Goal: Obtain resource: Download file/media

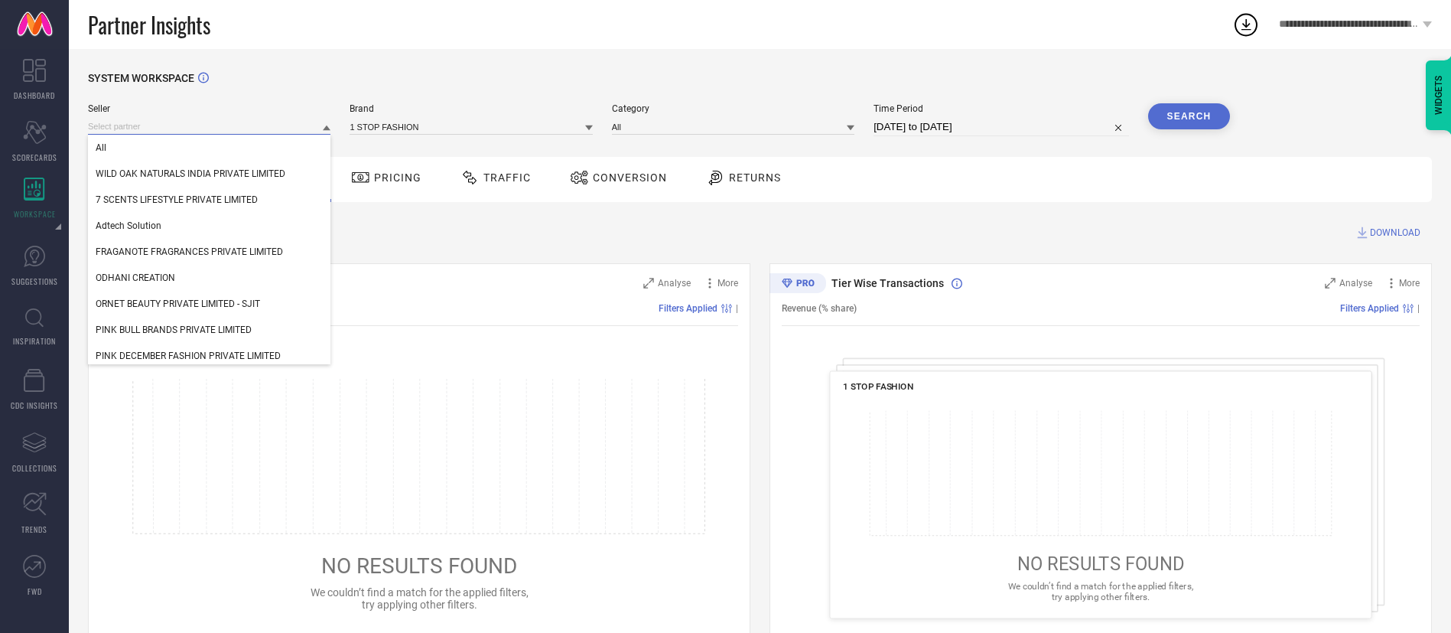
click at [153, 122] on input at bounding box center [209, 127] width 243 height 16
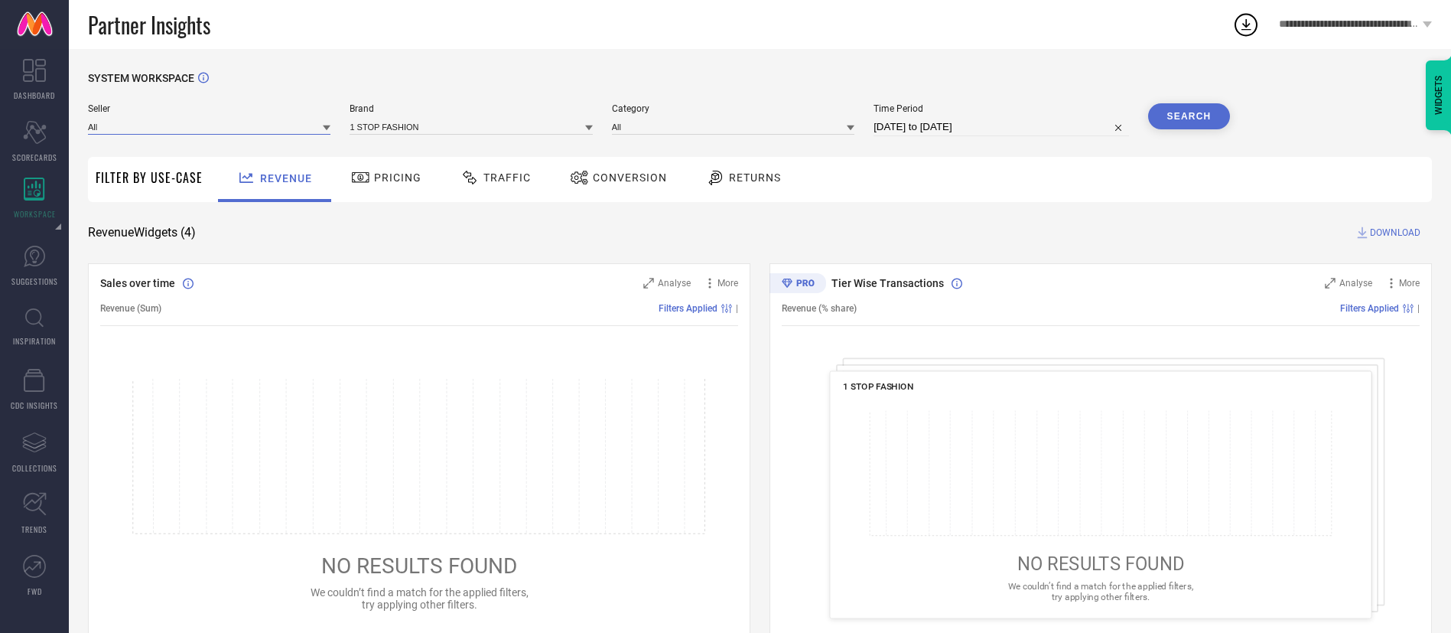
type input "o"
type input "gochums"
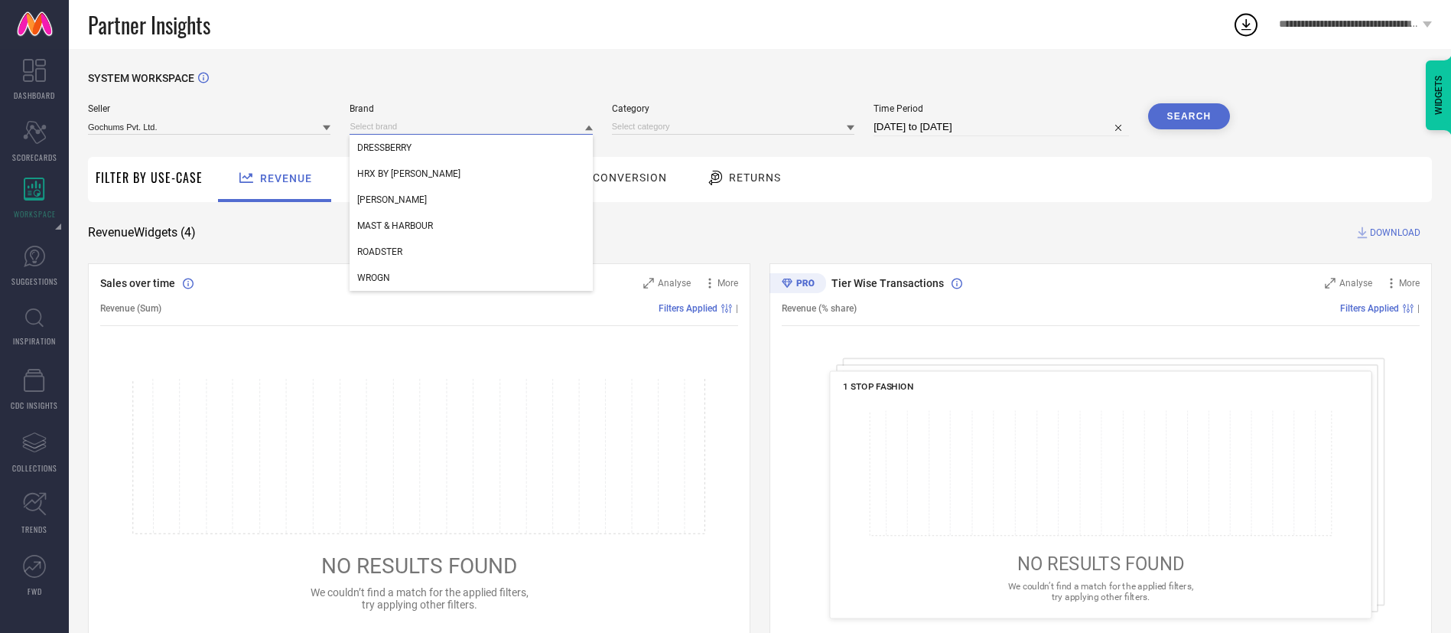
click at [421, 125] on input at bounding box center [471, 127] width 243 height 16
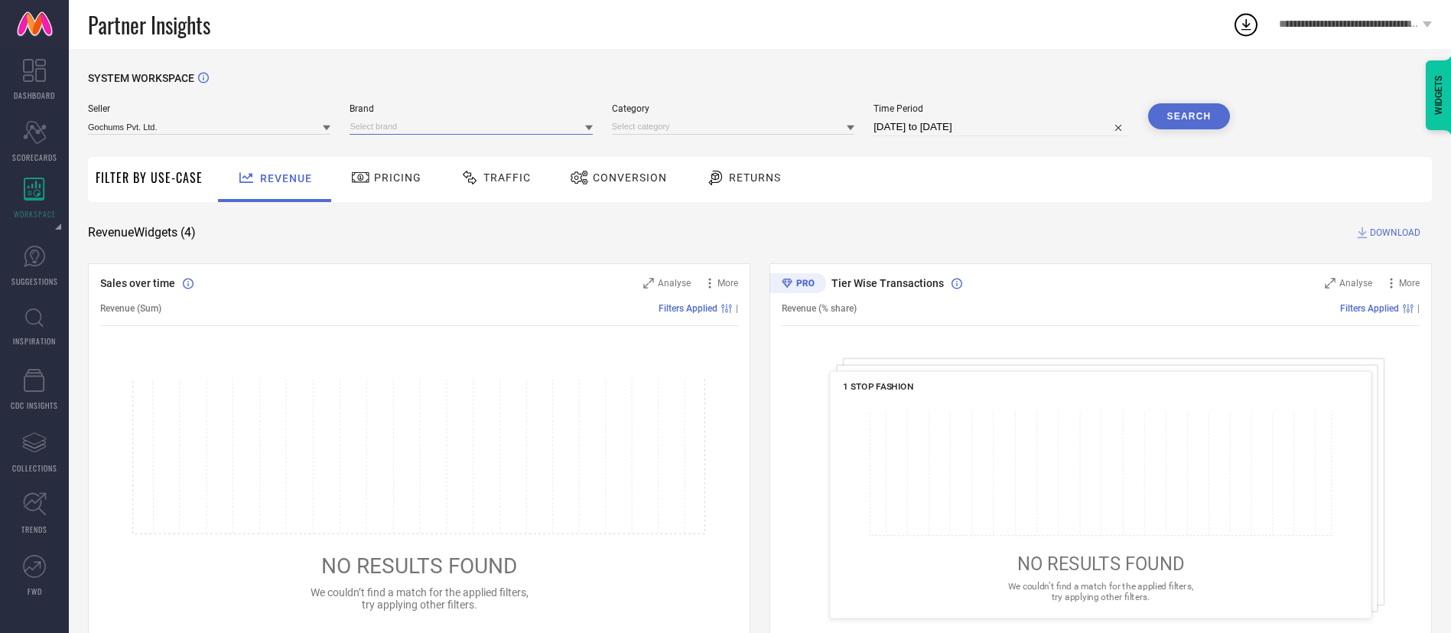
click at [426, 132] on input at bounding box center [471, 127] width 243 height 16
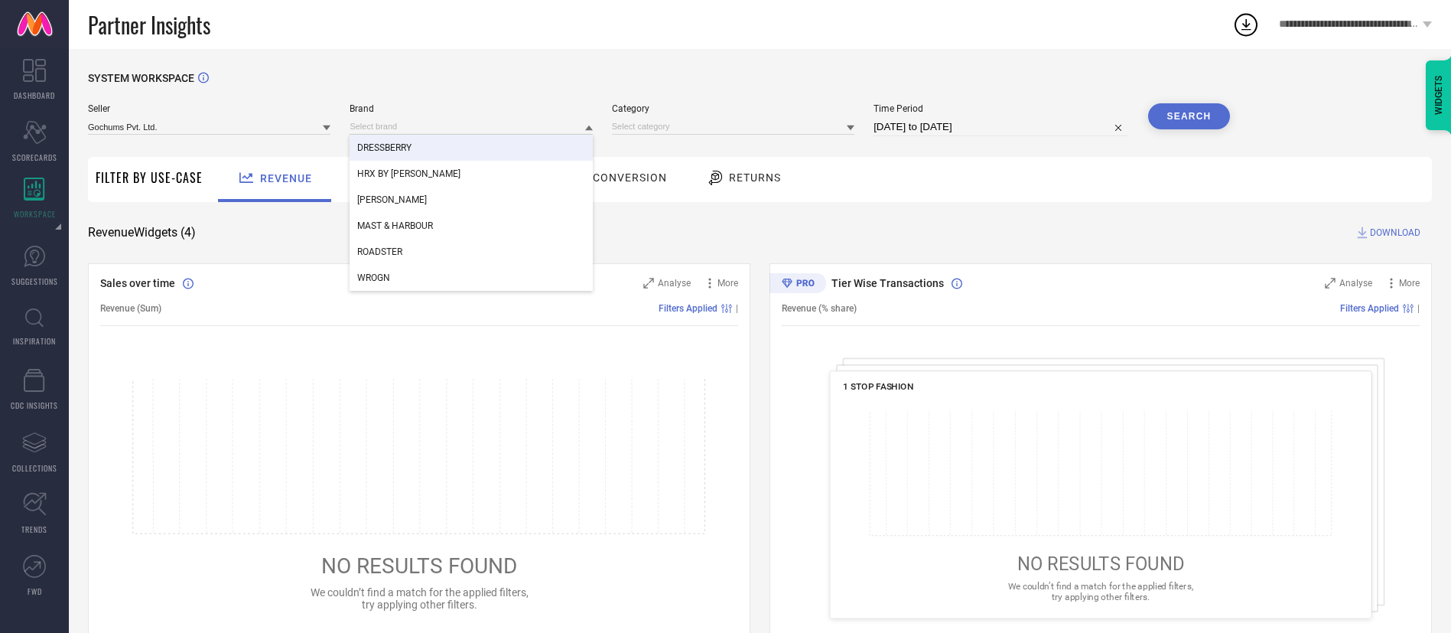
click at [426, 148] on div "DRESSBERRY" at bounding box center [471, 148] width 243 height 26
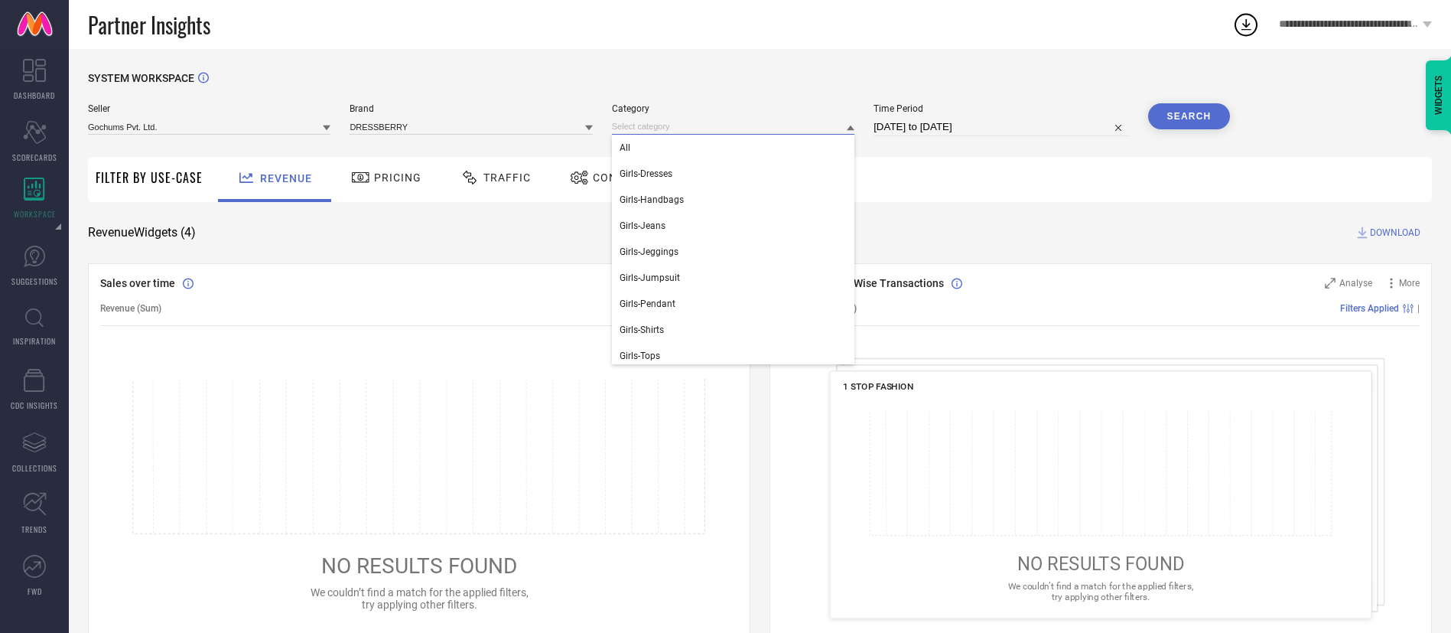
click at [760, 131] on input at bounding box center [733, 127] width 243 height 16
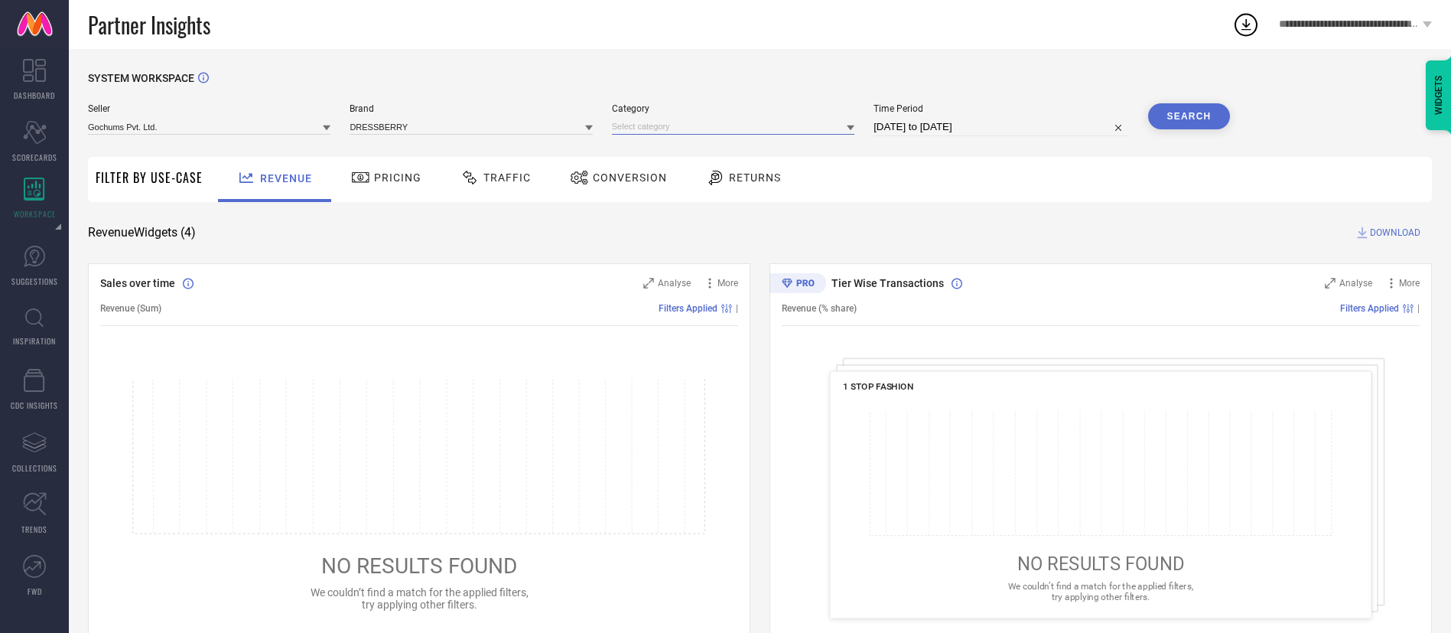
click at [757, 129] on input at bounding box center [733, 127] width 243 height 16
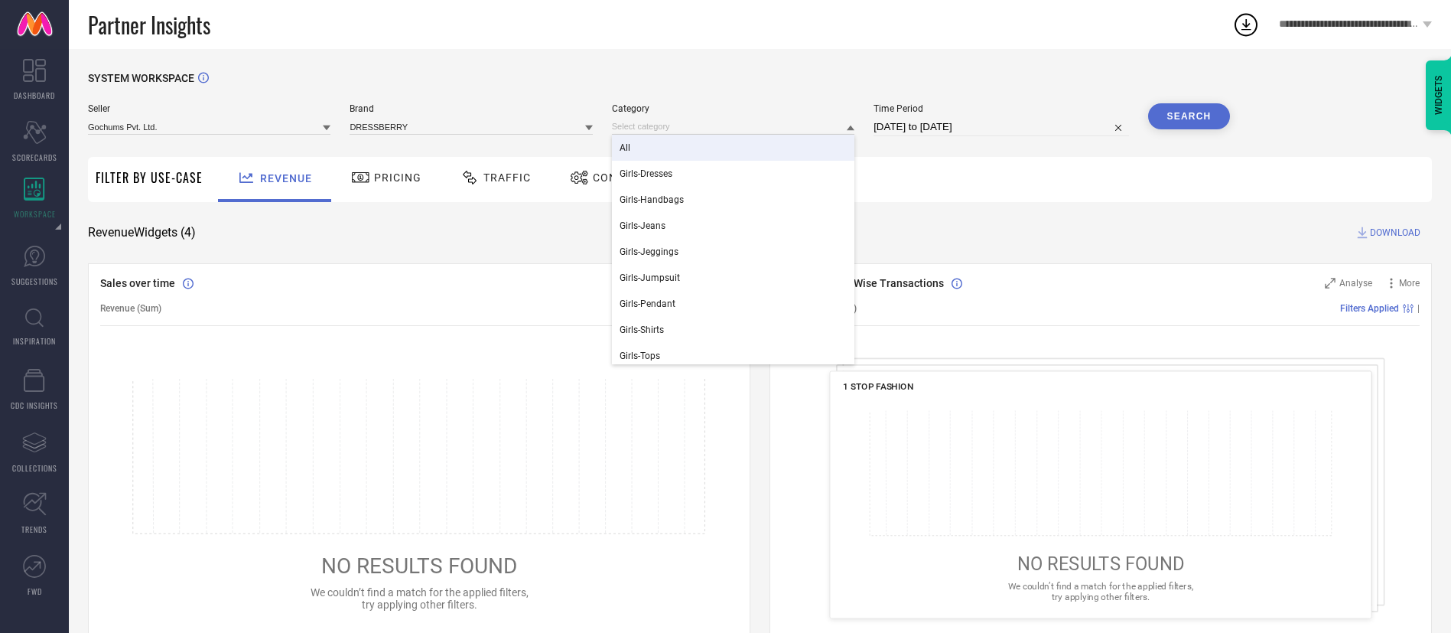
click at [756, 137] on div "All" at bounding box center [733, 148] width 243 height 26
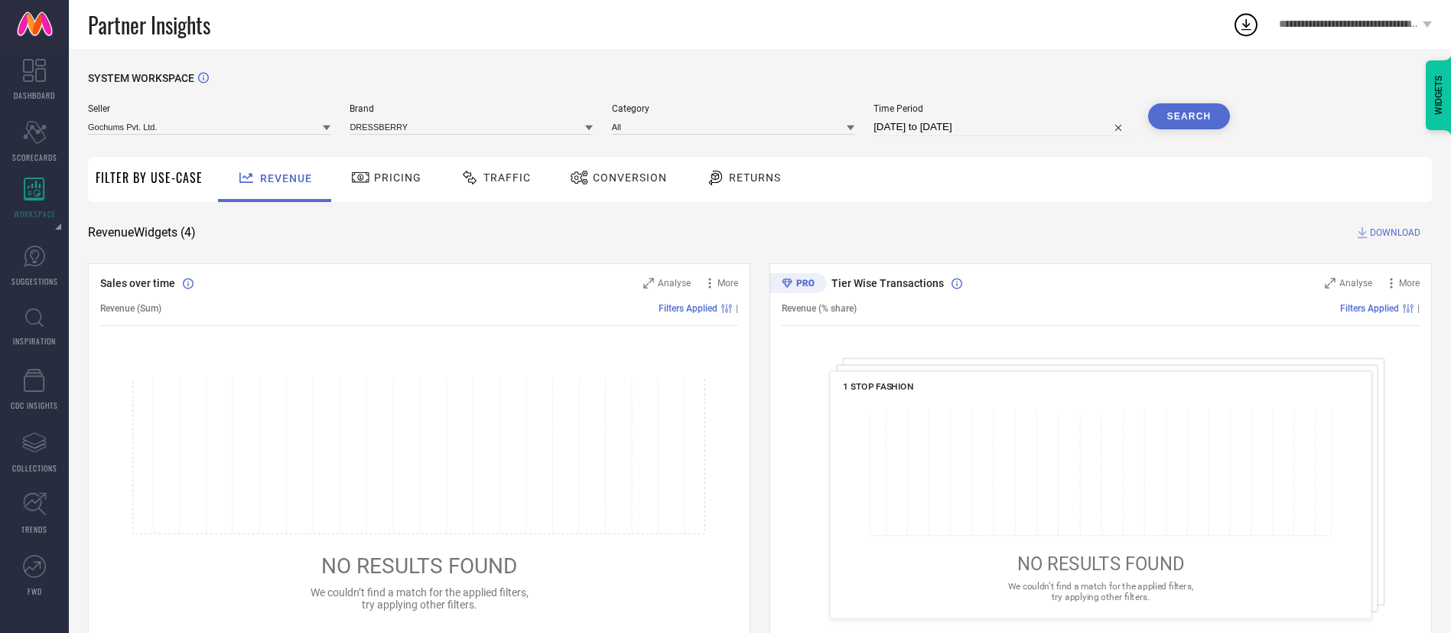
select select "7"
select select "2025"
select select "8"
select select "2025"
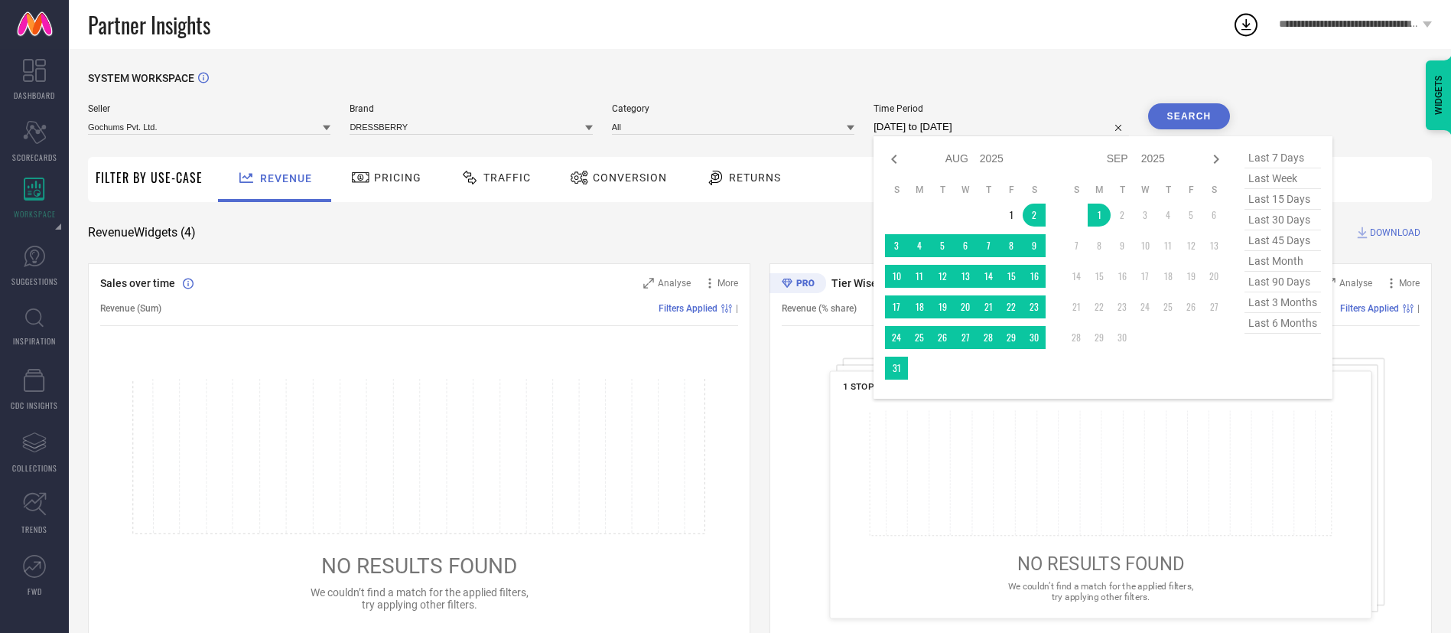
click at [912, 123] on input "[DATE] to [DATE]" at bounding box center [1001, 127] width 255 height 18
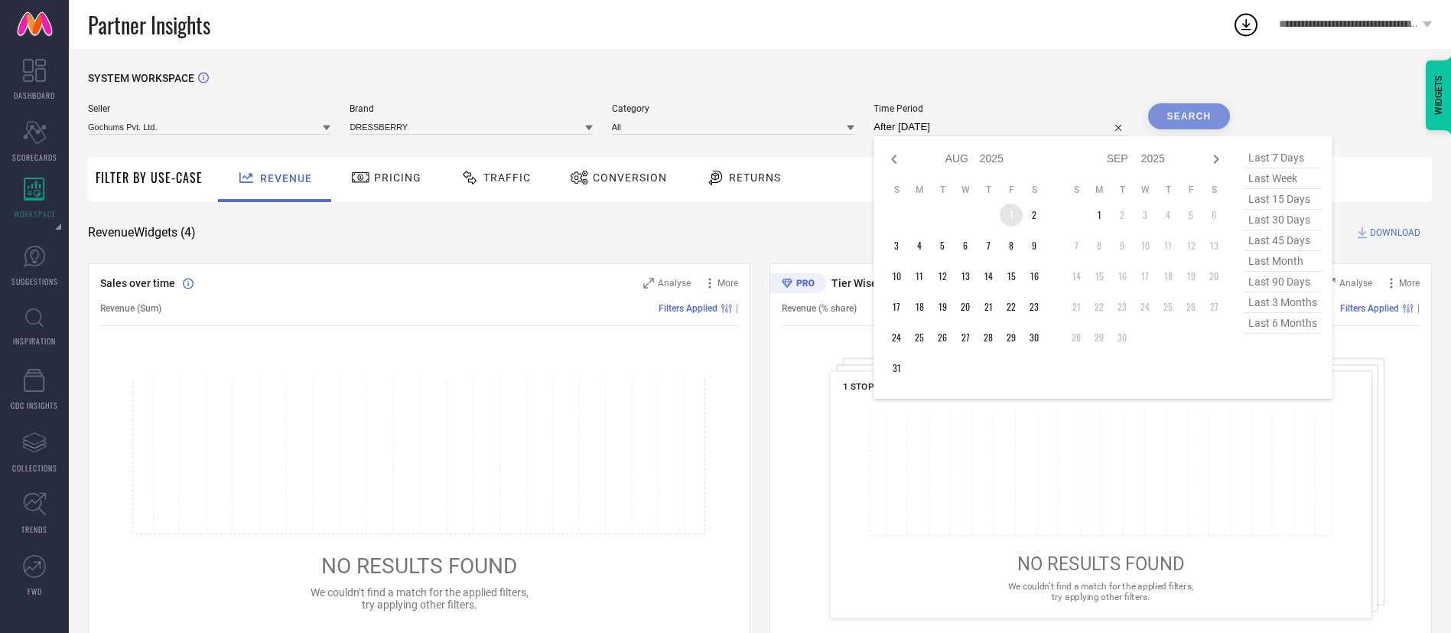
click at [1008, 213] on td "1" at bounding box center [1011, 214] width 23 height 23
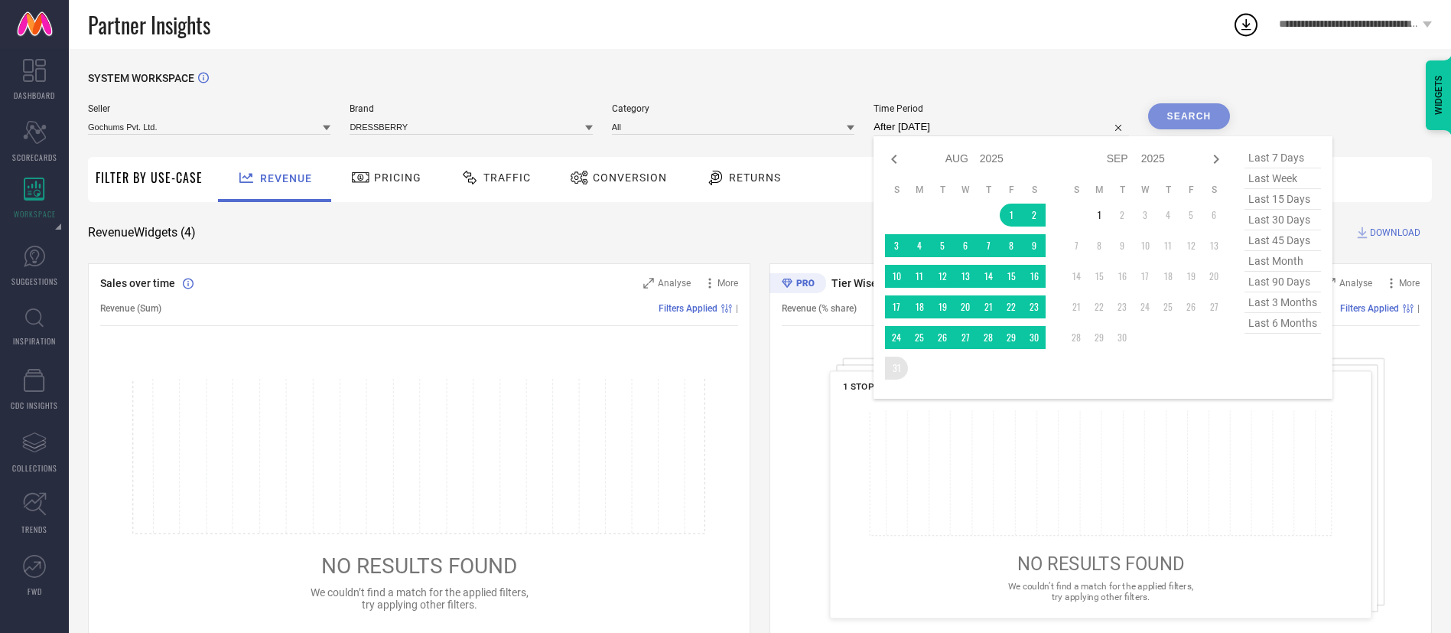
type input "[DATE] to [DATE]"
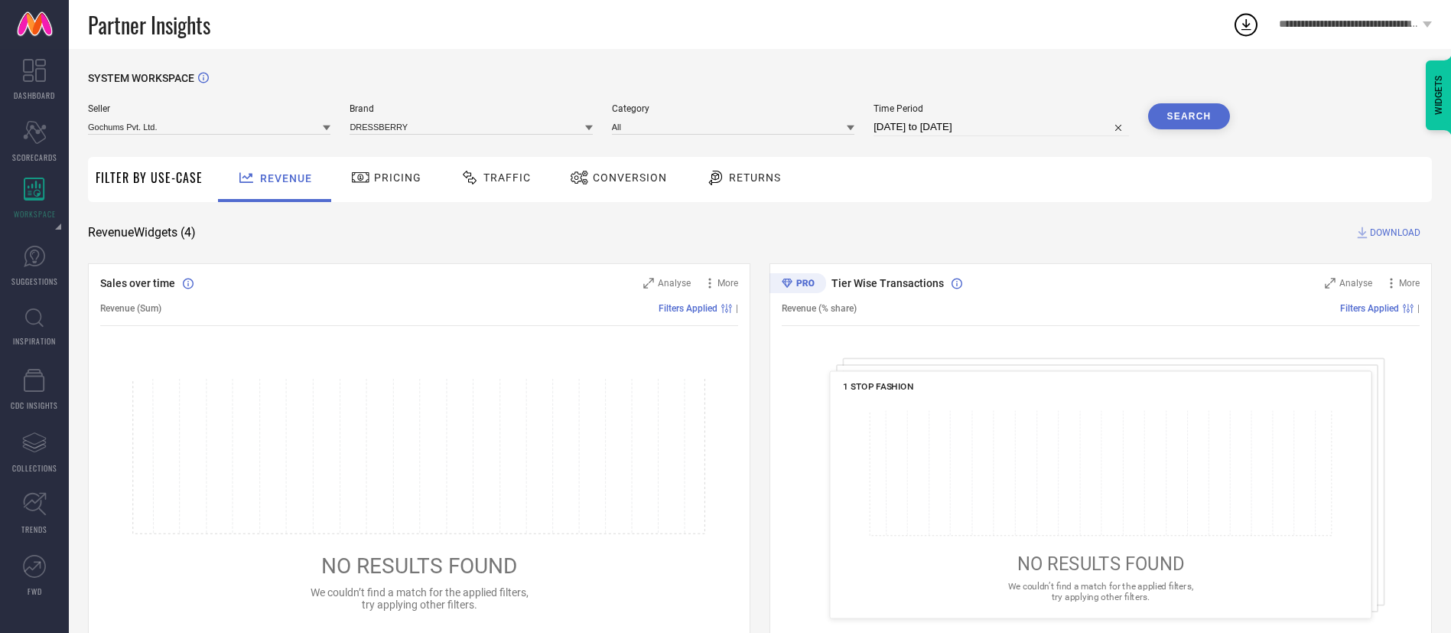
click at [1168, 124] on button "Search" at bounding box center [1189, 116] width 83 height 26
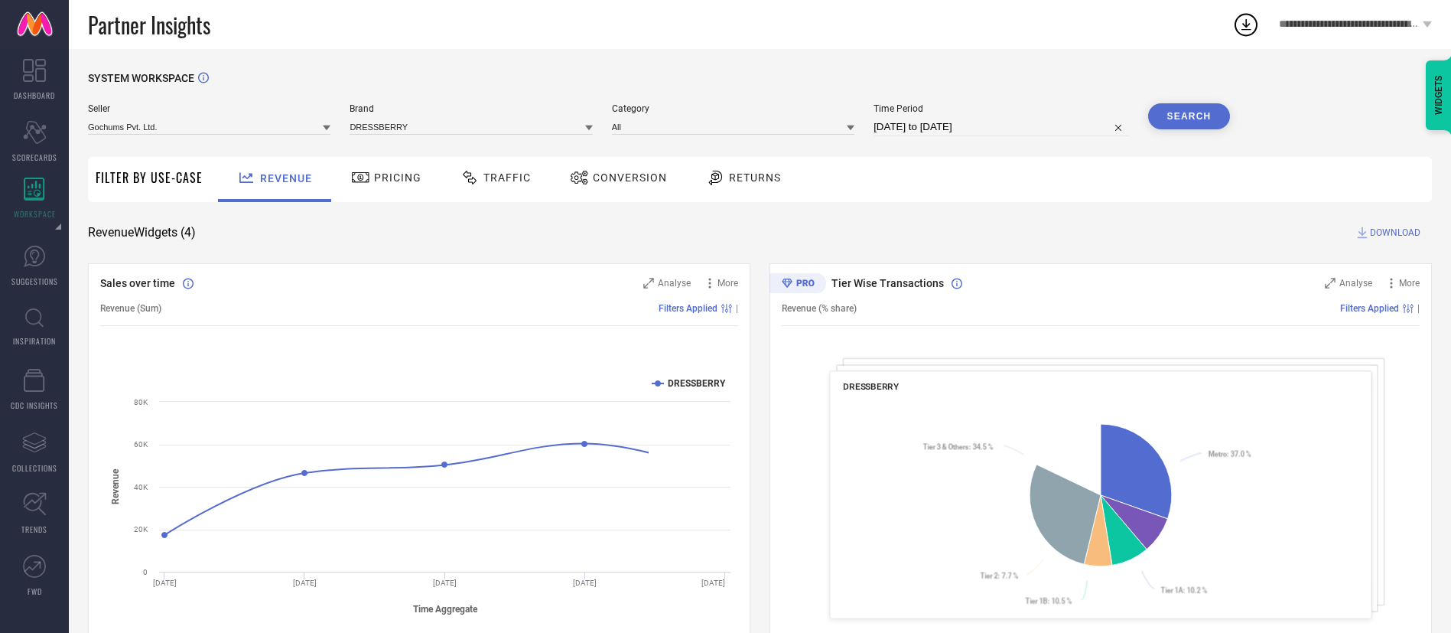
click at [625, 184] on span "Conversion" at bounding box center [630, 177] width 74 height 12
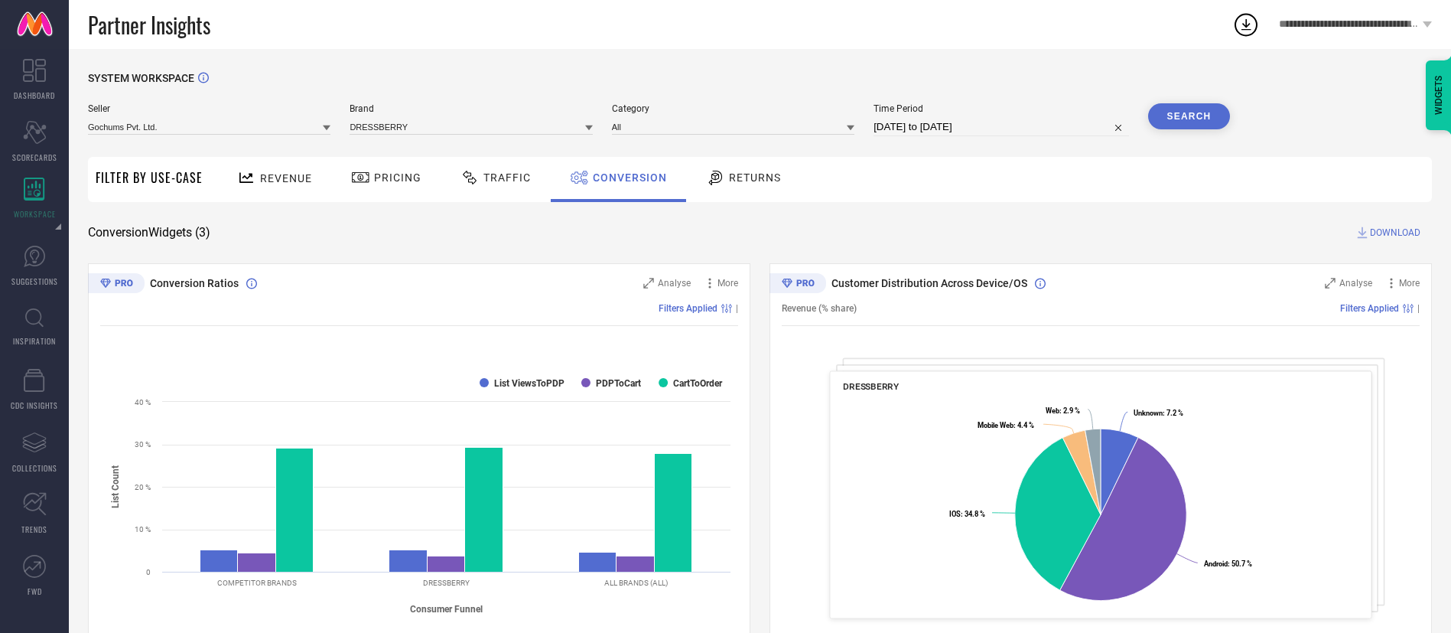
click at [1407, 231] on span "DOWNLOAD" at bounding box center [1395, 232] width 50 height 15
click at [1245, 21] on icon at bounding box center [1246, 25] width 28 height 28
click at [1382, 233] on span "DOWNLOAD" at bounding box center [1395, 232] width 50 height 15
click at [1252, 18] on div "2" at bounding box center [1258, 14] width 14 height 11
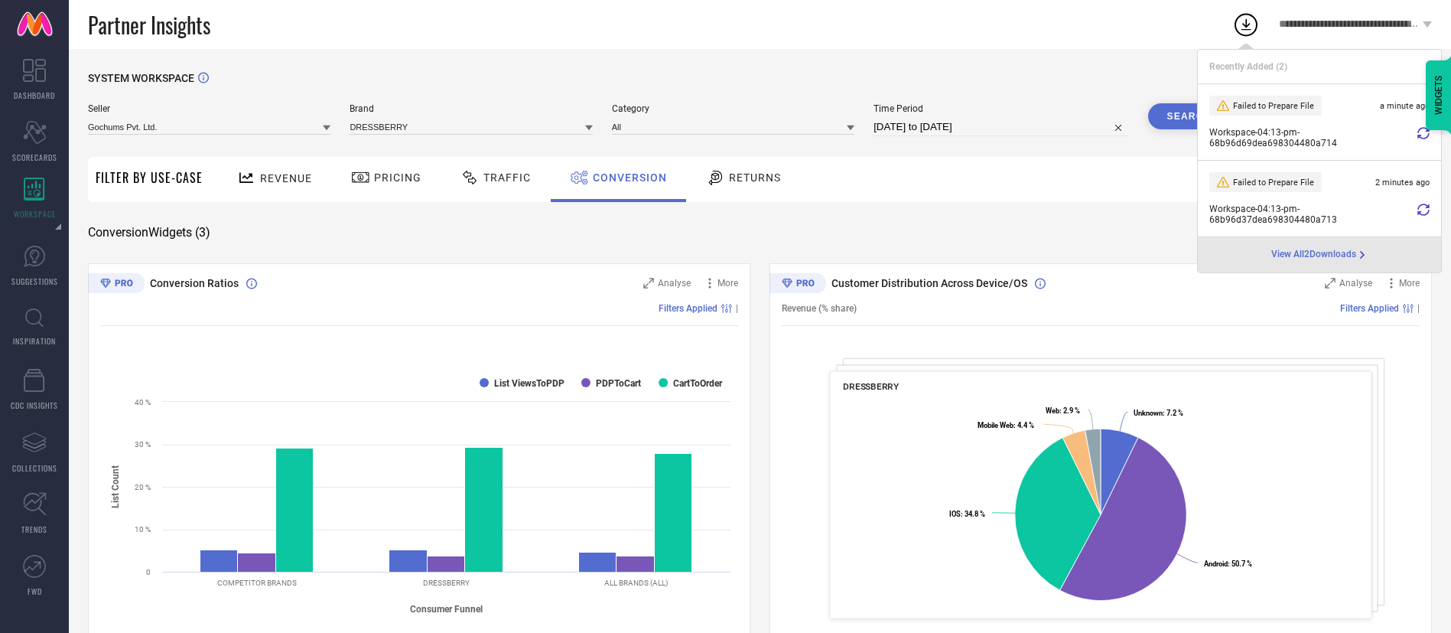
click at [1014, 67] on div "SYSTEM WORKSPACE Seller Gochums Pvt. Ltd. Brand DRESSBERRY Category All Time Pe…" at bounding box center [760, 559] width 1382 height 1021
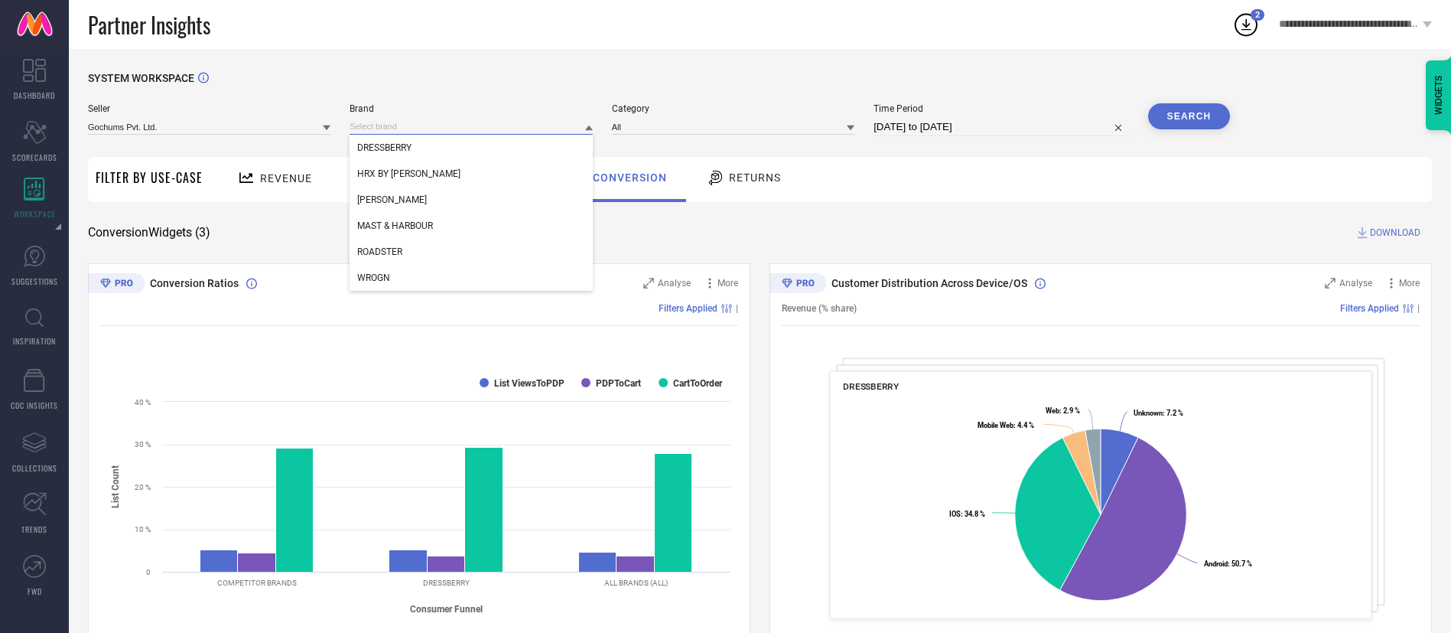
click at [552, 130] on input at bounding box center [471, 127] width 243 height 16
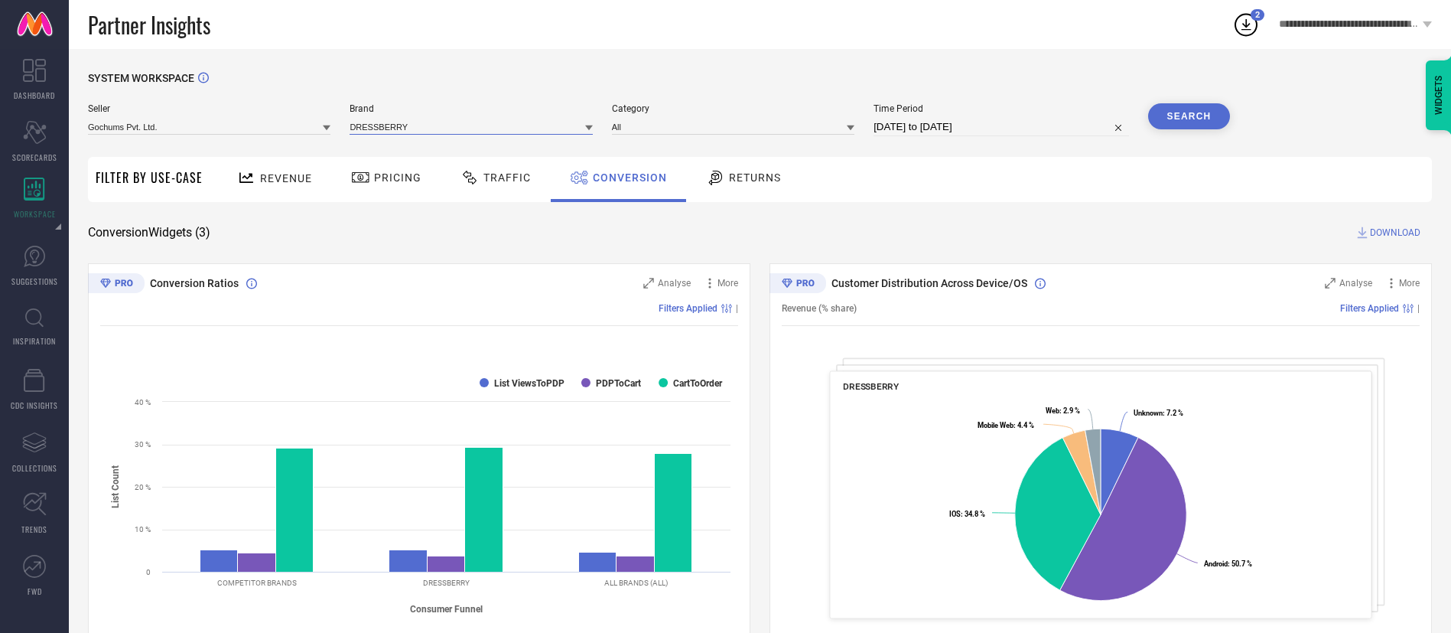
click at [553, 120] on input at bounding box center [471, 127] width 243 height 16
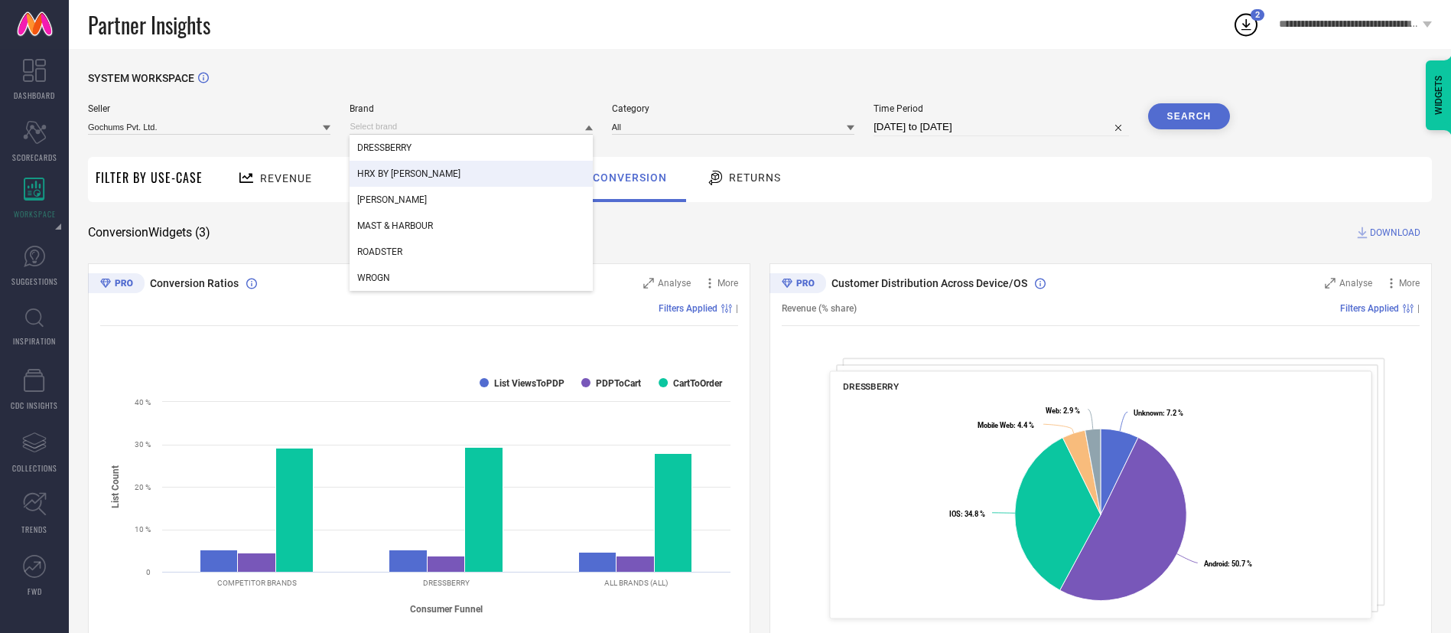
click at [545, 173] on div "HRX BY [PERSON_NAME]" at bounding box center [471, 174] width 243 height 26
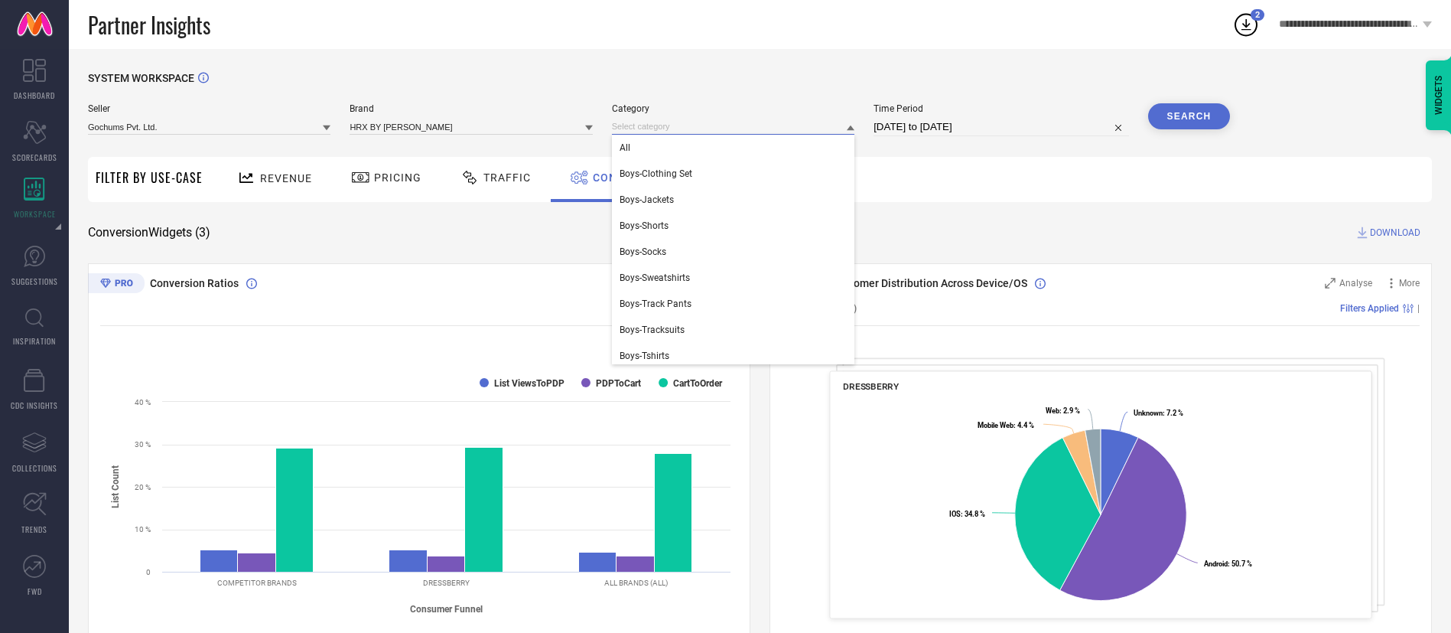
click at [691, 132] on input at bounding box center [733, 127] width 243 height 16
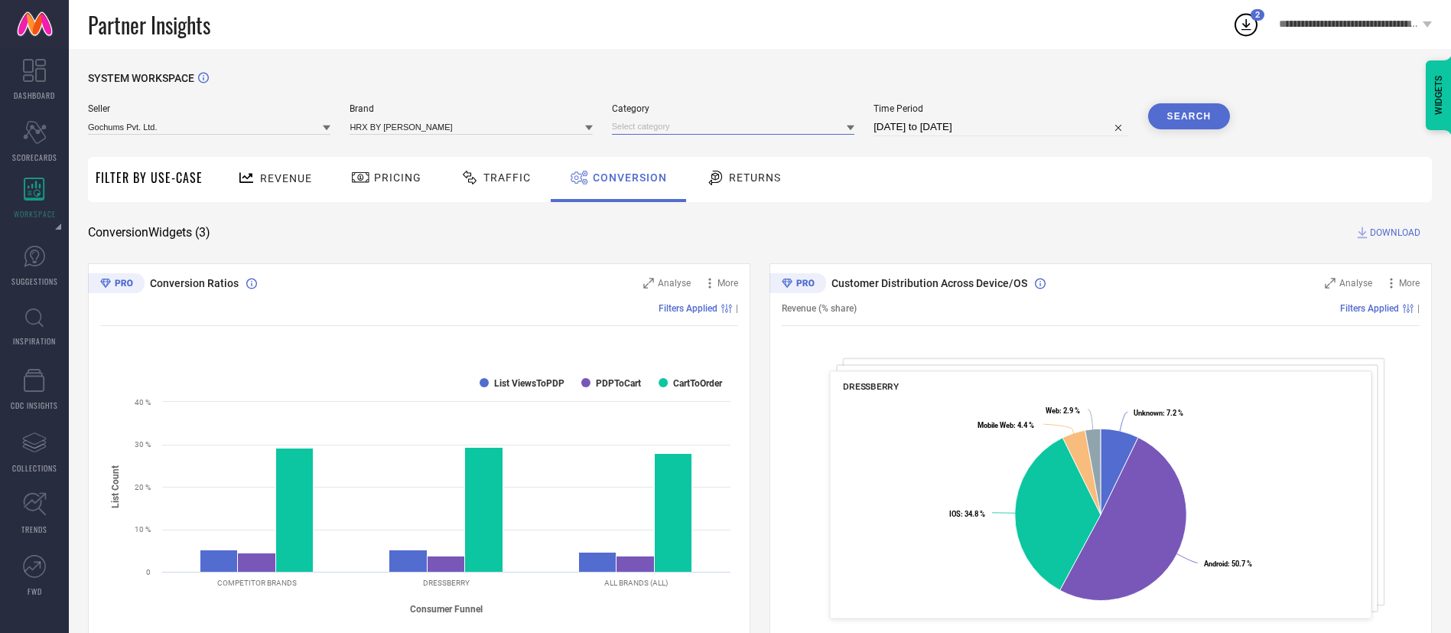
click at [691, 132] on input at bounding box center [733, 127] width 243 height 16
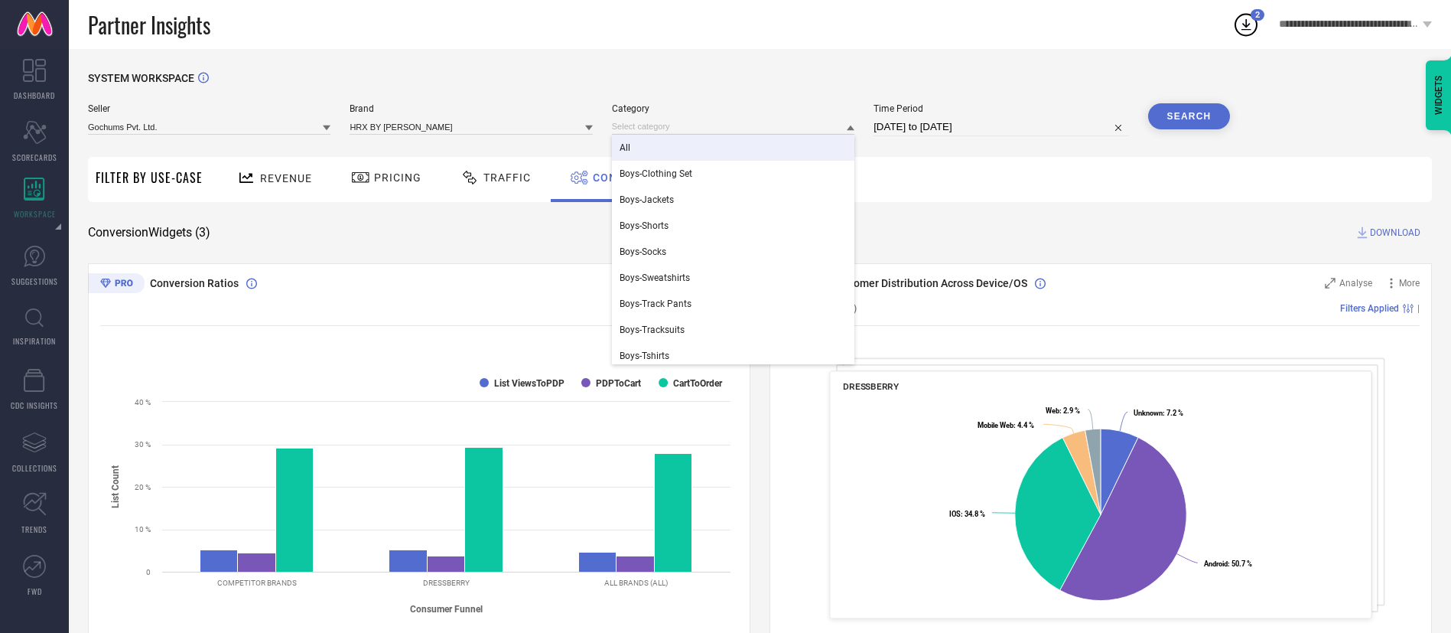
click at [691, 140] on div "All" at bounding box center [733, 148] width 243 height 26
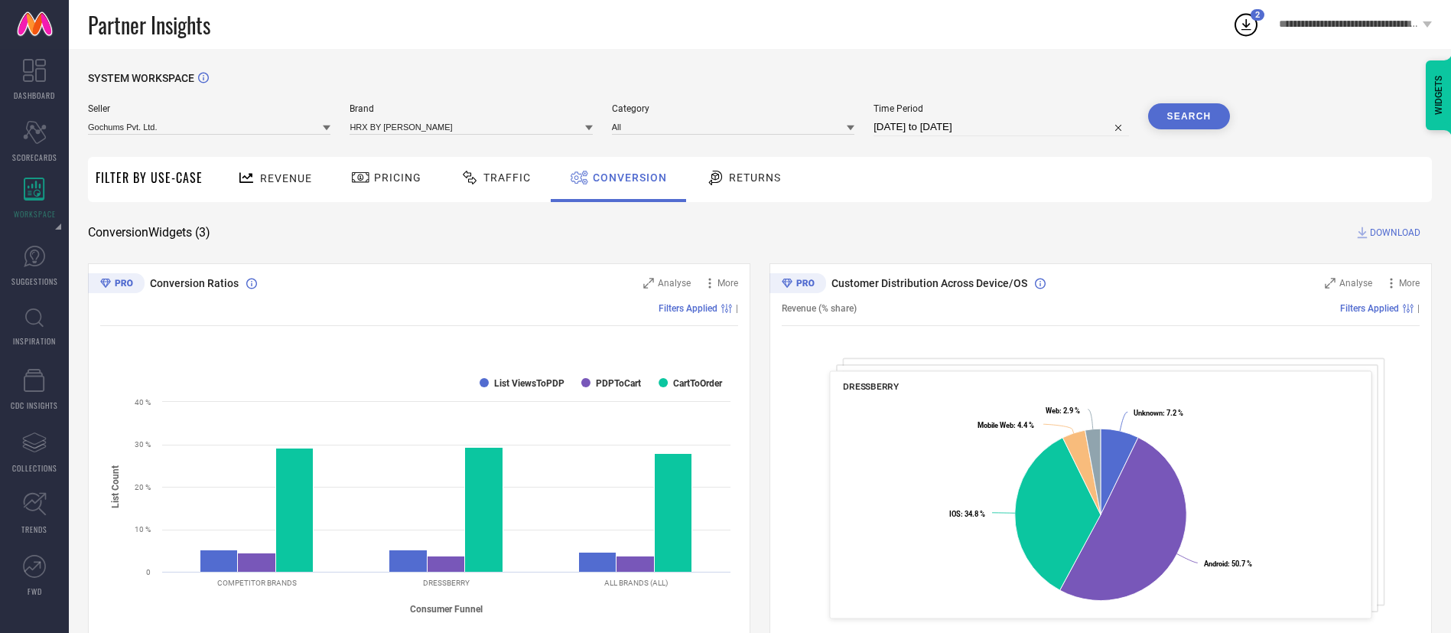
click at [1151, 112] on button "Search" at bounding box center [1189, 116] width 83 height 26
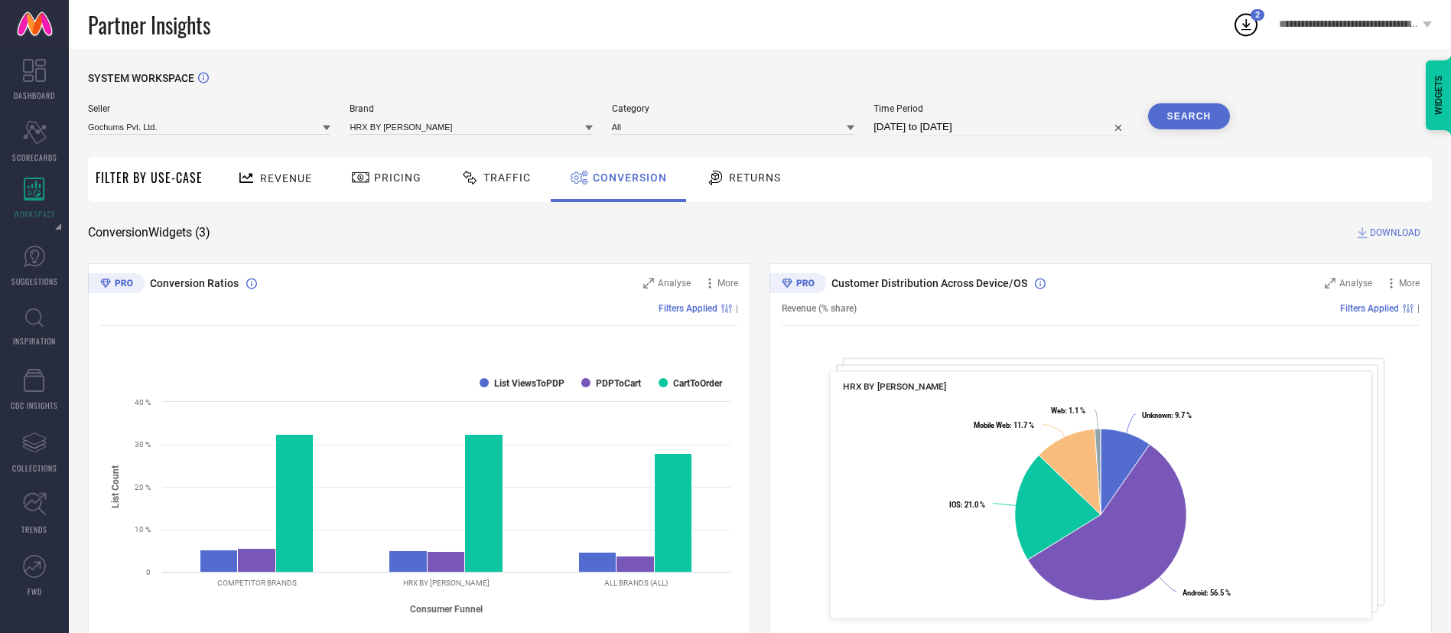
click at [1371, 232] on span "DOWNLOAD" at bounding box center [1395, 232] width 50 height 15
click at [1250, 11] on icon at bounding box center [1246, 25] width 28 height 28
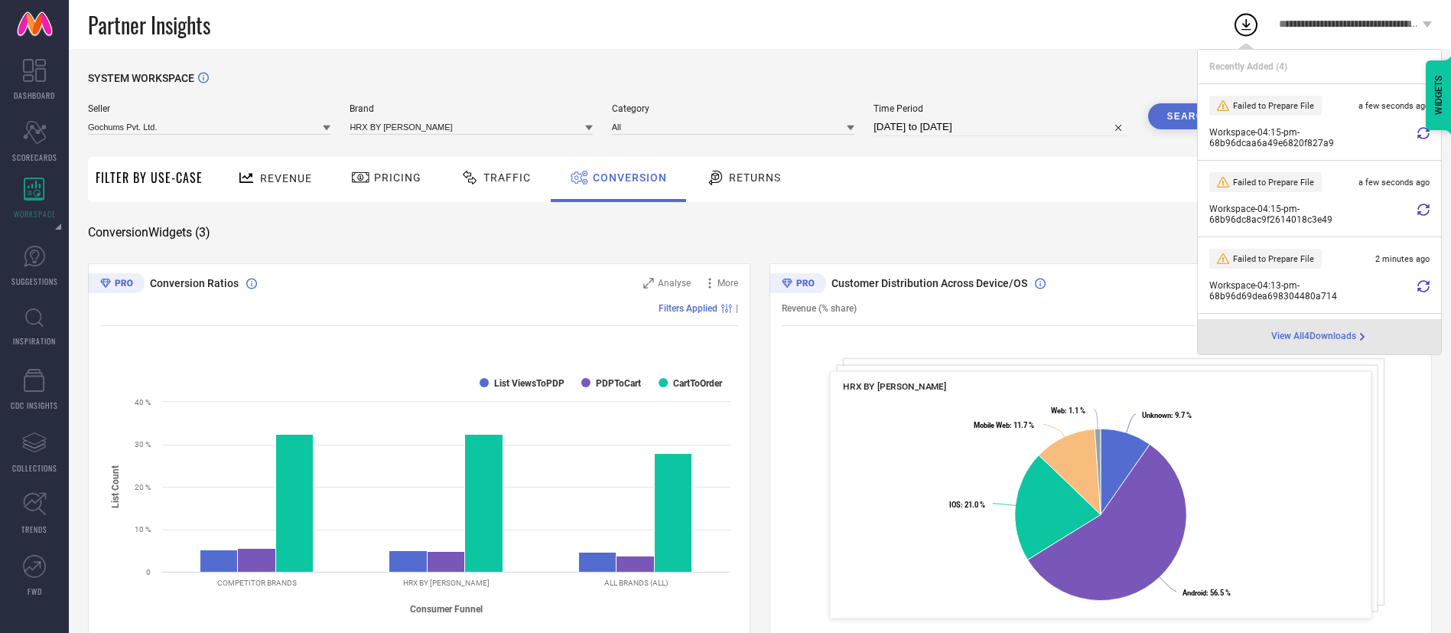
click at [1153, 157] on div "Revenue Pricing Traffic Conversion Returns" at bounding box center [821, 179] width 1222 height 45
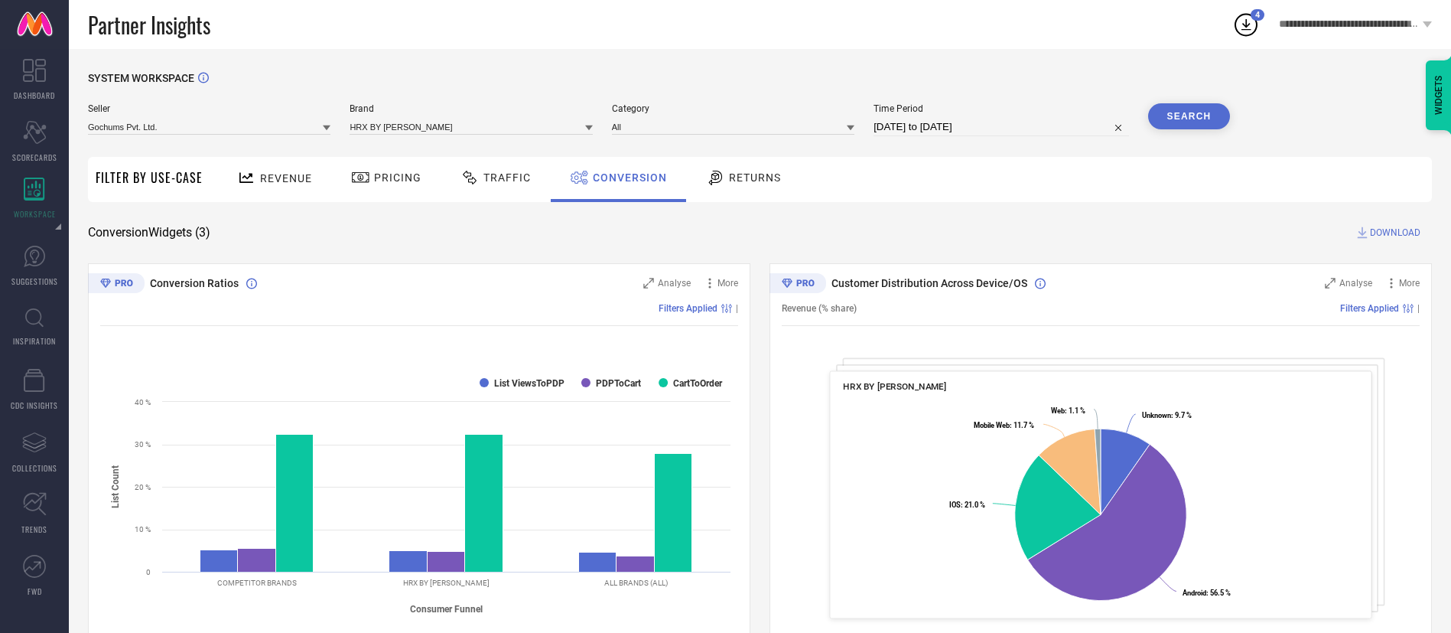
click at [1397, 226] on span "DOWNLOAD" at bounding box center [1395, 232] width 50 height 15
click at [1261, 23] on div "**********" at bounding box center [1355, 24] width 191 height 49
click at [1012, 70] on div "SYSTEM WORKSPACE Seller Gochums Pvt. Ltd. Brand HRX BY [PERSON_NAME] Category A…" at bounding box center [760, 559] width 1382 height 1021
click at [1245, 16] on icon at bounding box center [1246, 25] width 28 height 28
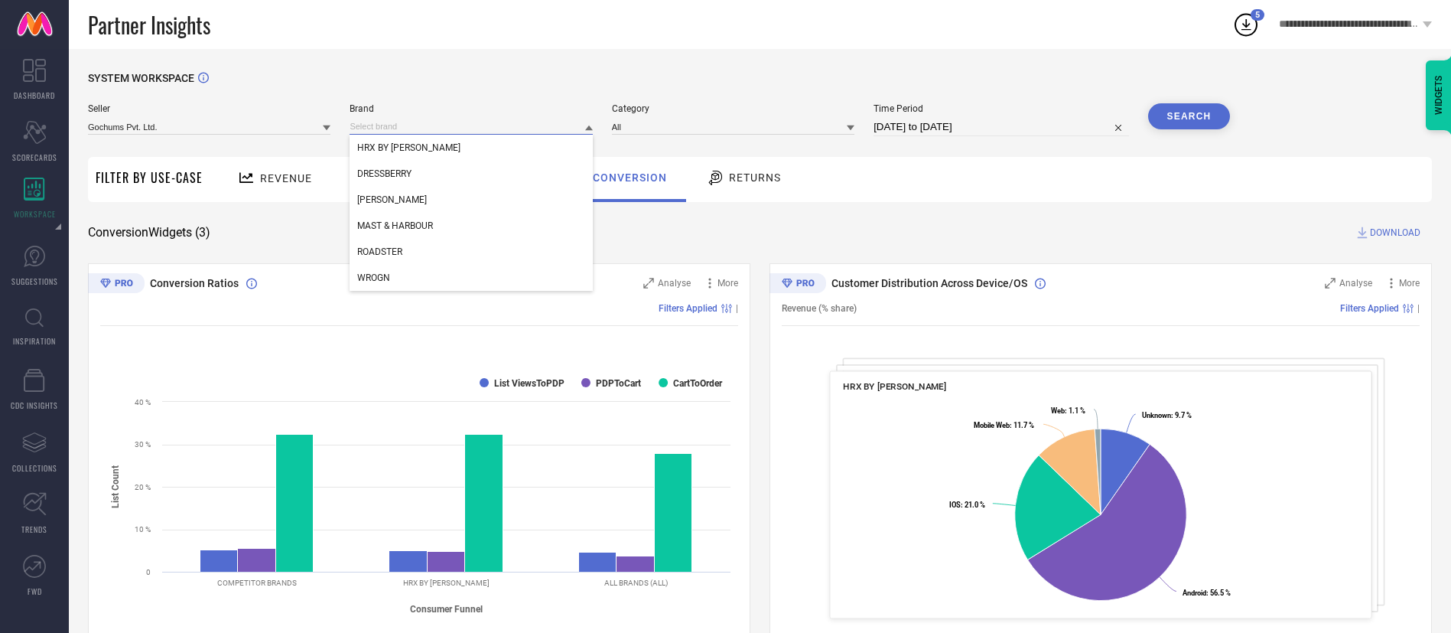
click at [545, 129] on input at bounding box center [471, 127] width 243 height 16
click at [522, 156] on div "HRX BY [PERSON_NAME]" at bounding box center [471, 148] width 243 height 26
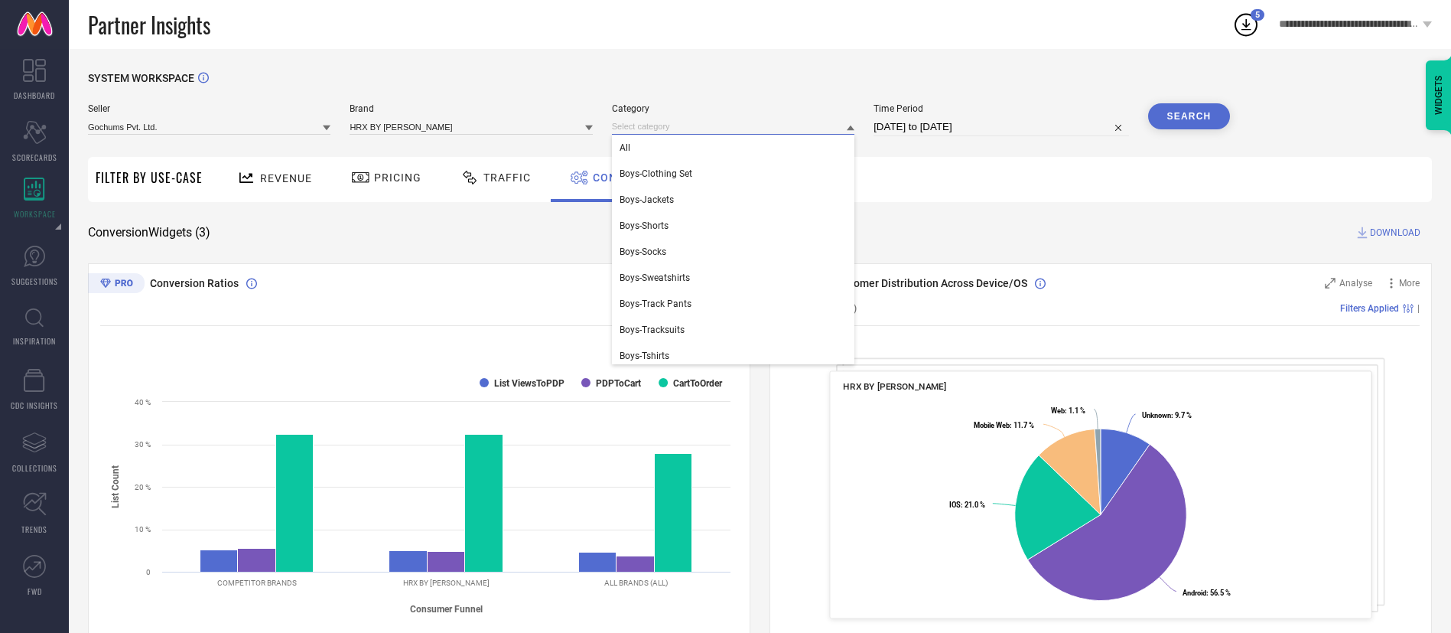
click at [666, 131] on input at bounding box center [733, 127] width 243 height 16
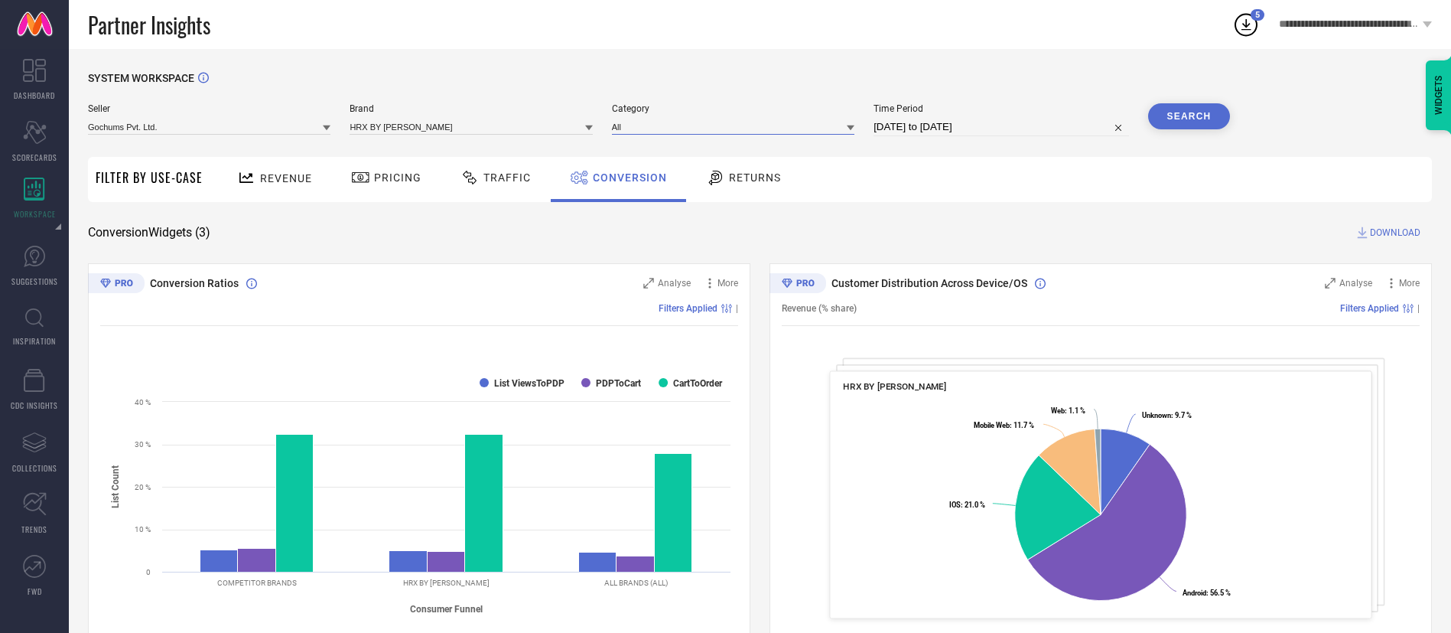
type input "g"
type input "flip flops"
click at [702, 148] on div "Men-Flip Flops" at bounding box center [733, 148] width 243 height 26
select select "7"
select select "2025"
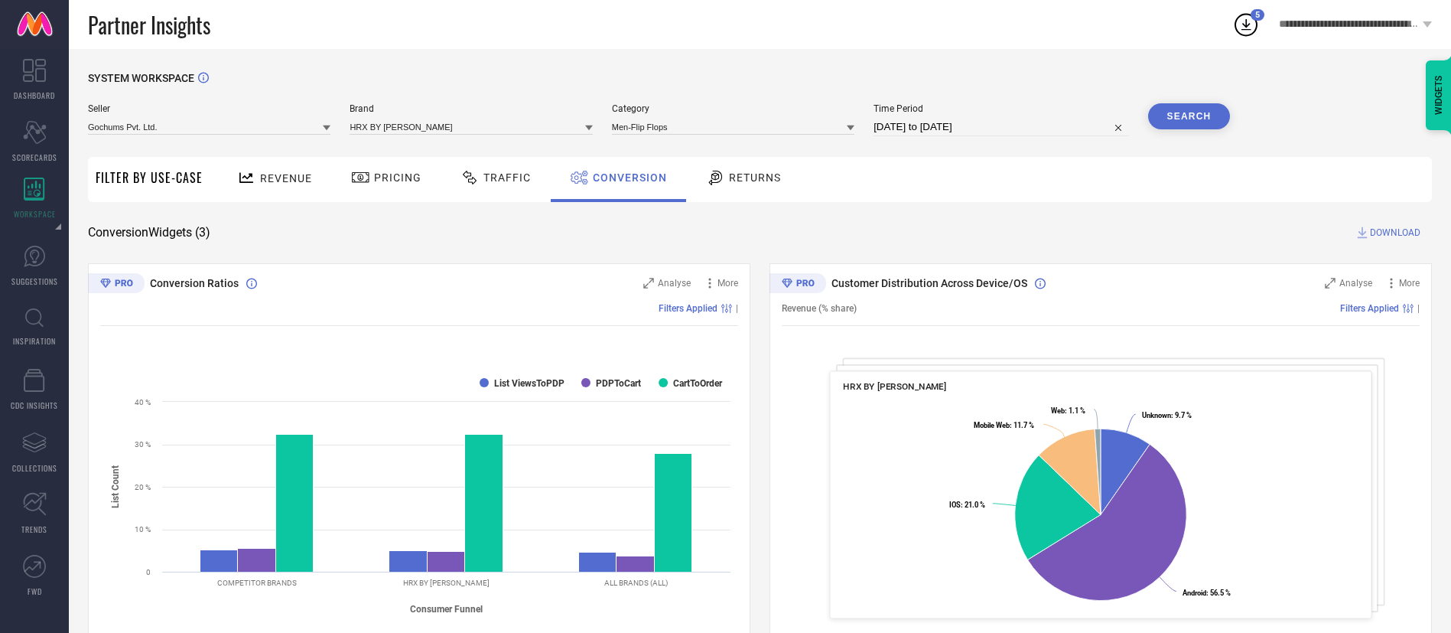
select select "8"
select select "2025"
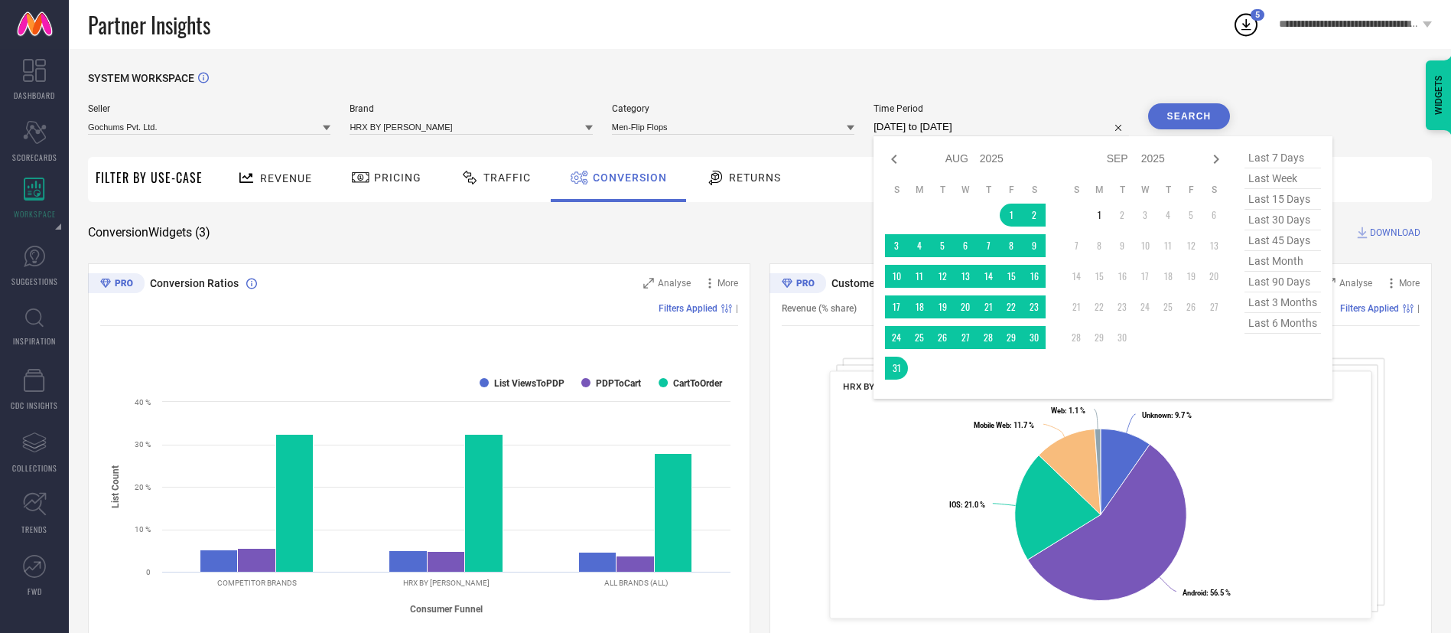
click at [946, 125] on input "[DATE] to [DATE]" at bounding box center [1001, 127] width 255 height 18
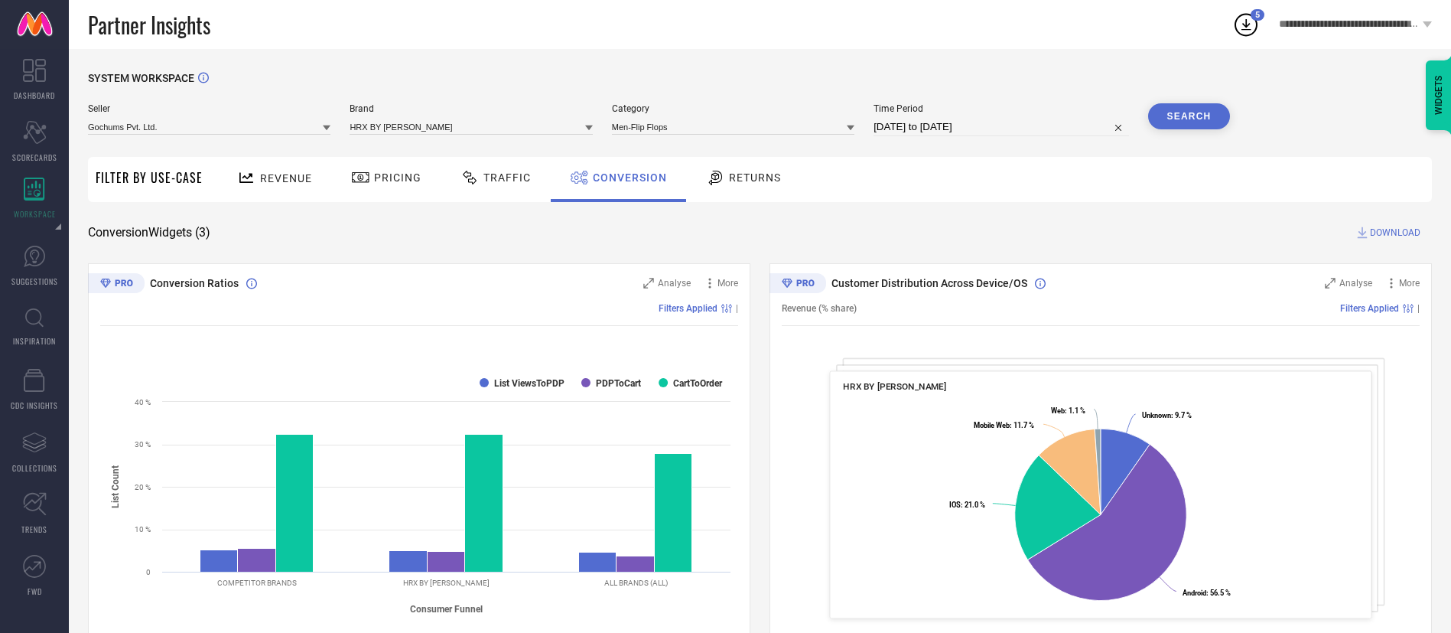
click at [1185, 122] on button "Search" at bounding box center [1189, 116] width 83 height 26
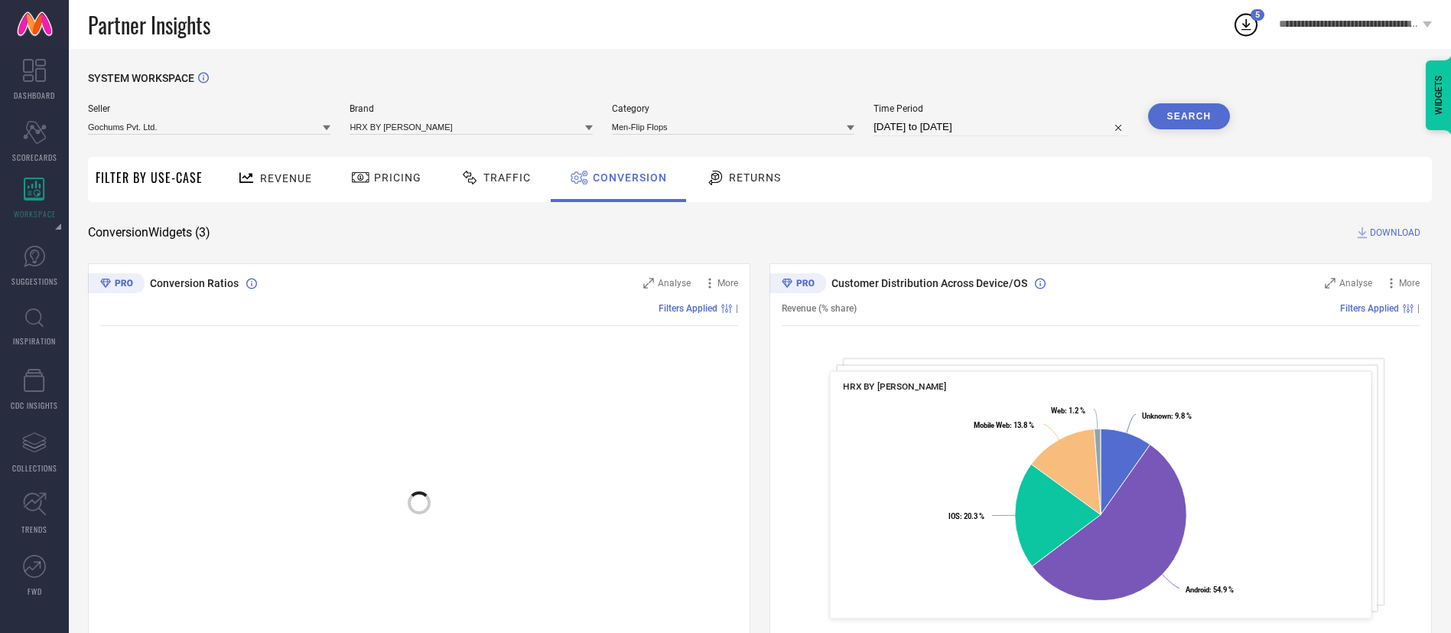
click at [1366, 240] on icon at bounding box center [1362, 232] width 15 height 15
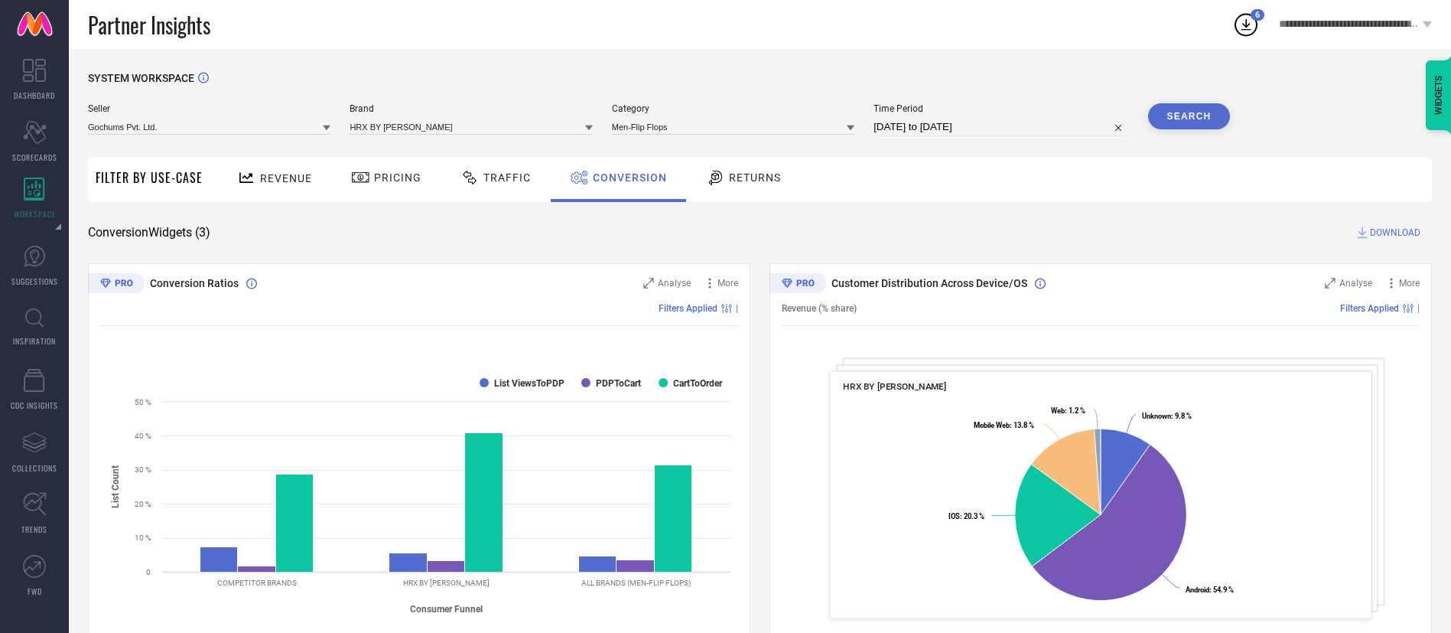
click at [1375, 236] on span "DOWNLOAD" at bounding box center [1395, 232] width 50 height 15
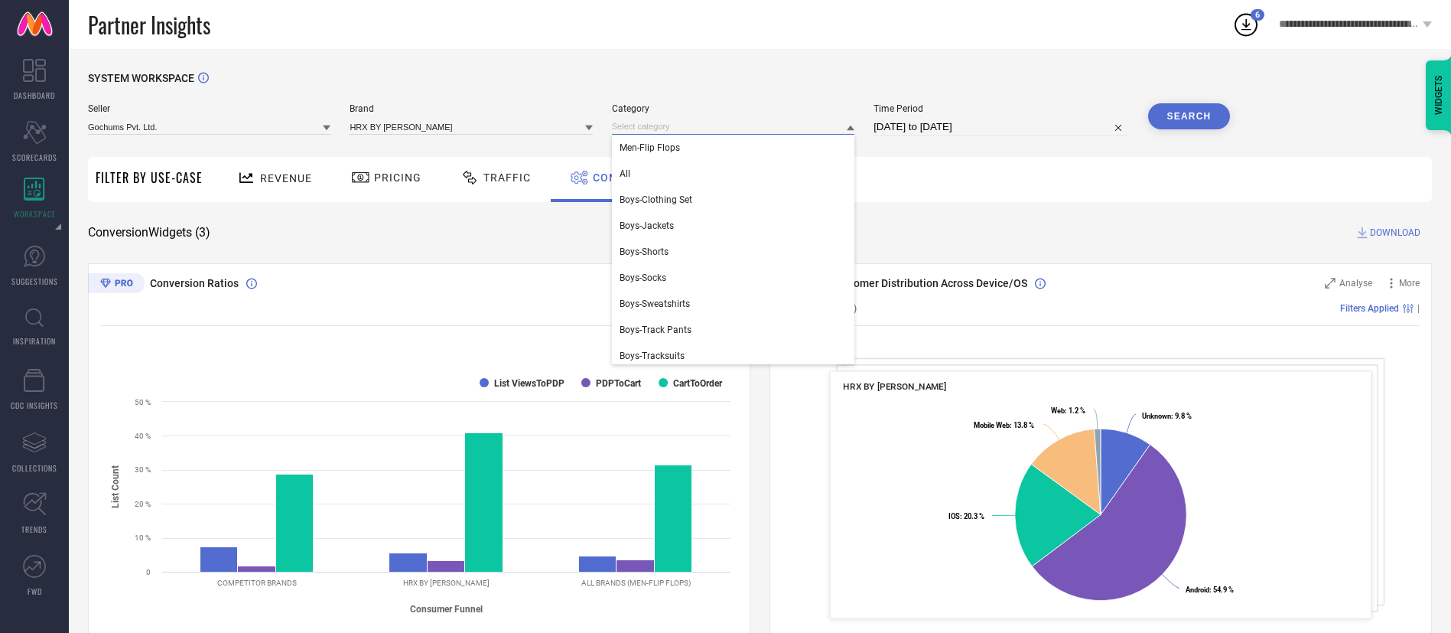
click at [748, 130] on input at bounding box center [733, 127] width 243 height 16
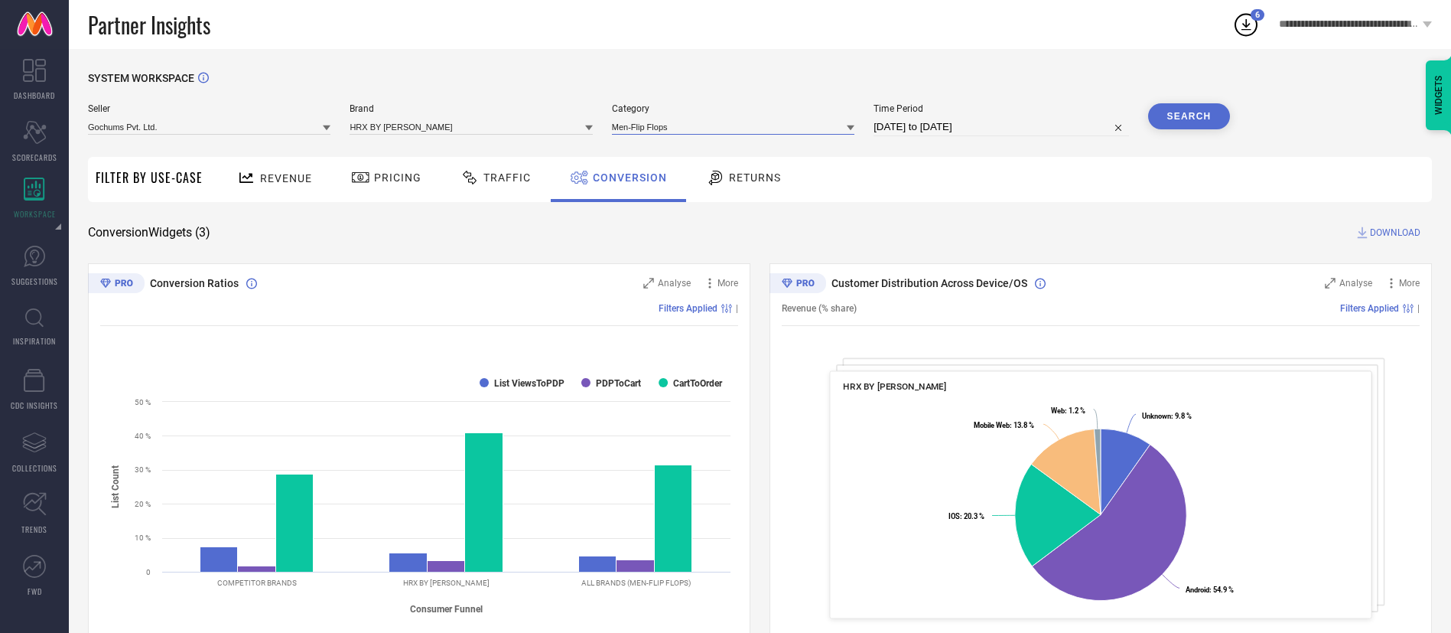
click at [717, 135] on input at bounding box center [733, 127] width 243 height 16
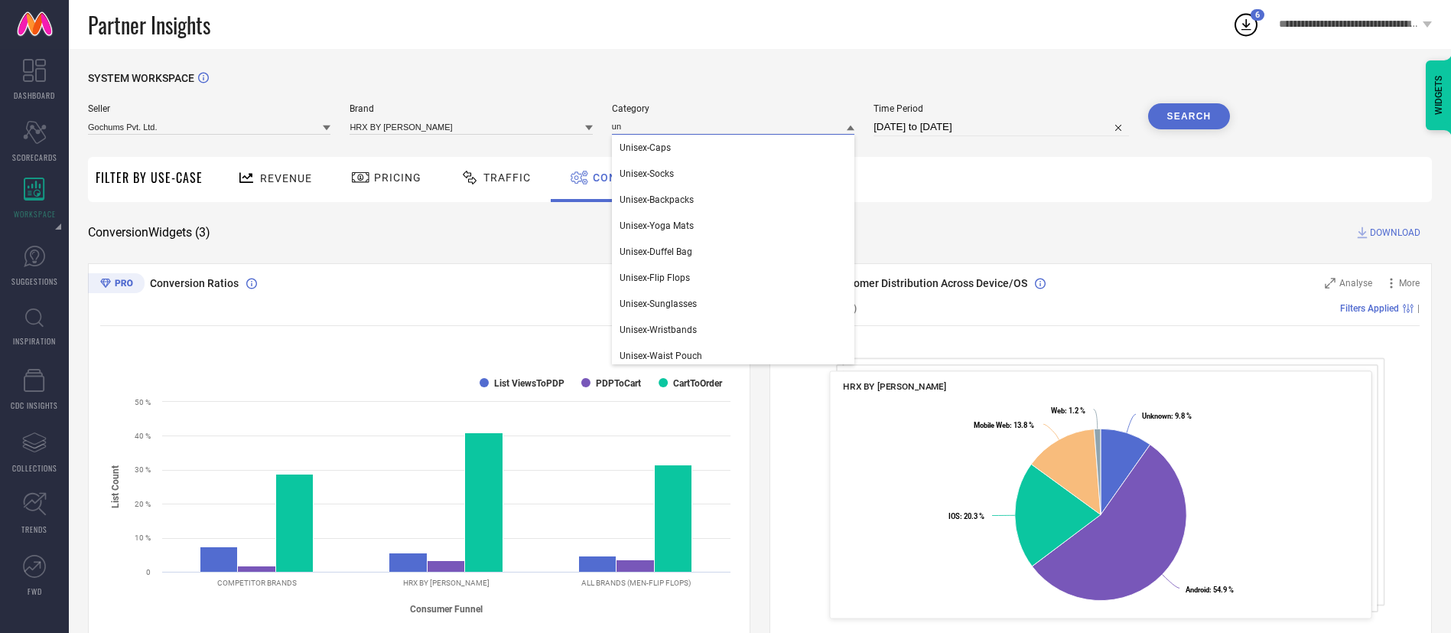
type input "u"
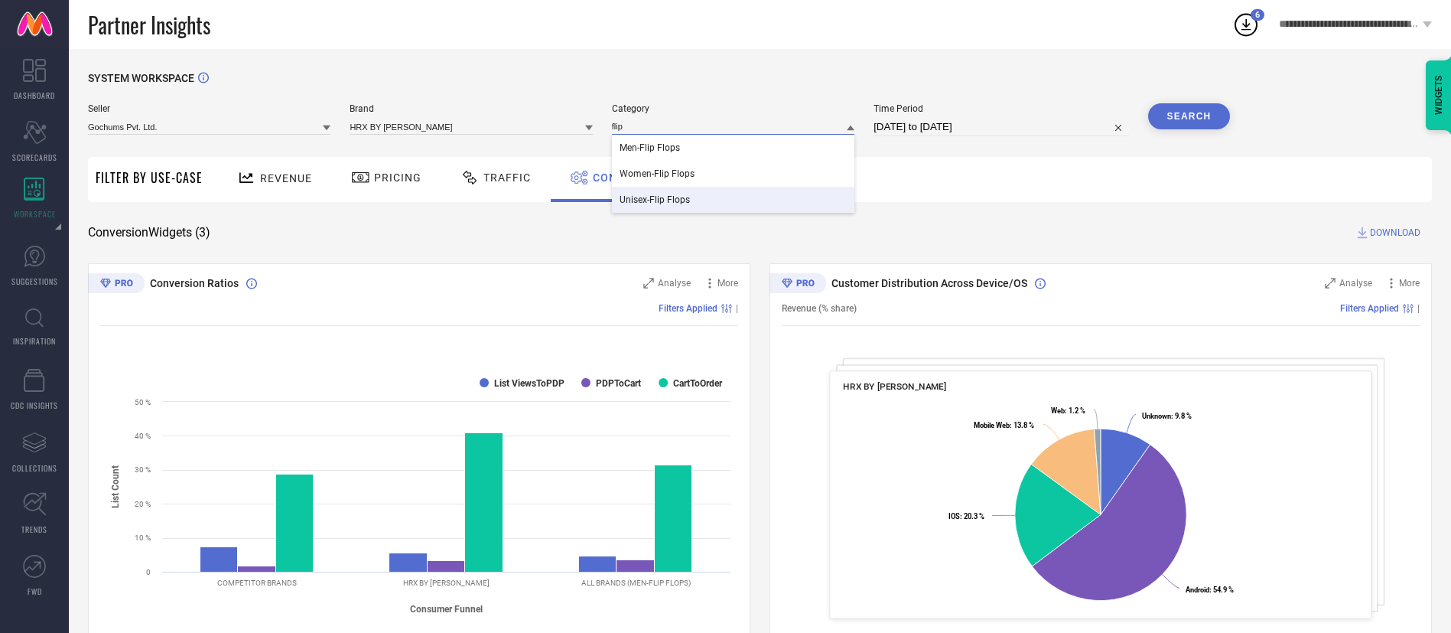
type input "flip"
click at [705, 200] on div "Unisex-Flip Flops" at bounding box center [733, 200] width 243 height 26
click at [1184, 108] on button "Search" at bounding box center [1189, 116] width 83 height 26
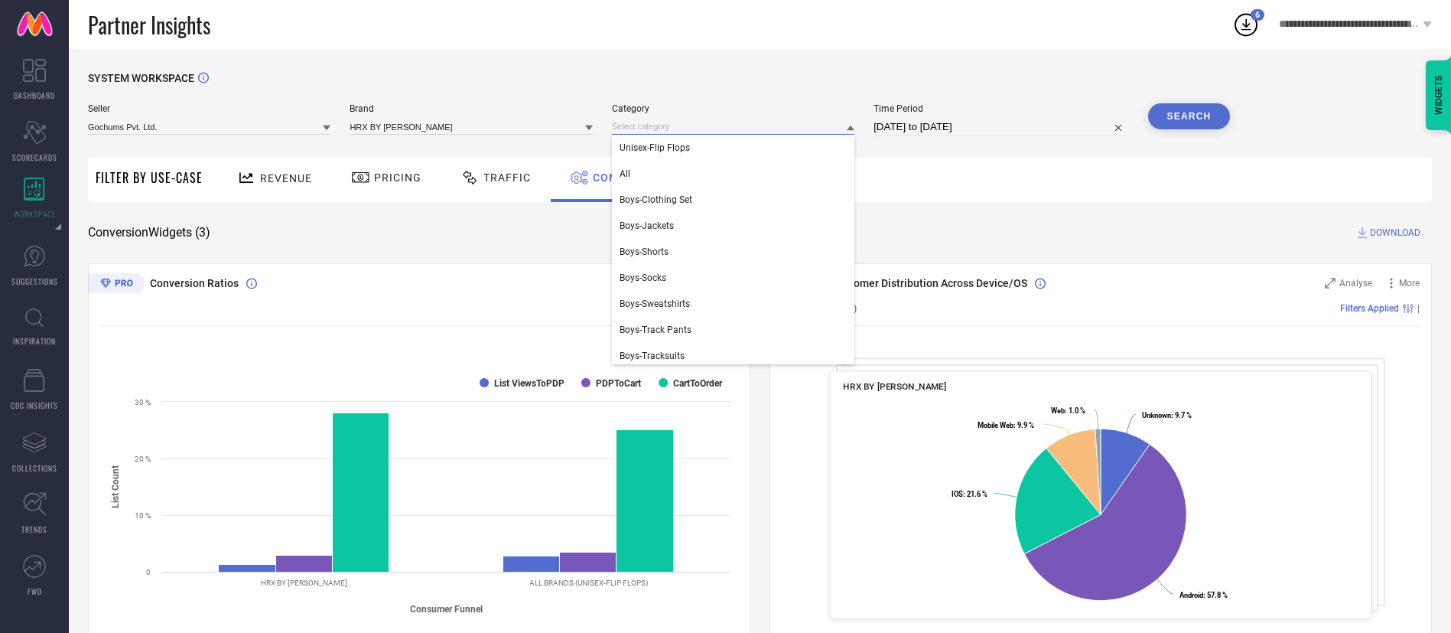
click at [709, 131] on input at bounding box center [733, 127] width 243 height 16
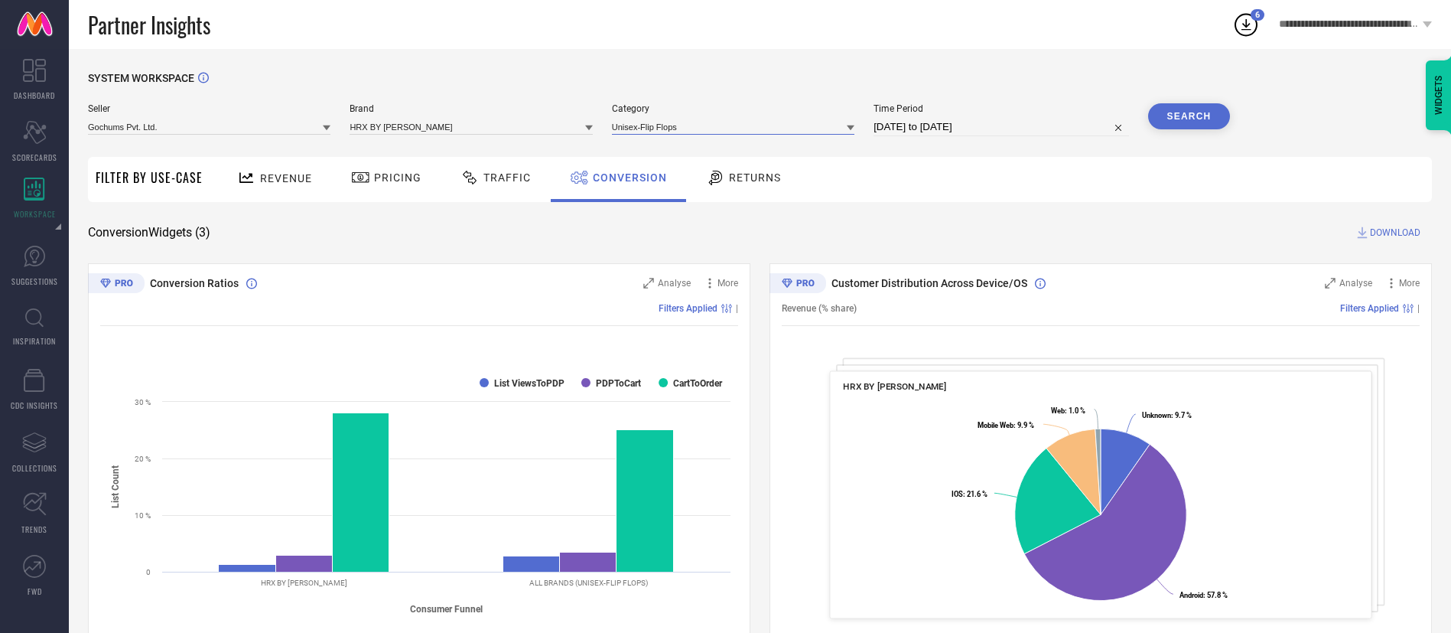
click at [709, 131] on input at bounding box center [733, 127] width 243 height 16
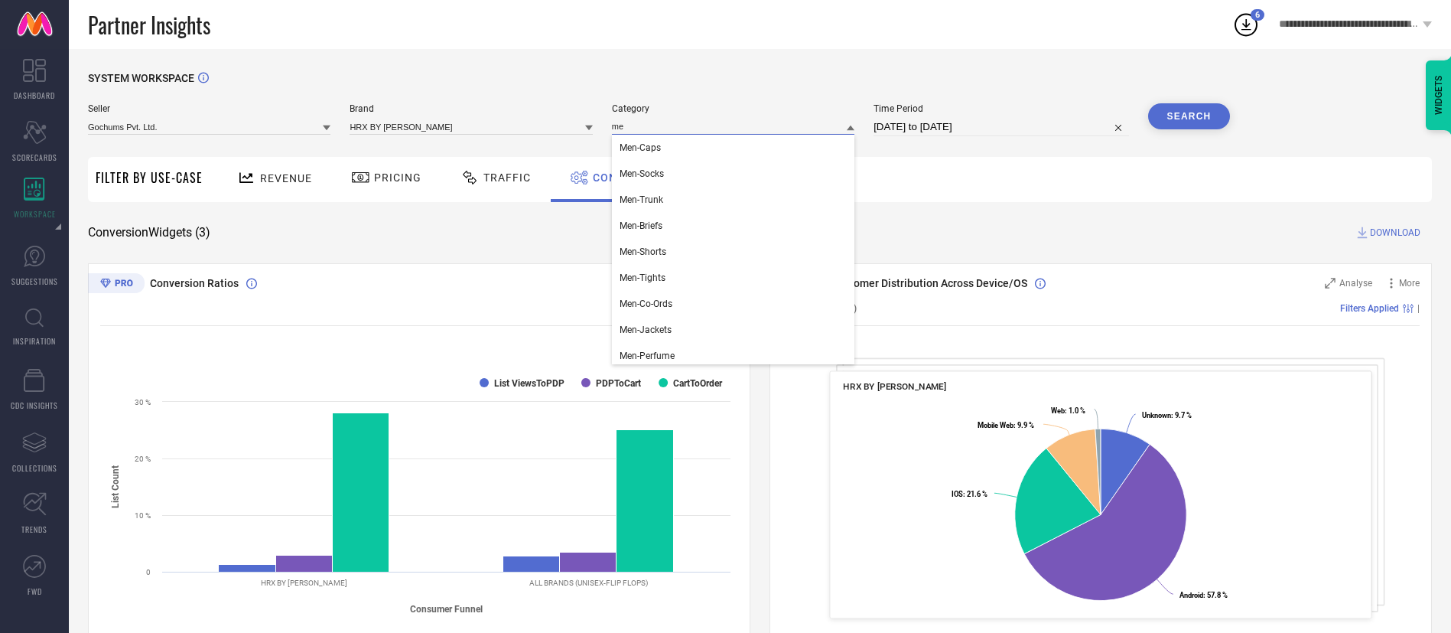
type input "m"
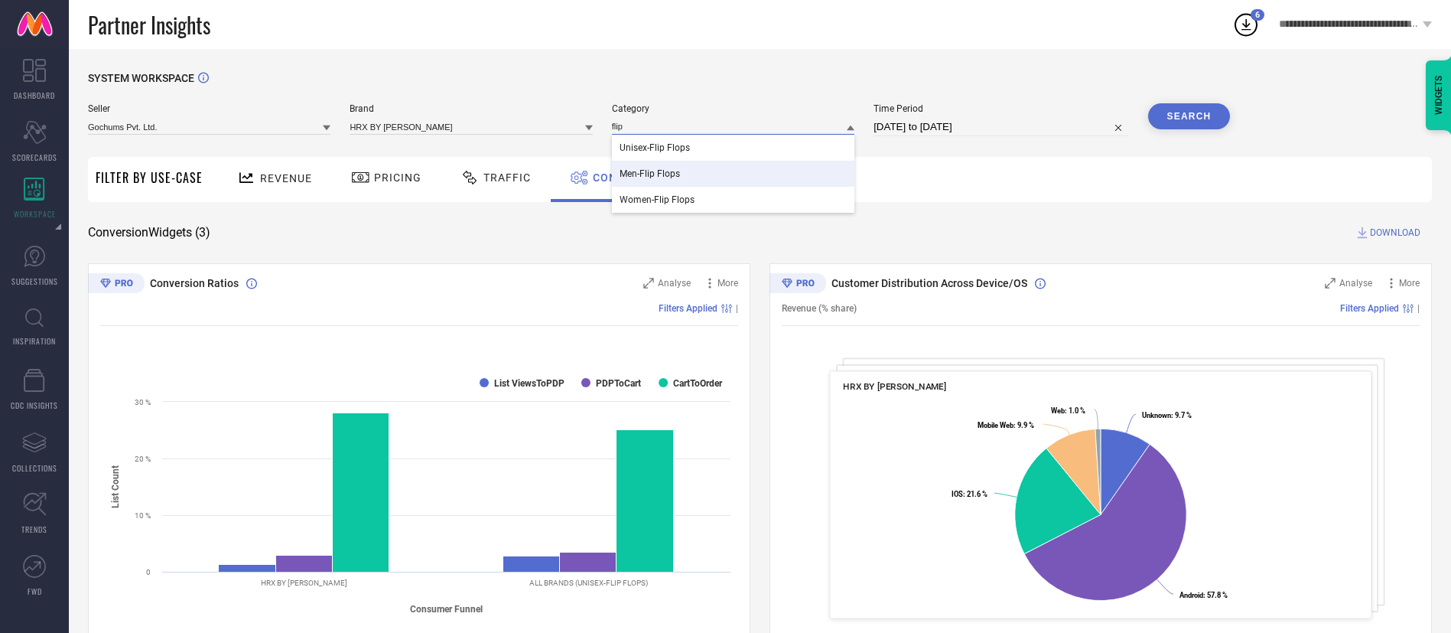
type input "flip"
click at [708, 184] on div "Men-Flip Flops" at bounding box center [733, 174] width 243 height 26
click at [1201, 124] on button "Search" at bounding box center [1189, 116] width 83 height 26
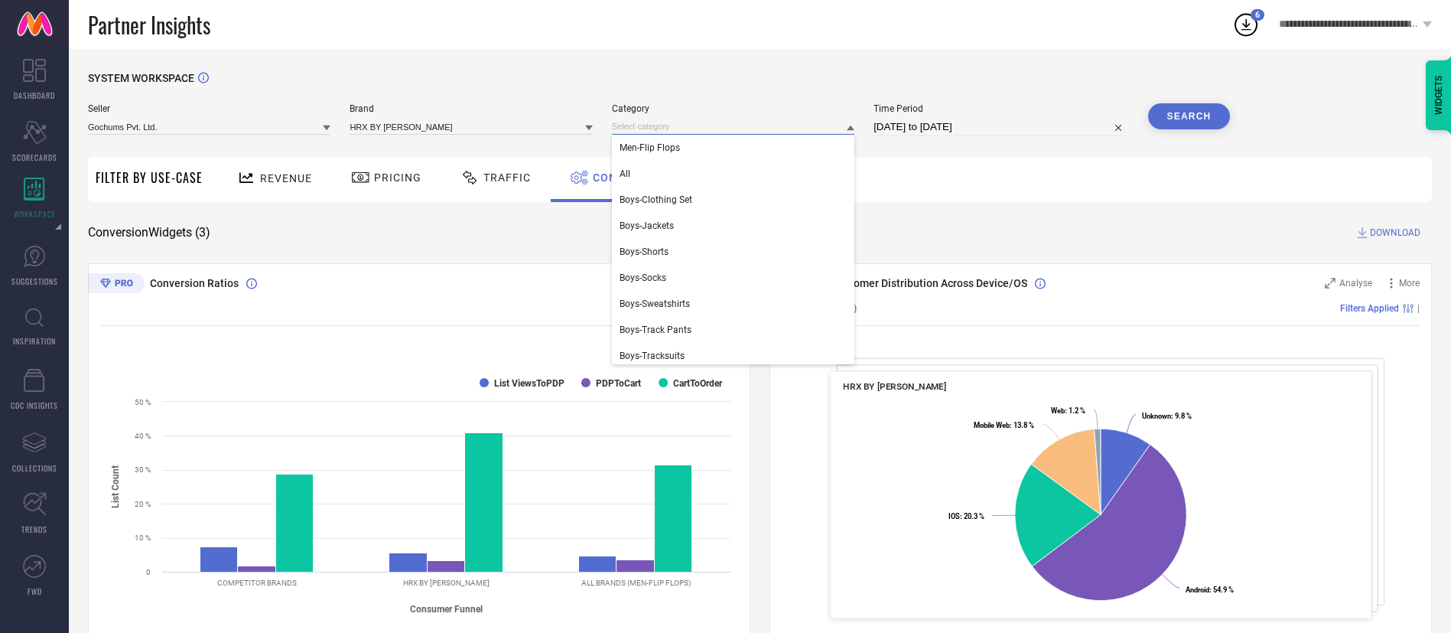
click at [663, 125] on input at bounding box center [733, 127] width 243 height 16
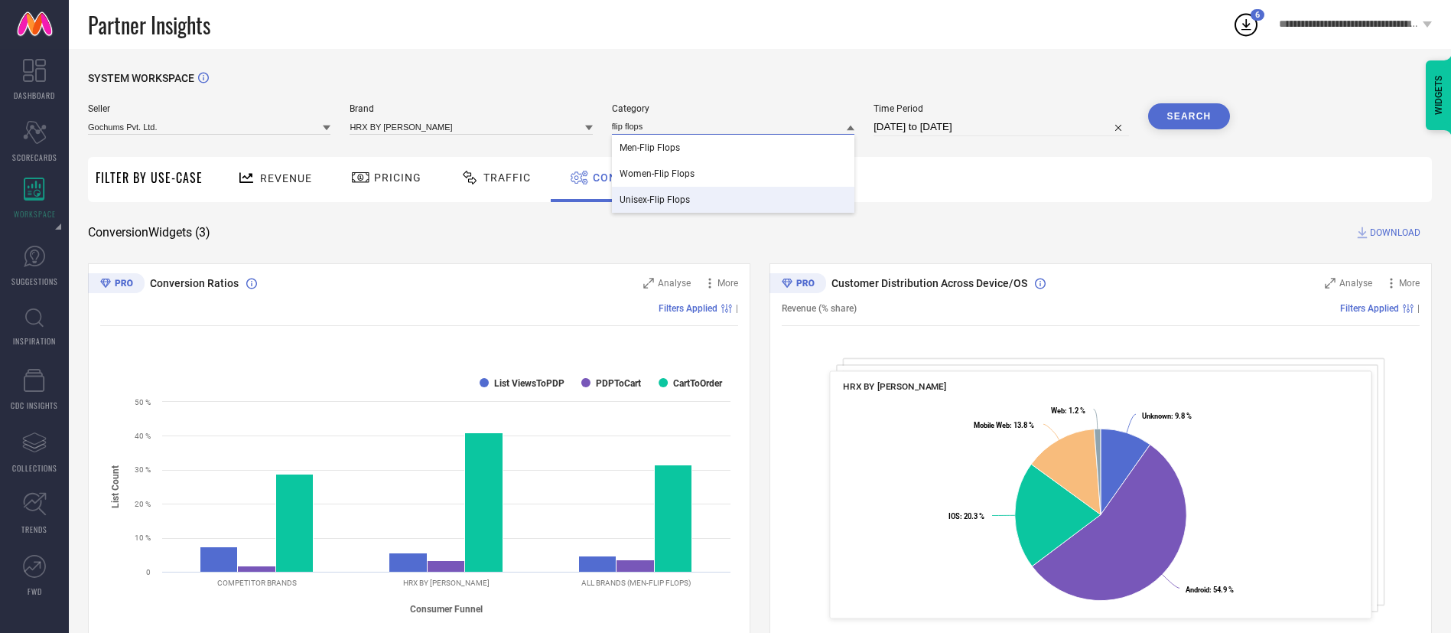
type input "flip flops"
click at [670, 188] on div "Unisex-Flip Flops" at bounding box center [733, 200] width 243 height 26
click at [1190, 119] on button "Search" at bounding box center [1189, 116] width 83 height 26
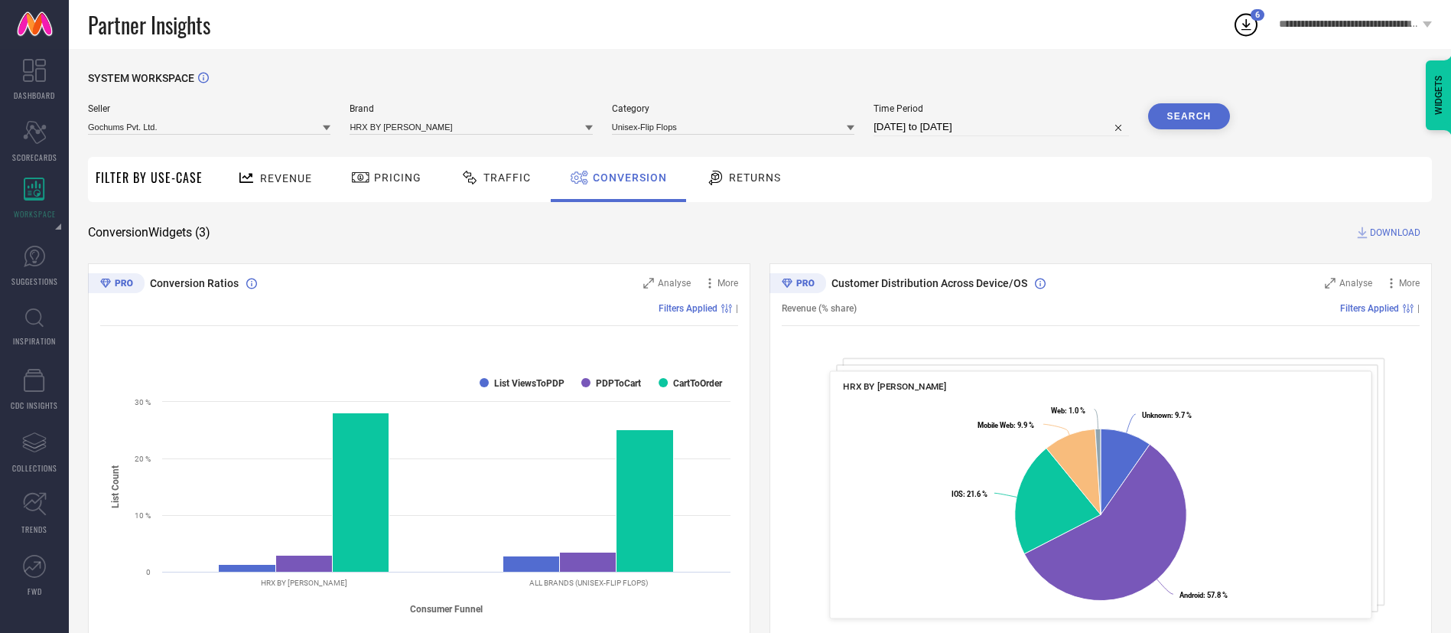
click at [1399, 229] on span "DOWNLOAD" at bounding box center [1395, 232] width 50 height 15
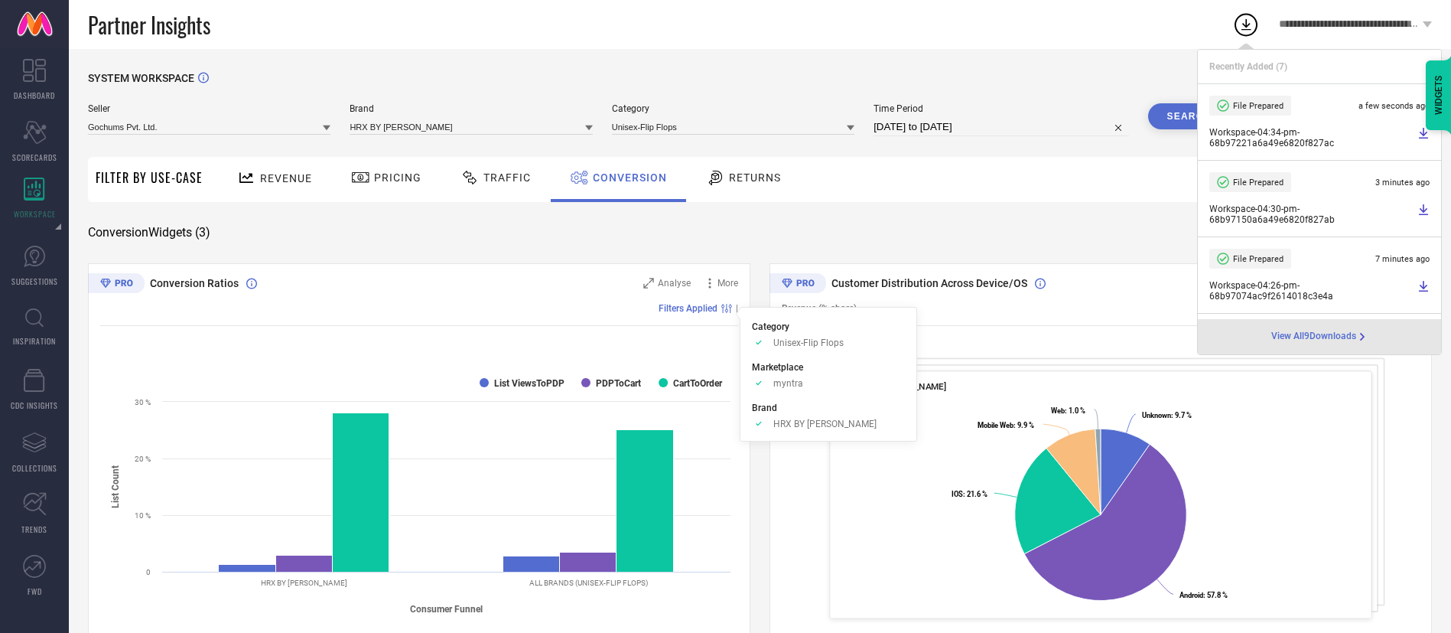
scroll to position [438, 0]
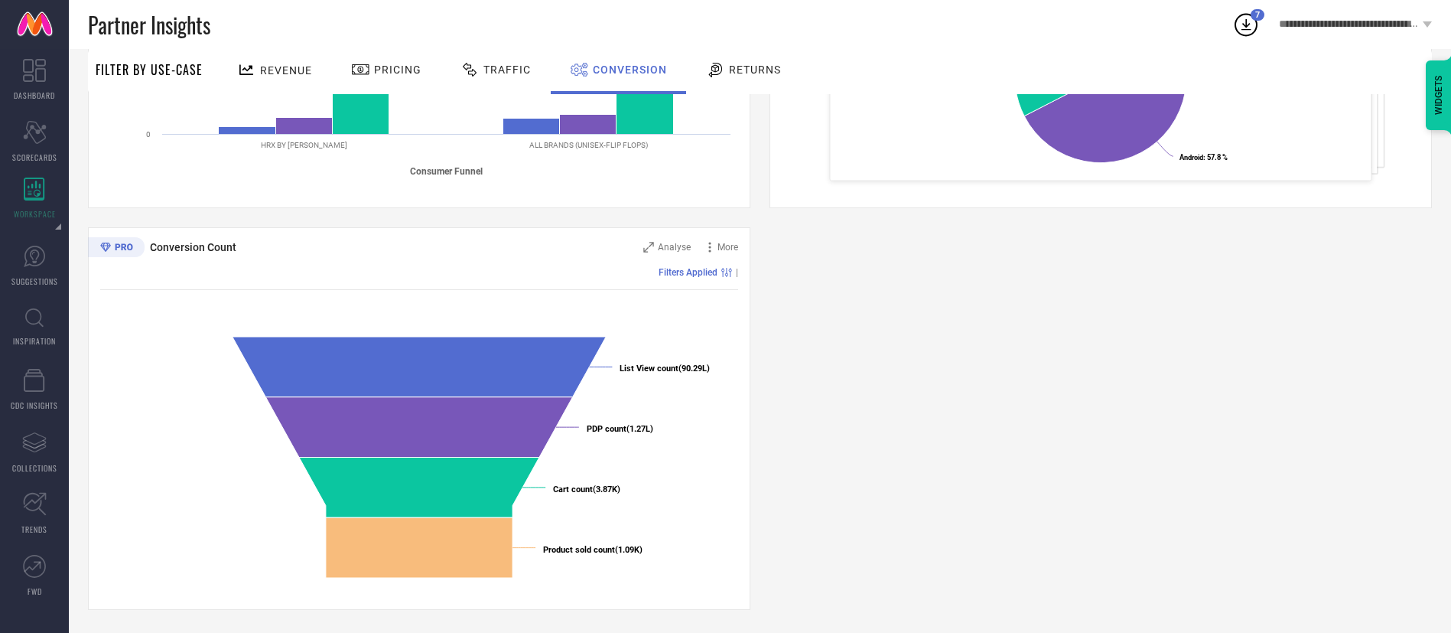
click at [214, 295] on div "Conversion Count Analyse More Filters Applied | Created with Highcharts 9.3.3 L…" at bounding box center [419, 418] width 662 height 383
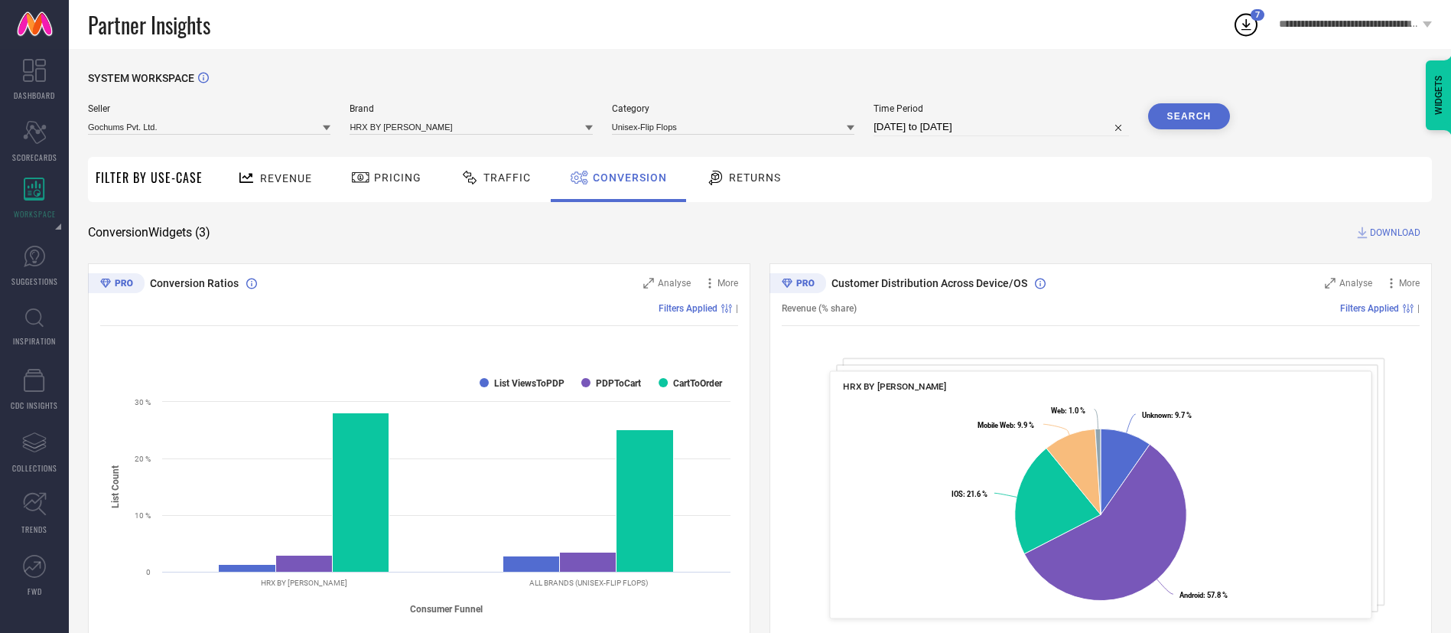
click at [699, 116] on div "Category Unisex-Flip Flops" at bounding box center [733, 119] width 243 height 33
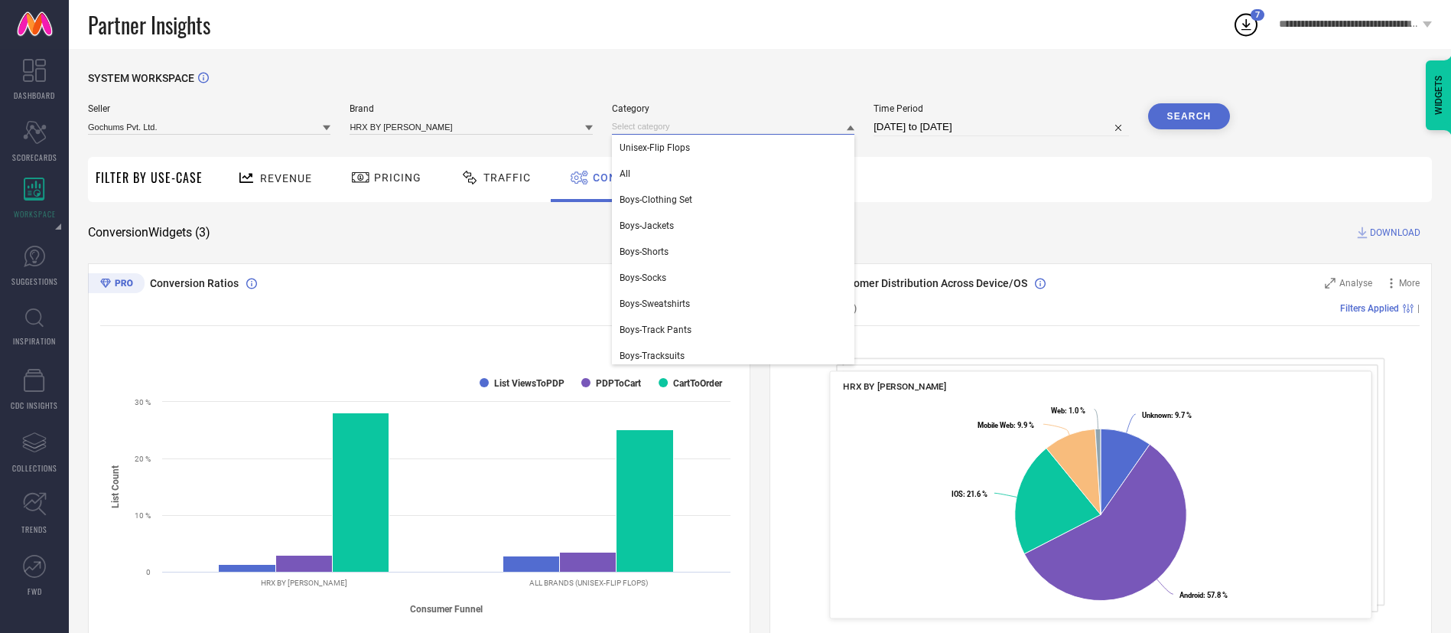
click at [699, 125] on input at bounding box center [733, 127] width 243 height 16
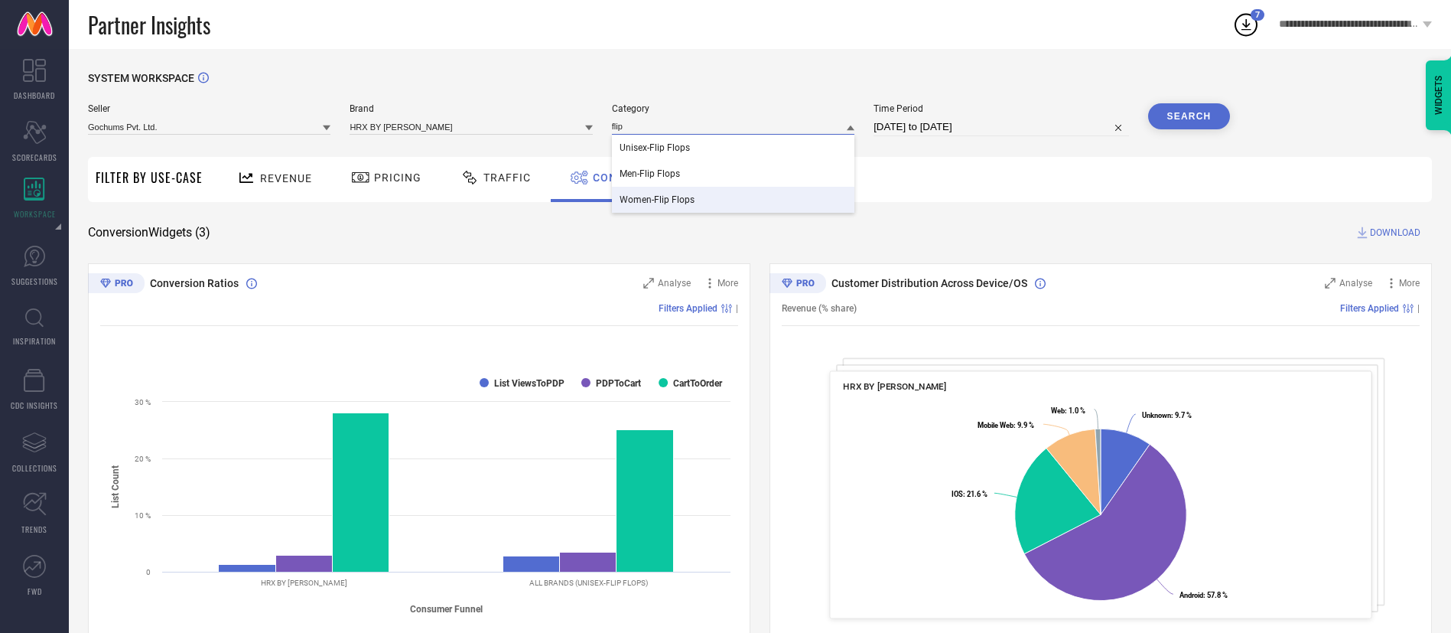
type input "flip"
click at [697, 201] on div "Women-Flip Flops" at bounding box center [733, 200] width 243 height 26
click at [1200, 109] on button "Search" at bounding box center [1189, 116] width 83 height 26
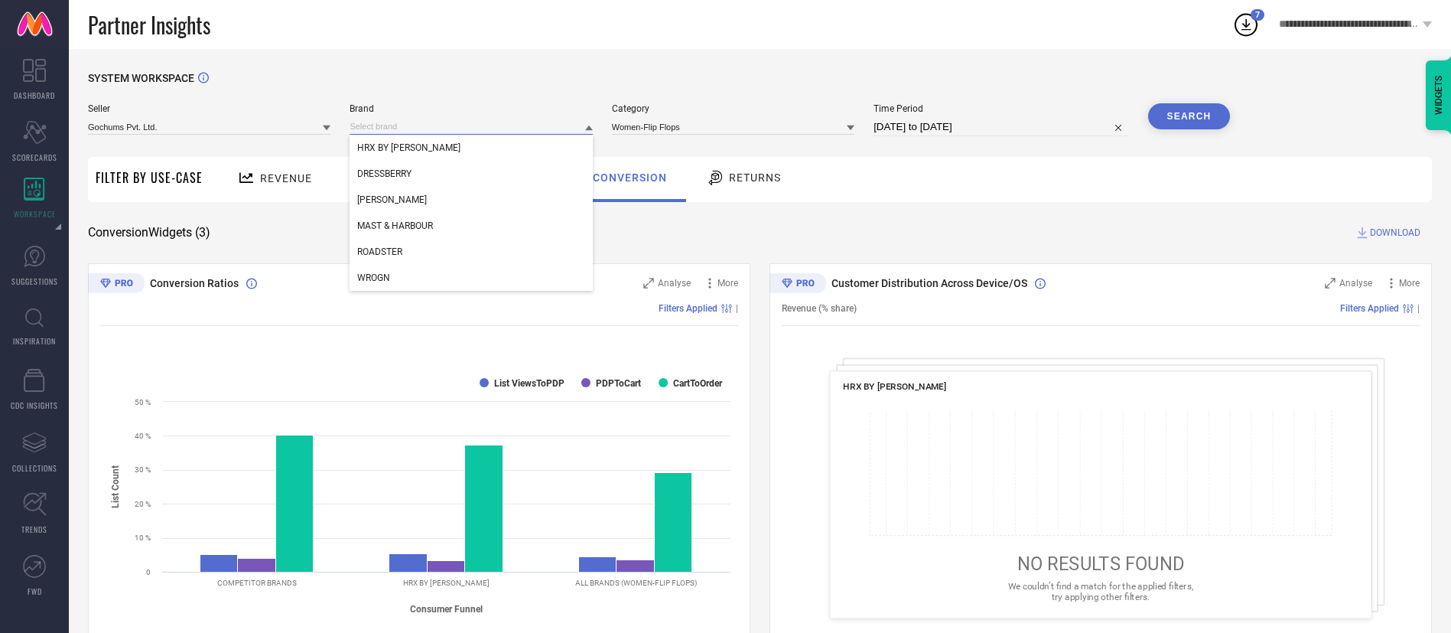
click at [503, 135] on div "HRX BY [PERSON_NAME] DRESSBERRY [PERSON_NAME] MAST & HARBOUR ROADSTER WROGN" at bounding box center [471, 127] width 243 height 16
click at [497, 167] on div "DRESSBERRY" at bounding box center [471, 174] width 243 height 26
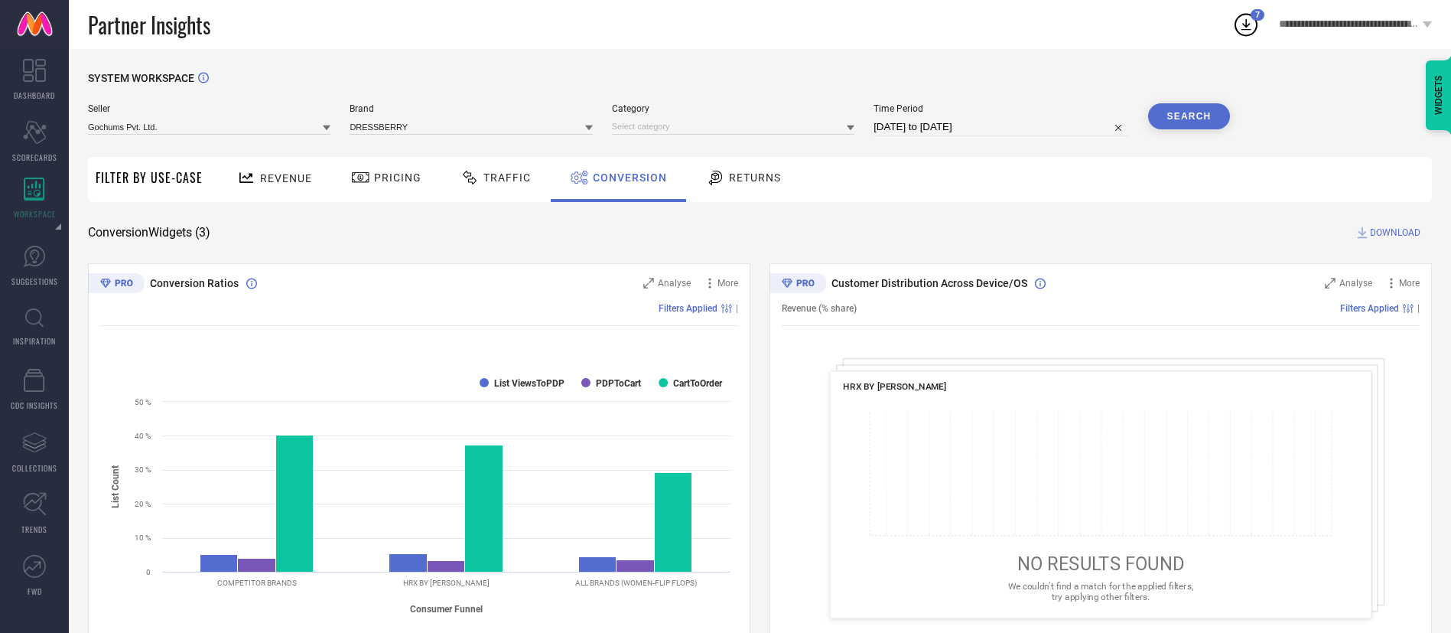
drag, startPoint x: 778, startPoint y: 135, endPoint x: 781, endPoint y: 120, distance: 15.6
click at [781, 120] on div "Category" at bounding box center [733, 119] width 243 height 33
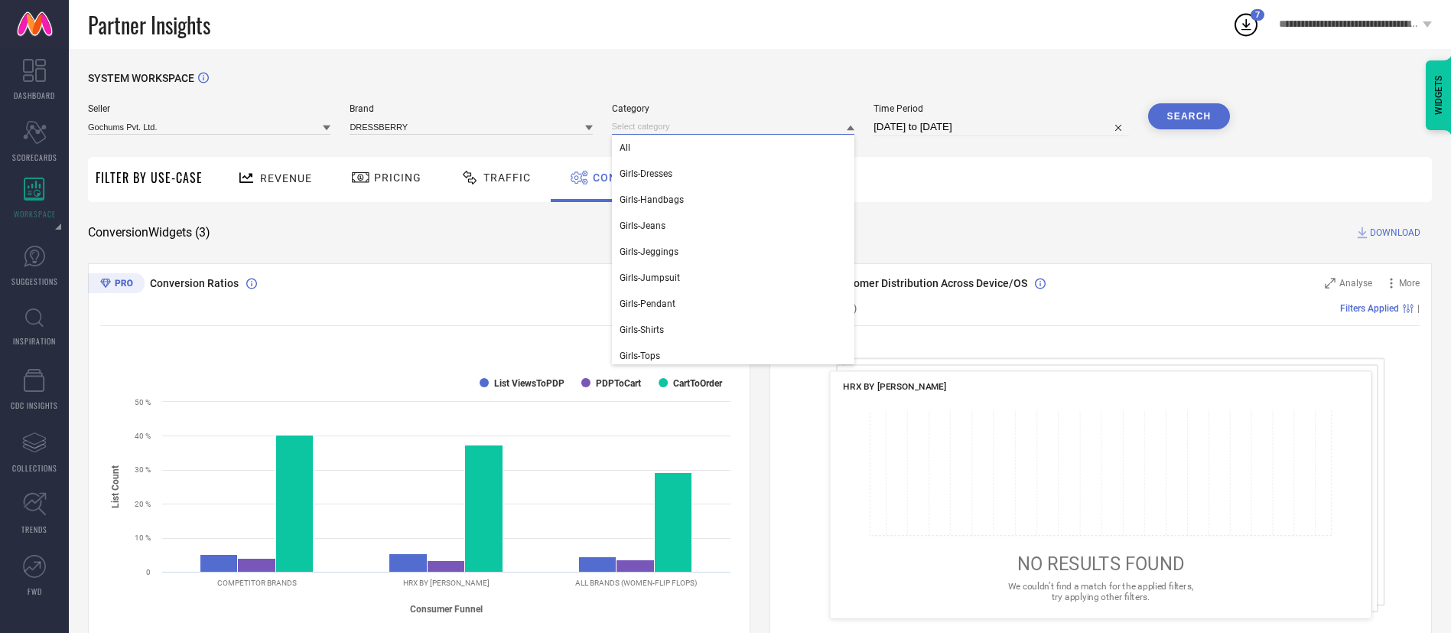
click at [781, 120] on input at bounding box center [733, 127] width 243 height 16
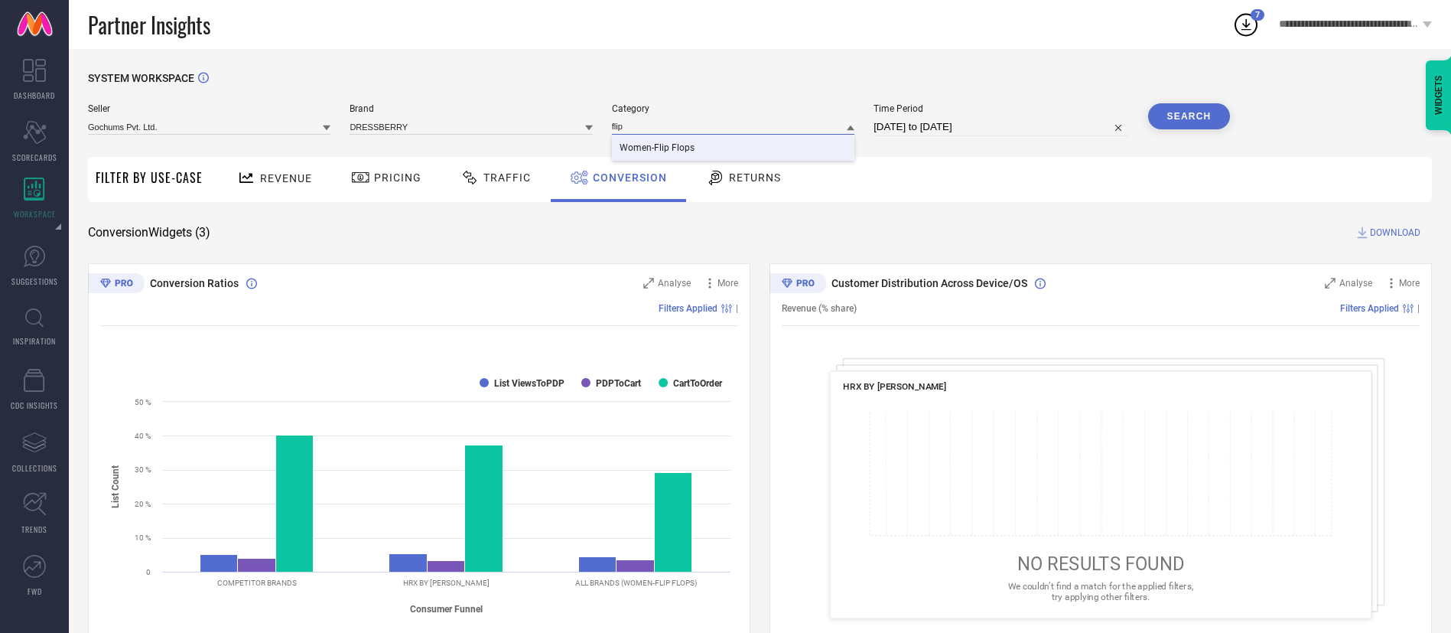
type input "flip"
click at [789, 142] on div "Women-Flip Flops" at bounding box center [733, 148] width 243 height 26
click at [1164, 122] on button "Search" at bounding box center [1189, 116] width 83 height 26
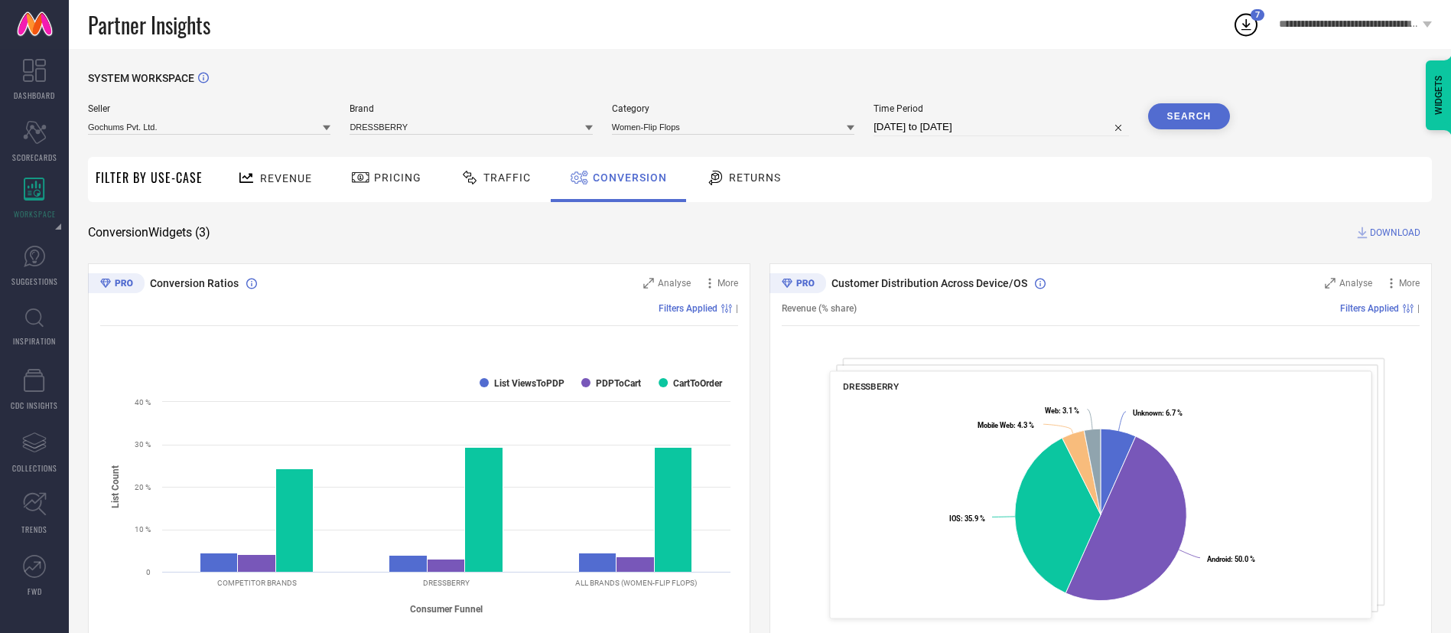
click at [1392, 223] on div "SYSTEM WORKSPACE Seller Gochums Pvt. Ltd. Brand DRESSBERRY Category Women-Flip …" at bounding box center [760, 559] width 1344 height 975
click at [1392, 229] on span "DOWNLOAD" at bounding box center [1395, 232] width 50 height 15
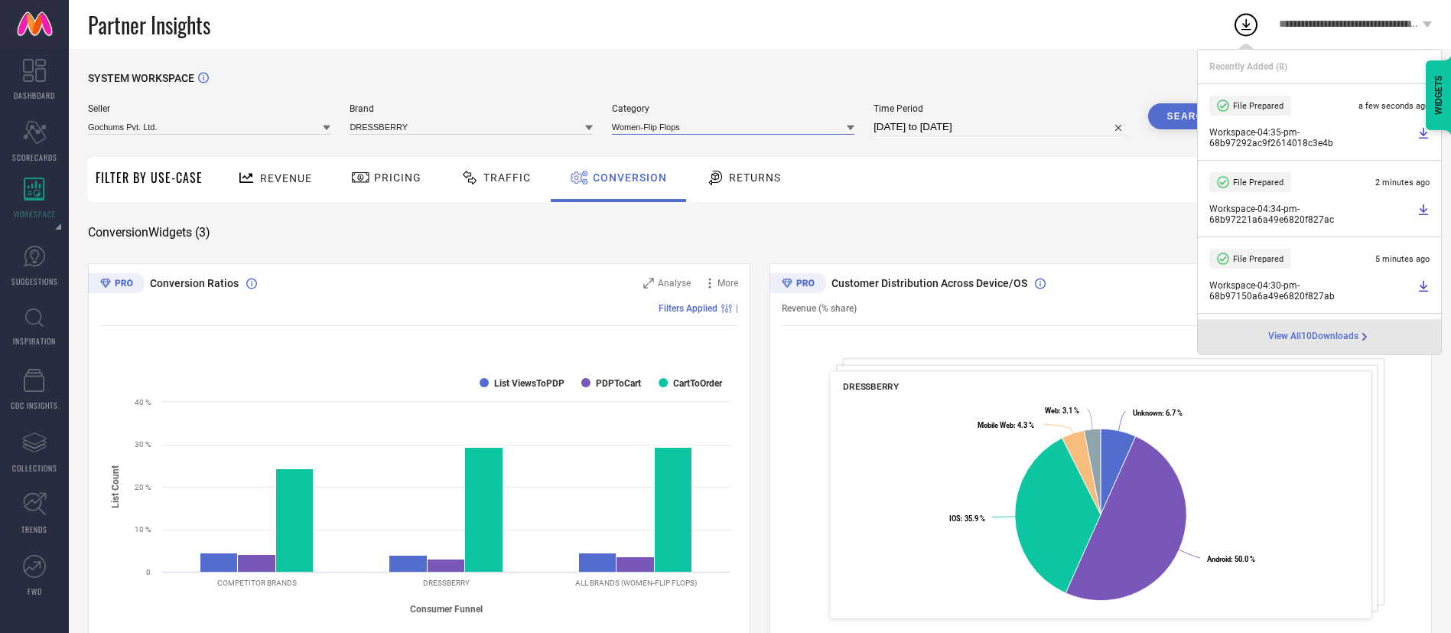
click at [649, 133] on input at bounding box center [733, 127] width 243 height 16
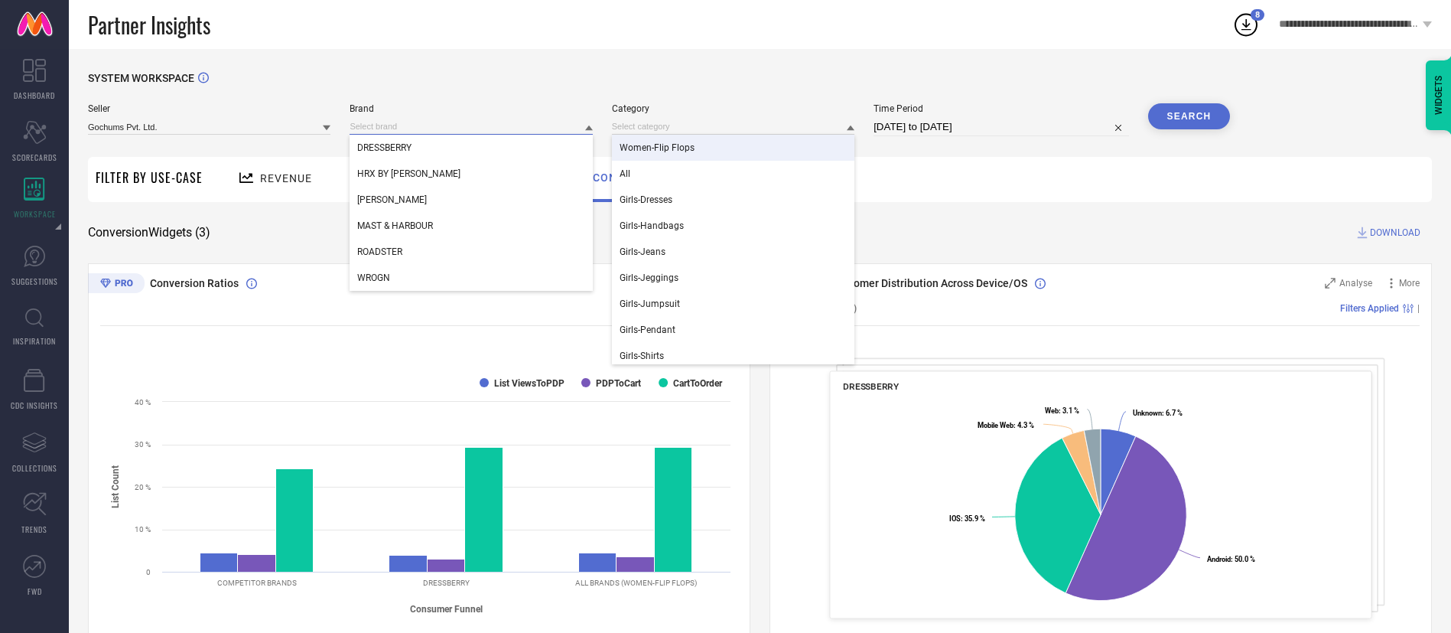
click at [488, 132] on input at bounding box center [471, 127] width 243 height 16
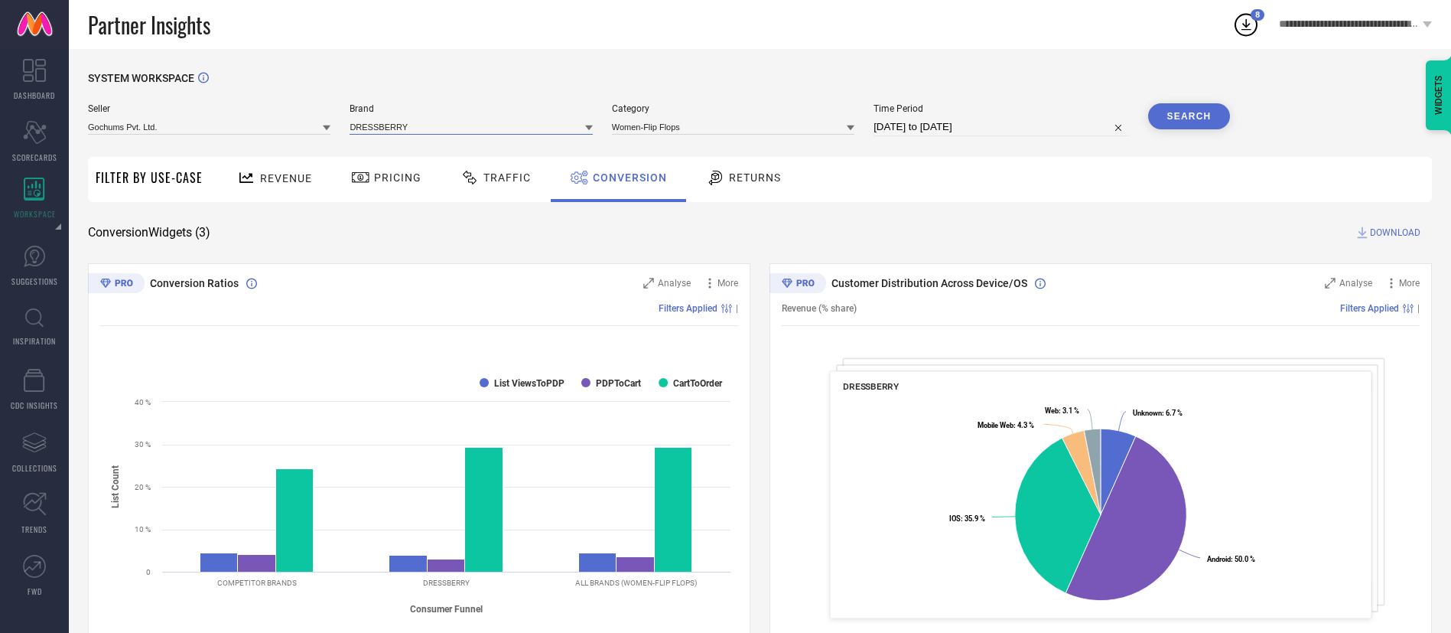
click at [486, 131] on input at bounding box center [471, 127] width 243 height 16
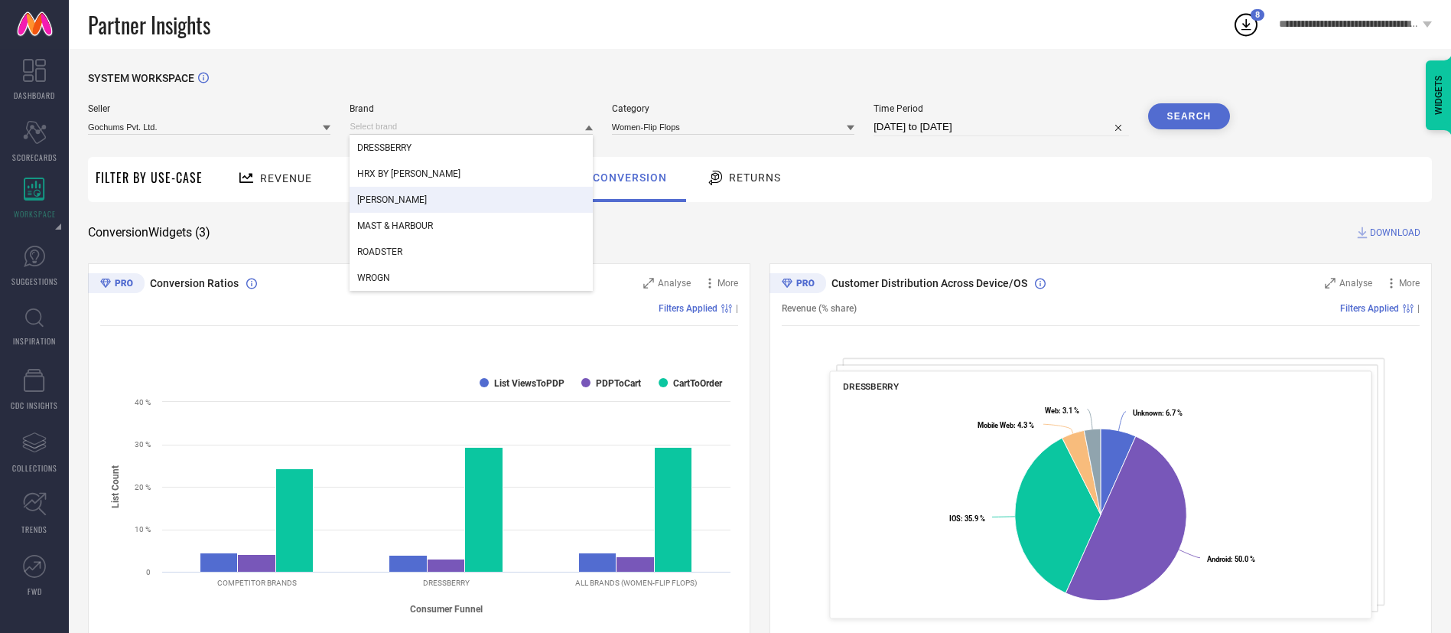
click at [474, 189] on div "[PERSON_NAME]" at bounding box center [471, 200] width 243 height 26
click at [509, 133] on input at bounding box center [471, 127] width 243 height 16
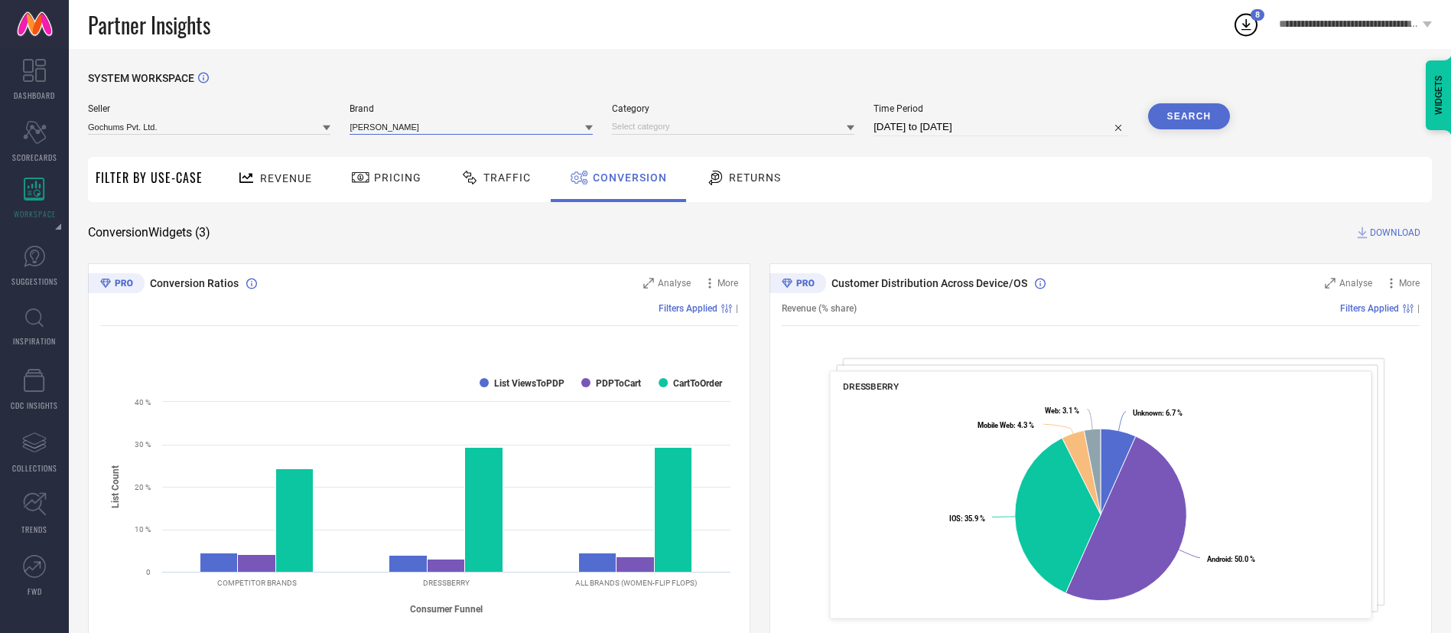
click at [503, 133] on input at bounding box center [471, 127] width 243 height 16
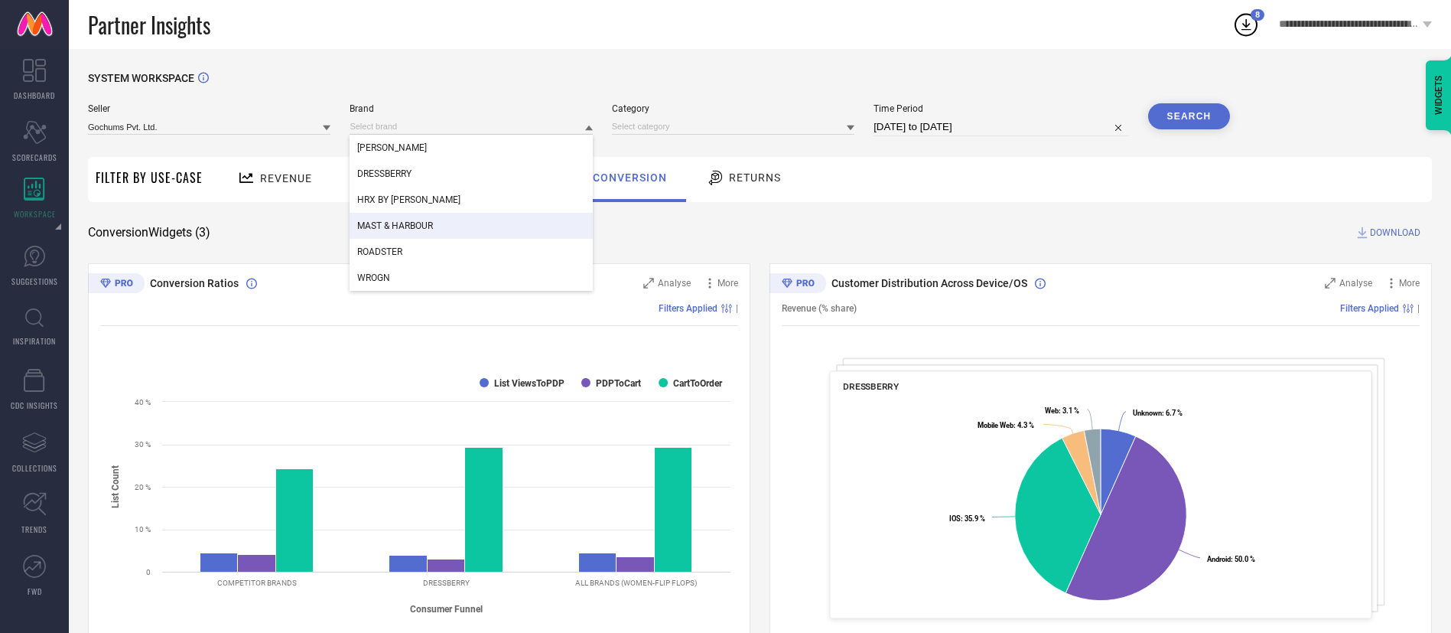
click at [474, 221] on div "MAST & HARBOUR" at bounding box center [471, 226] width 243 height 26
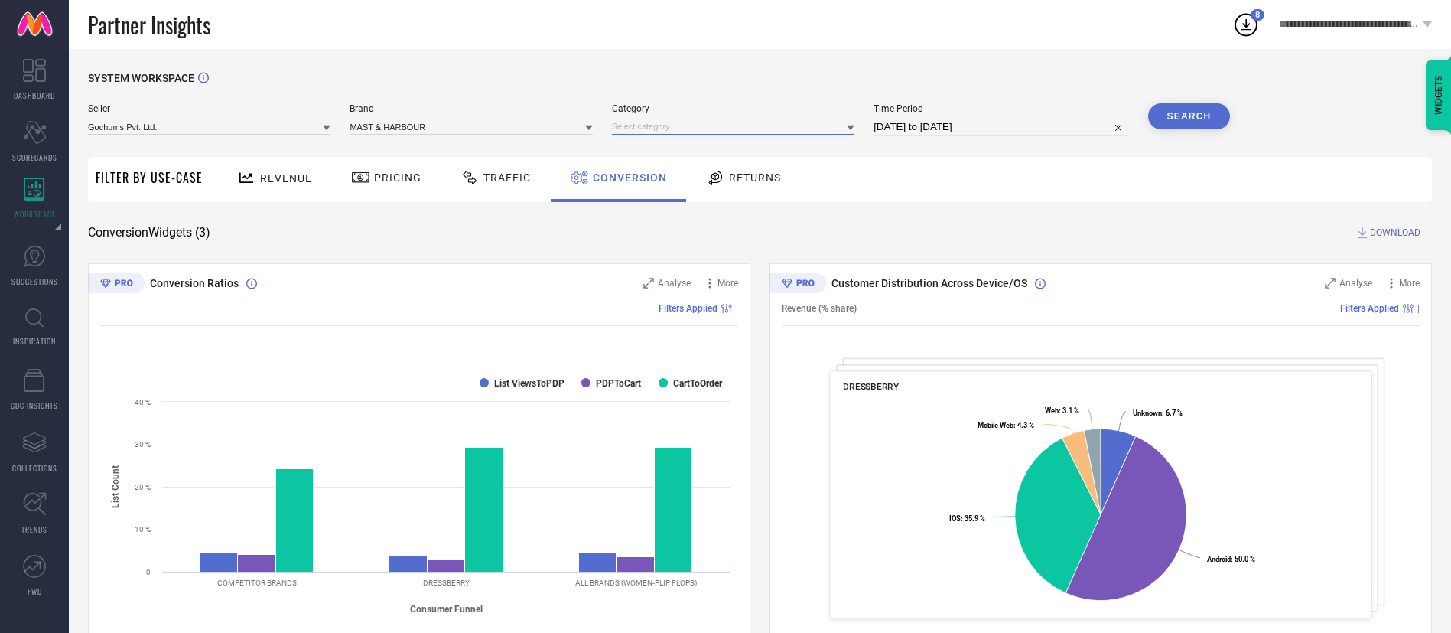
click at [657, 124] on input at bounding box center [733, 127] width 243 height 16
type input "flip flops"
click at [666, 157] on div "Men-Flip Flops" at bounding box center [733, 148] width 243 height 26
click at [1204, 120] on button "Search" at bounding box center [1189, 116] width 83 height 26
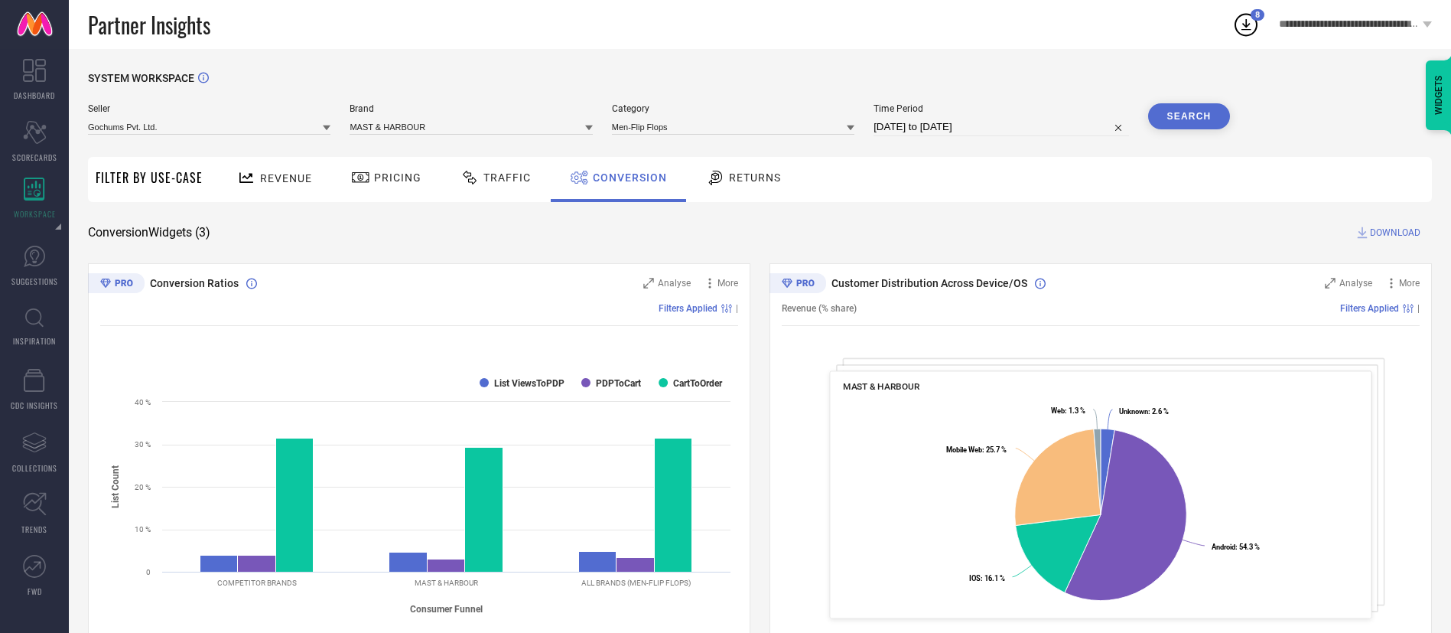
click at [1384, 224] on div "SYSTEM WORKSPACE Seller Gochums Pvt. Ltd. Brand MAST & HARBOUR Category Men-Fli…" at bounding box center [760, 559] width 1344 height 975
click at [1385, 230] on span "DOWNLOAD" at bounding box center [1395, 232] width 50 height 15
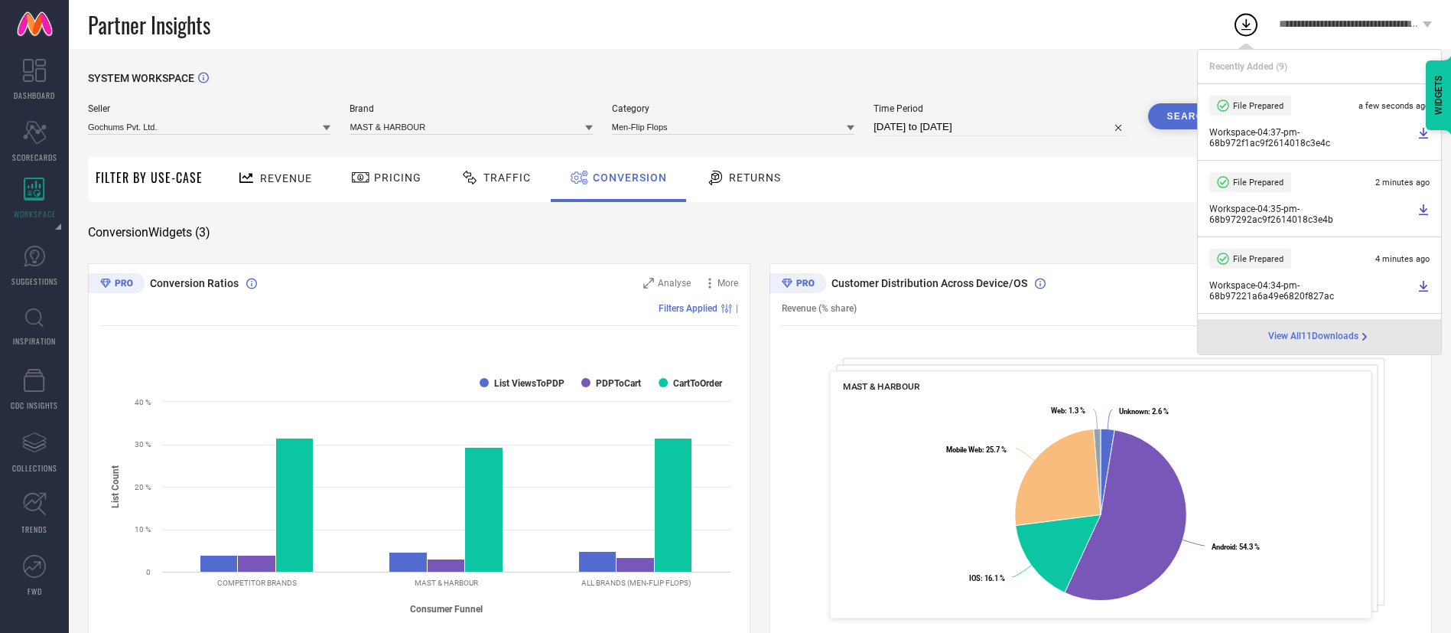
scroll to position [438, 0]
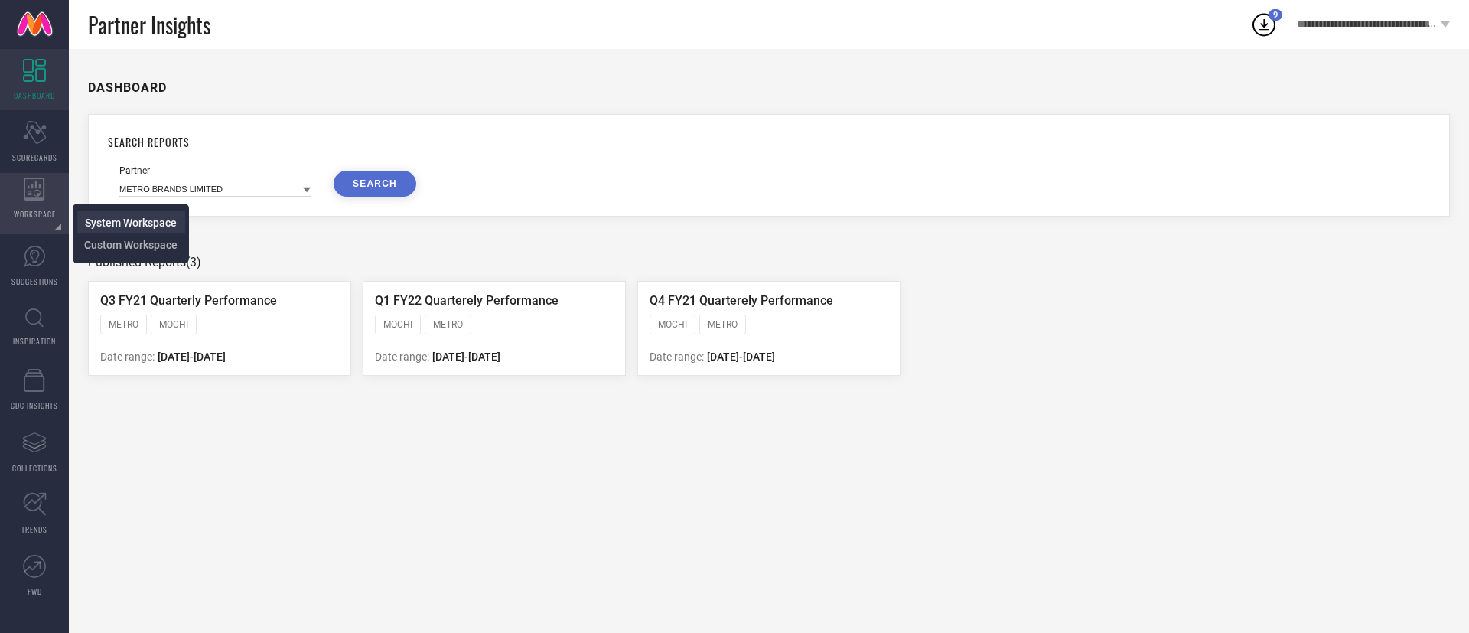
click at [85, 219] on span "System Workspace" at bounding box center [131, 222] width 92 height 12
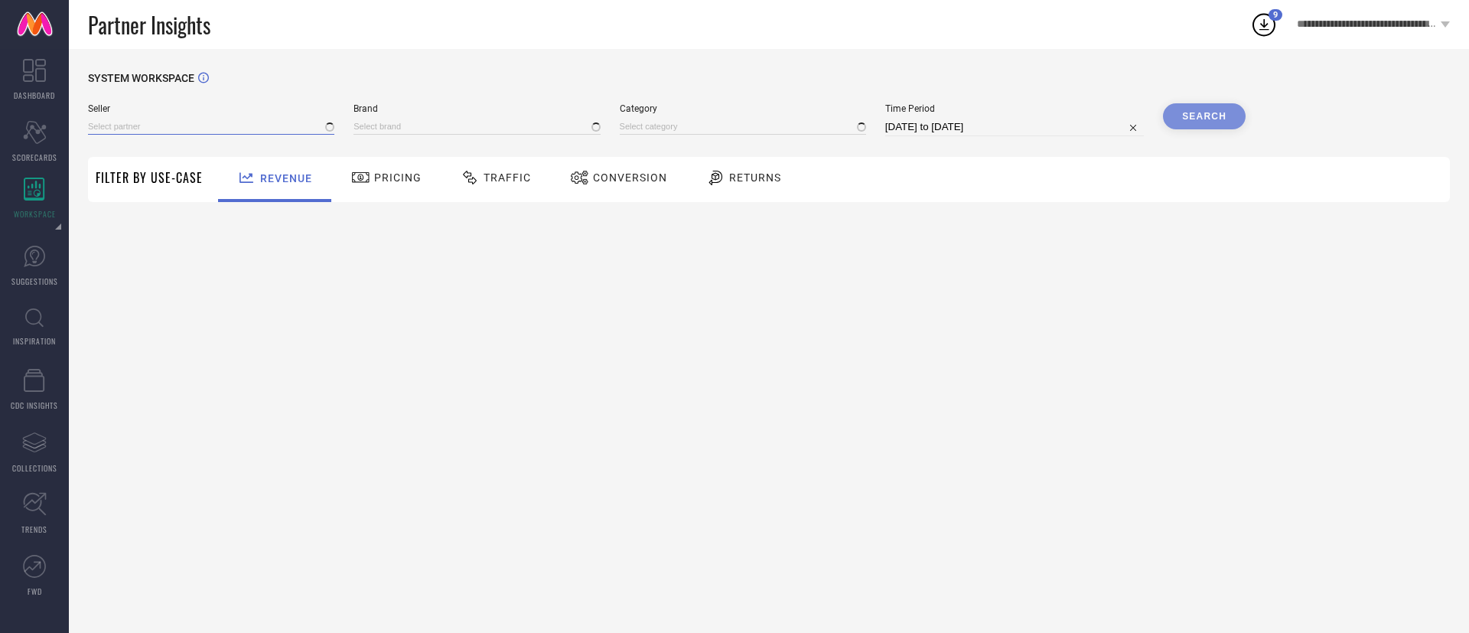
type input "1 STOP FASHION"
type input "All"
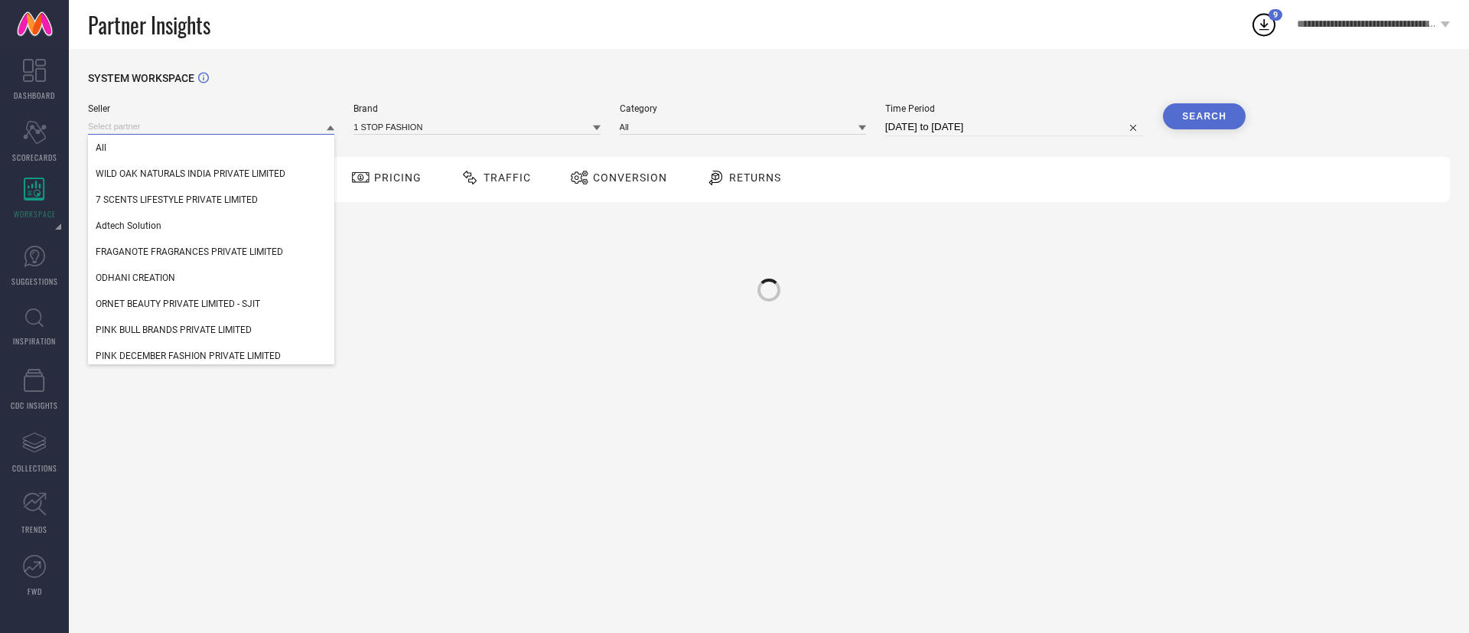
click at [187, 120] on input at bounding box center [211, 127] width 246 height 16
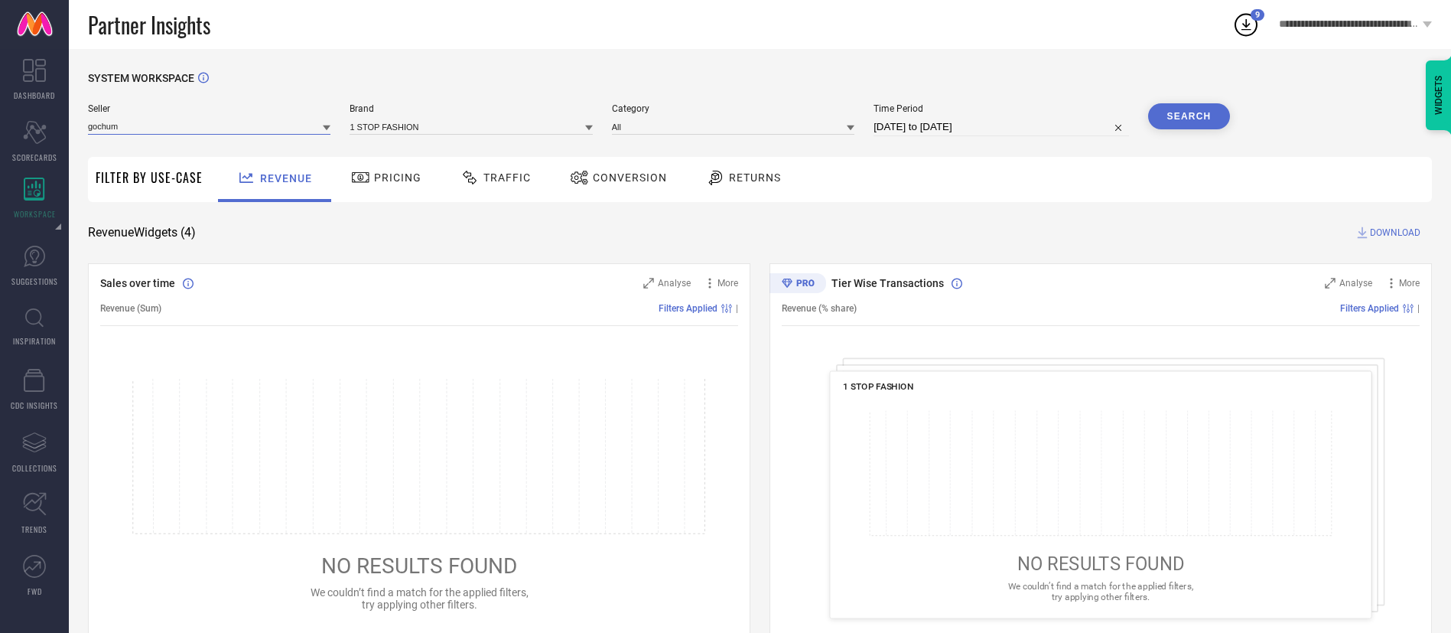
type input "gochums"
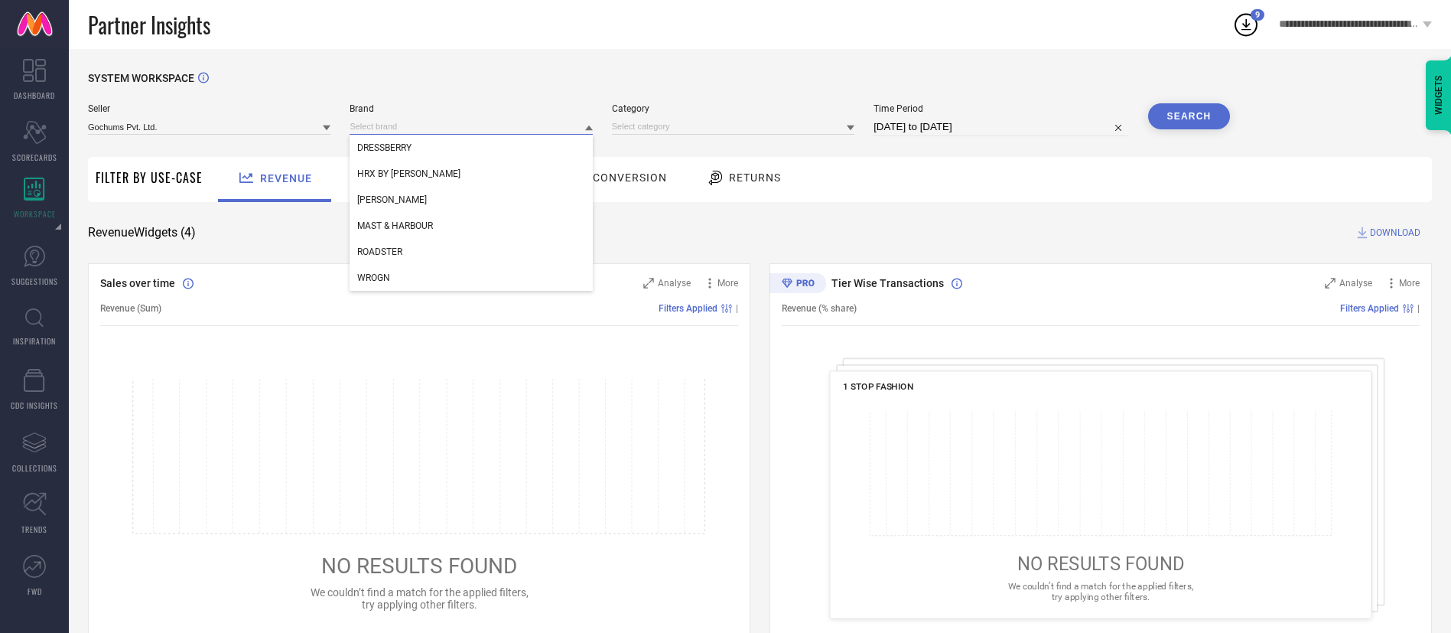
click at [365, 123] on input at bounding box center [471, 127] width 243 height 16
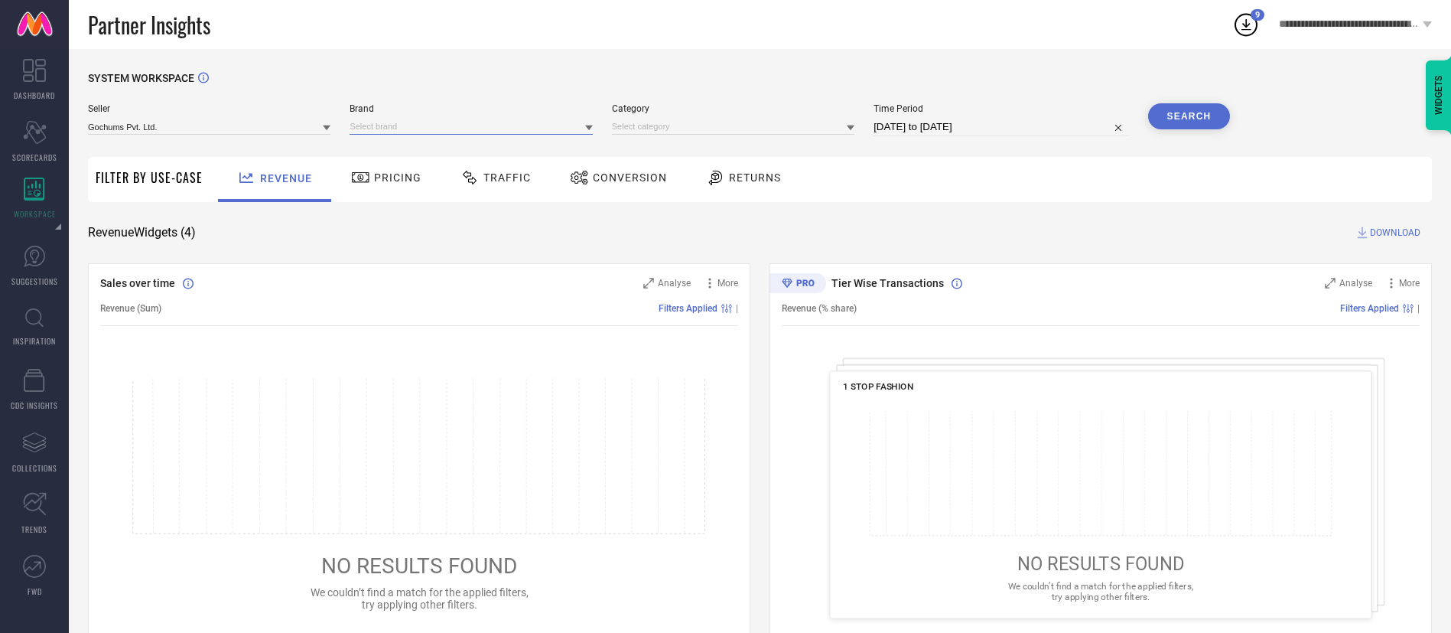
click at [411, 131] on input at bounding box center [471, 127] width 243 height 16
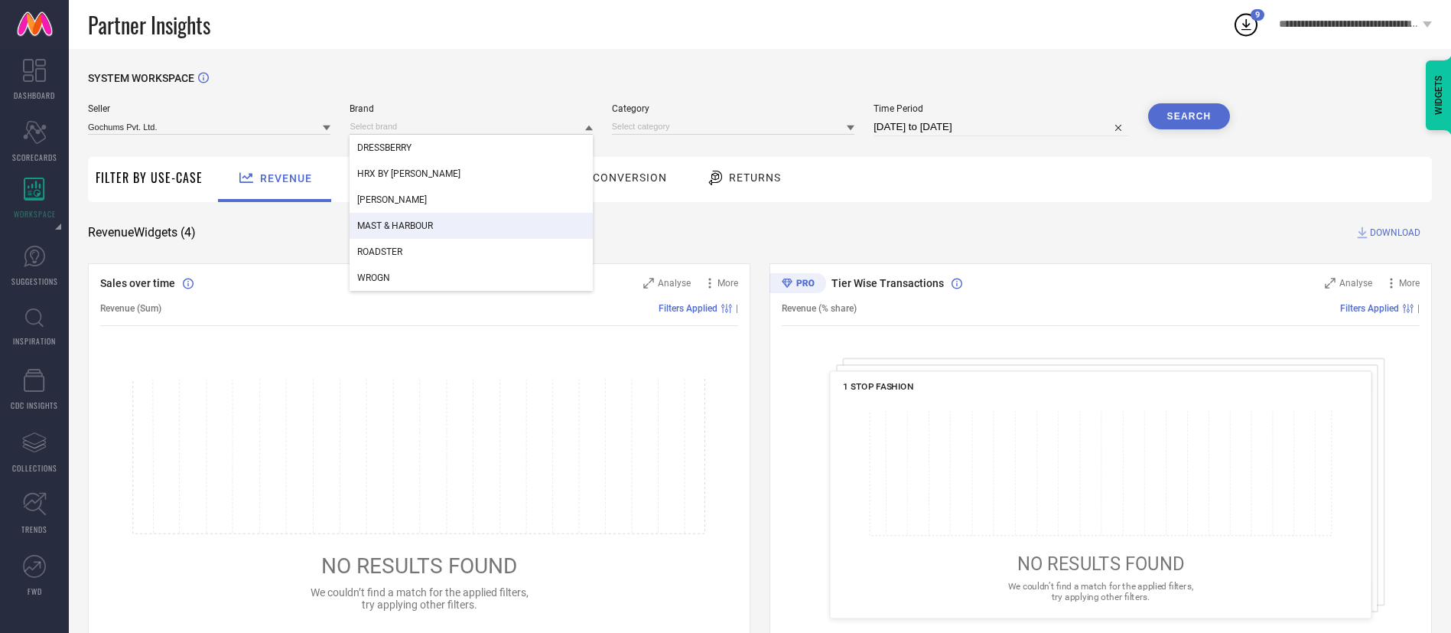
click at [407, 216] on div "MAST & HARBOUR" at bounding box center [471, 226] width 243 height 26
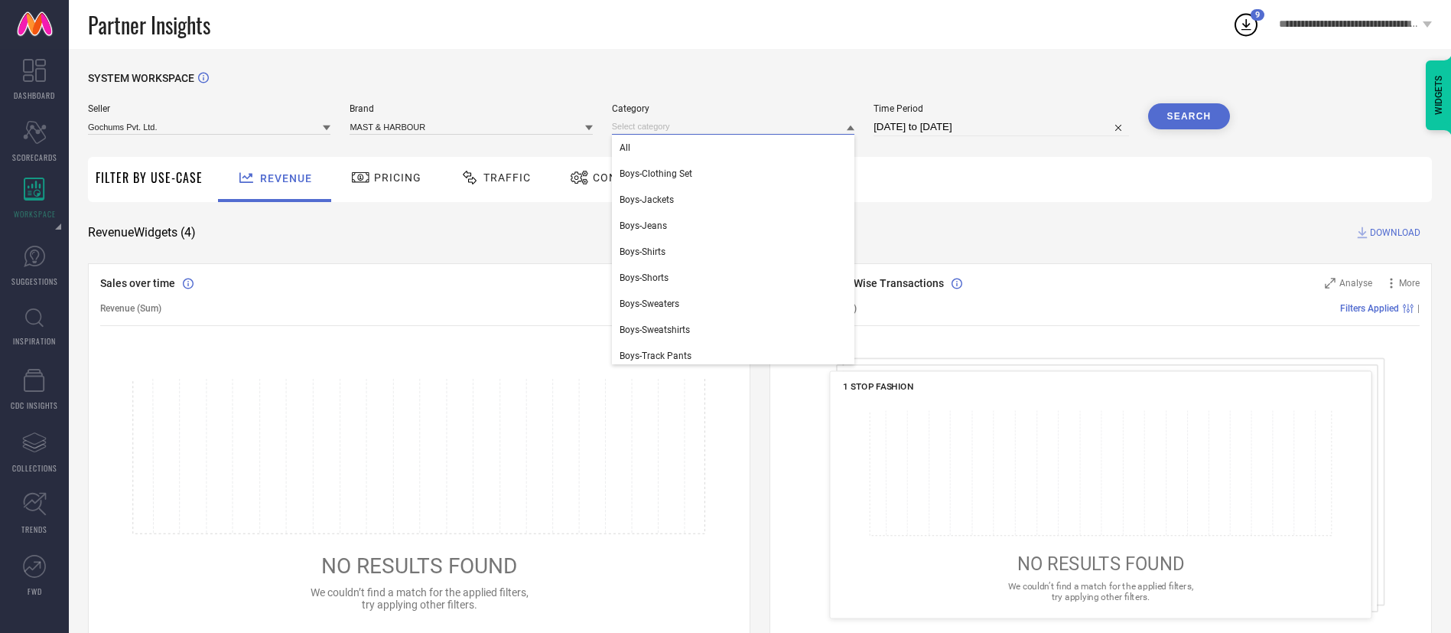
click at [704, 128] on input at bounding box center [733, 127] width 243 height 16
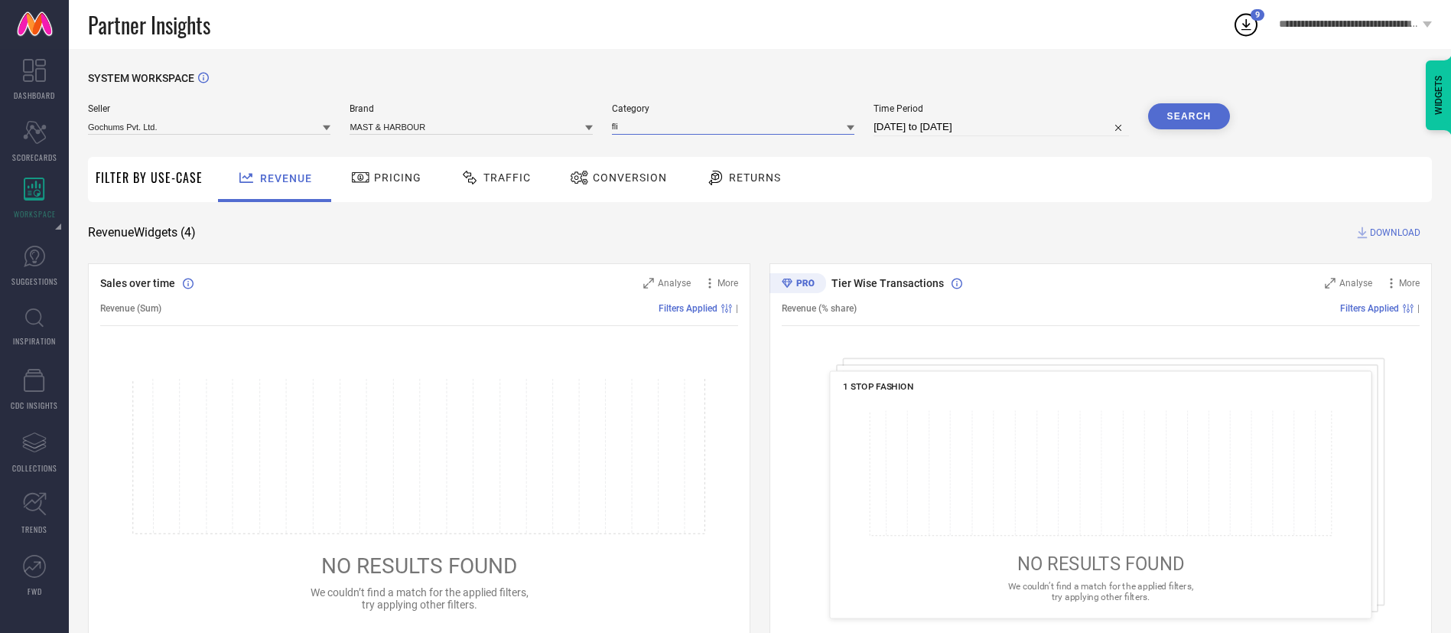
type input "flip"
select select "7"
select select "2025"
select select "8"
select select "2025"
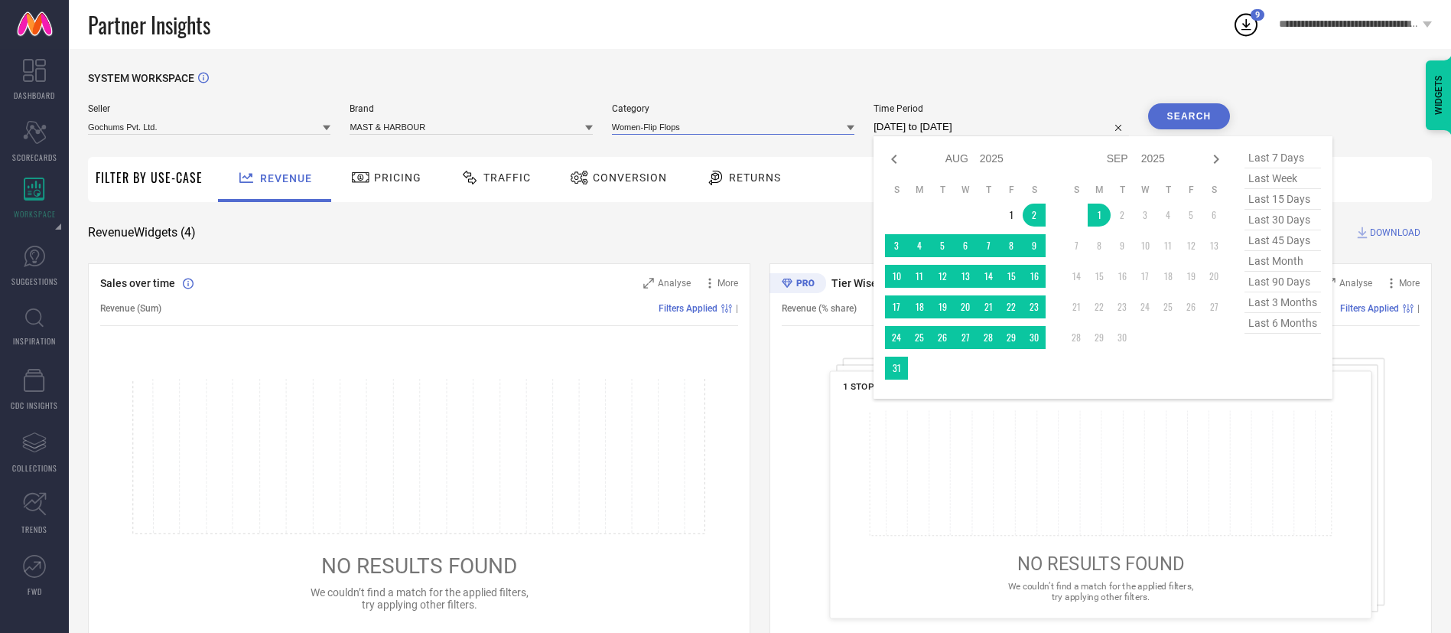
click at [978, 125] on input "[DATE] to [DATE]" at bounding box center [1001, 127] width 255 height 18
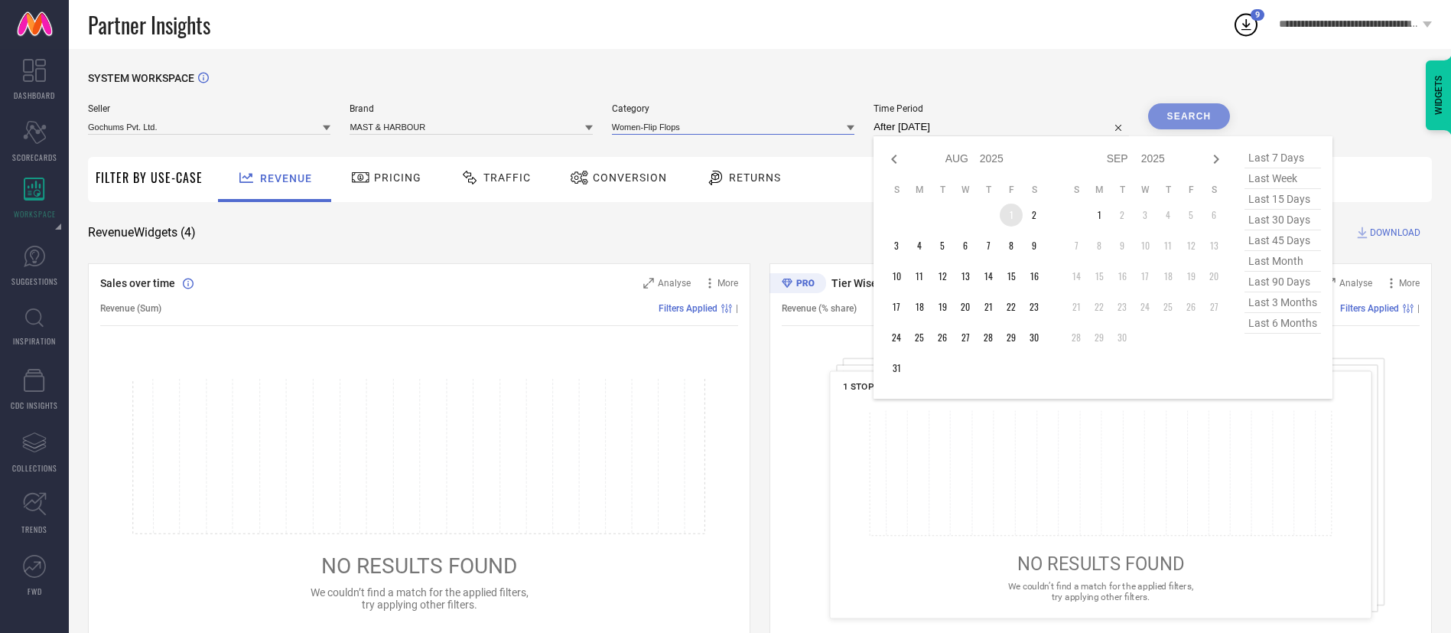
click at [1012, 203] on td "1" at bounding box center [1011, 214] width 23 height 23
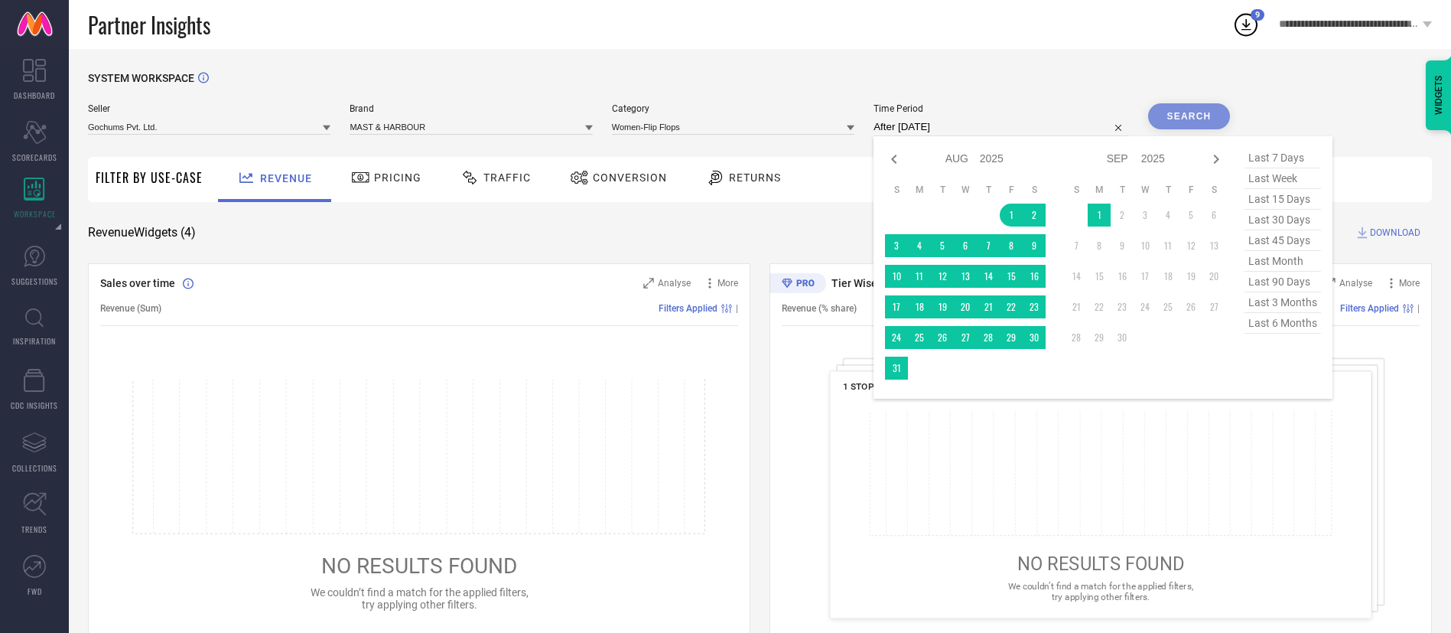
click at [910, 369] on td at bounding box center [919, 367] width 23 height 23
type input "[DATE] to [DATE]"
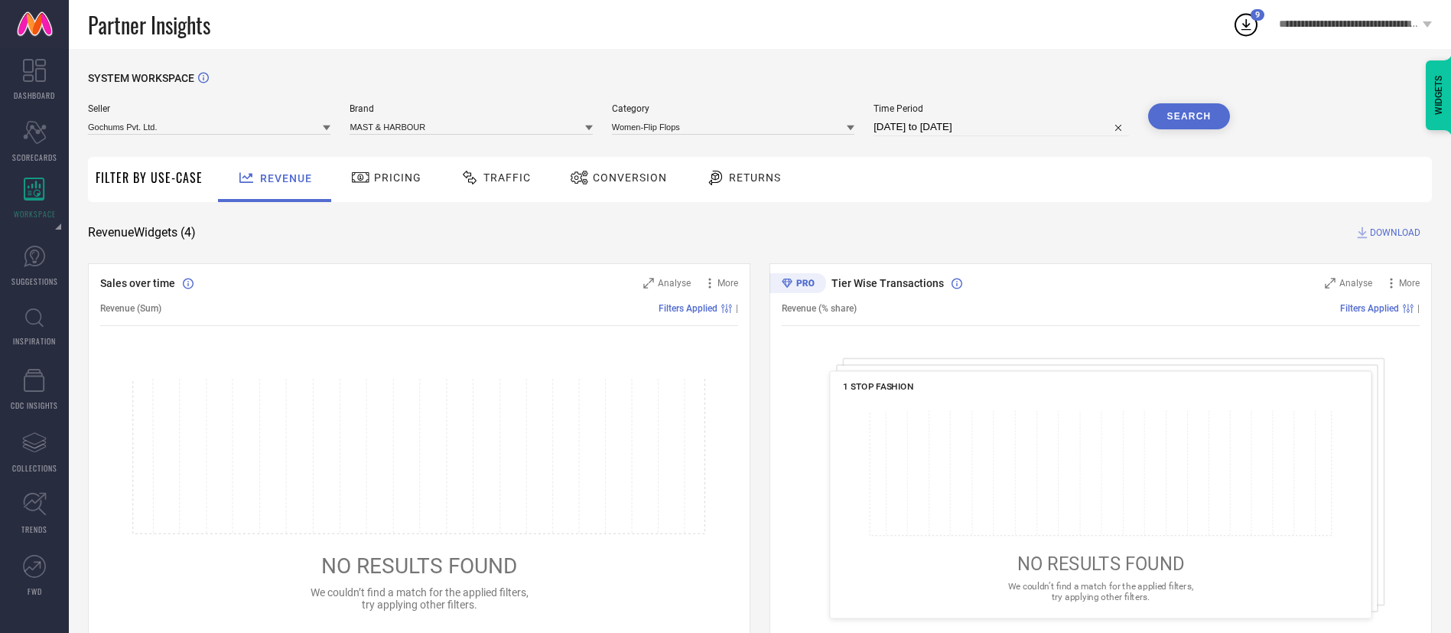
click at [1156, 126] on button "Search" at bounding box center [1189, 116] width 83 height 26
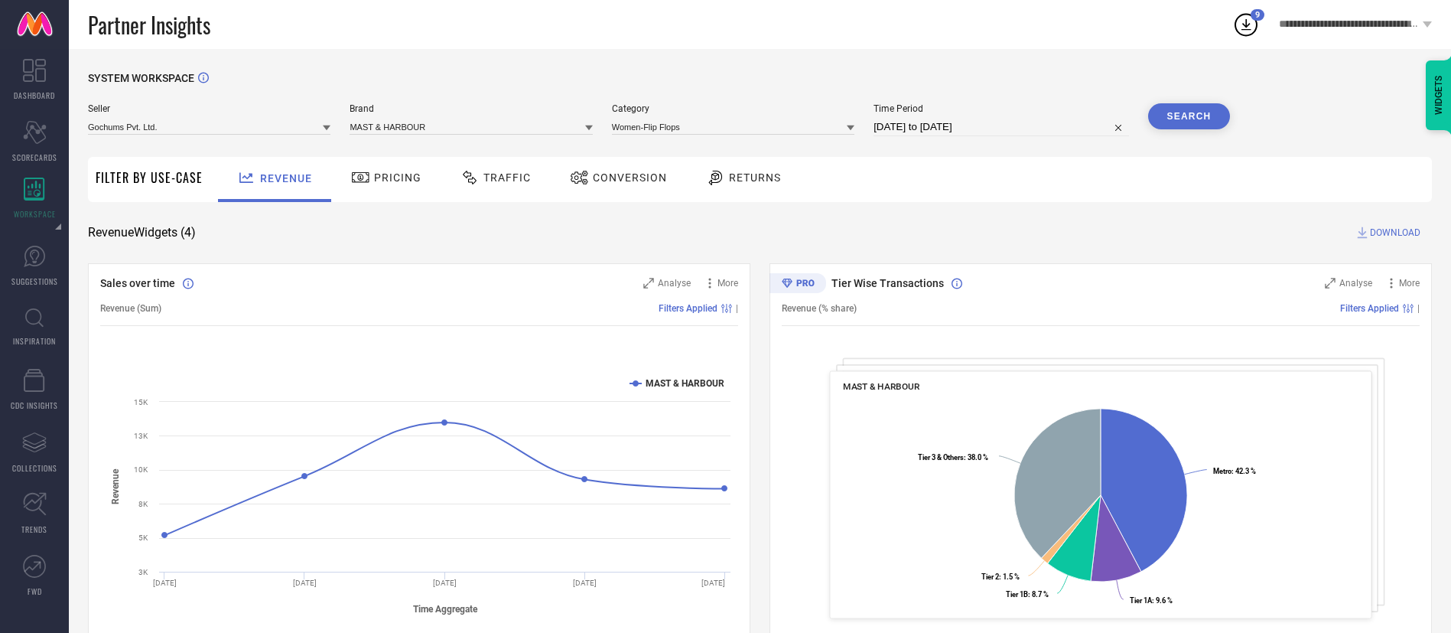
click at [671, 175] on div "Conversion" at bounding box center [618, 179] width 135 height 45
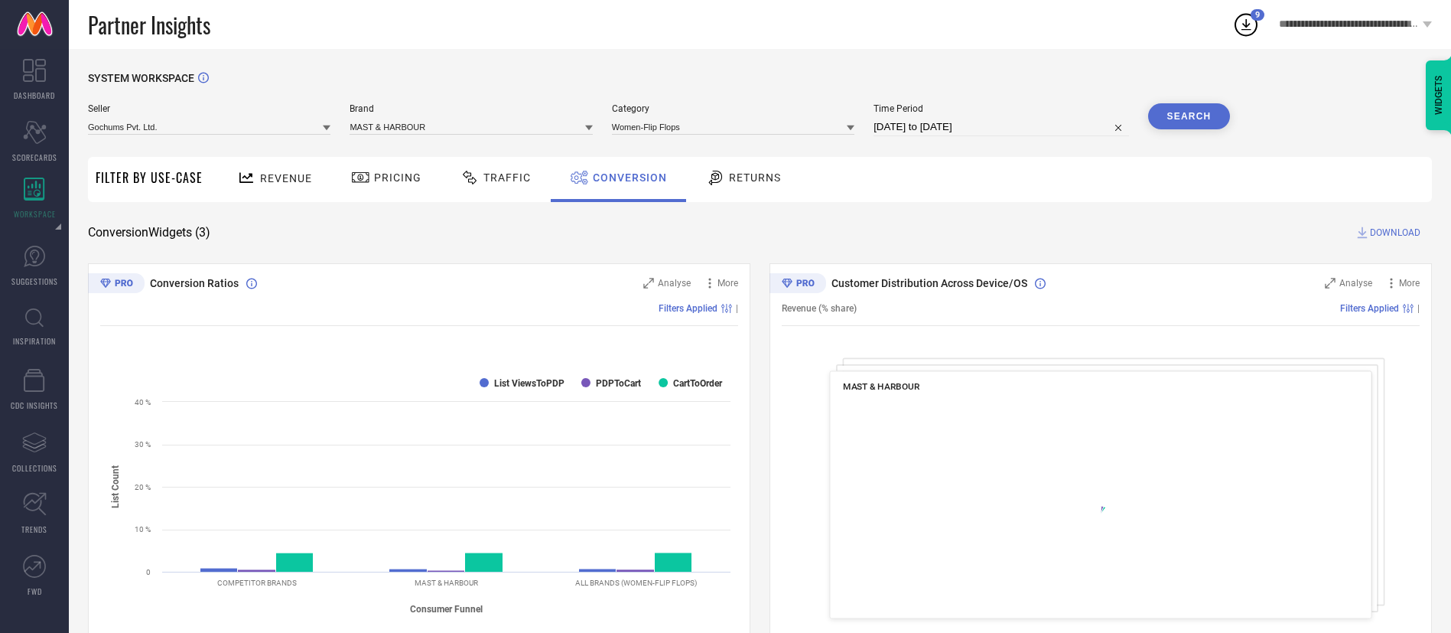
click at [1392, 230] on span "DOWNLOAD" at bounding box center [1395, 232] width 50 height 15
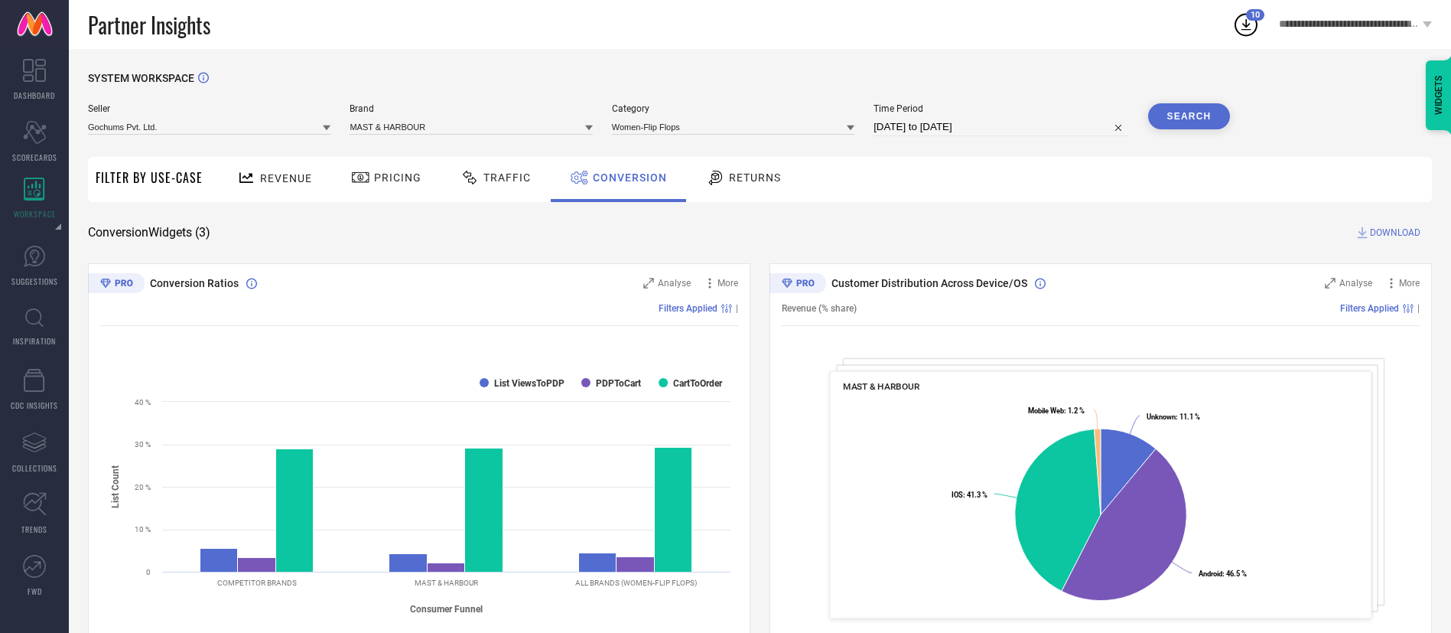
click at [1032, 229] on div "Conversion Widgets ( 3 ) DOWNLOAD" at bounding box center [760, 232] width 1344 height 15
click at [454, 123] on input at bounding box center [471, 127] width 243 height 16
click at [451, 126] on input at bounding box center [471, 127] width 243 height 16
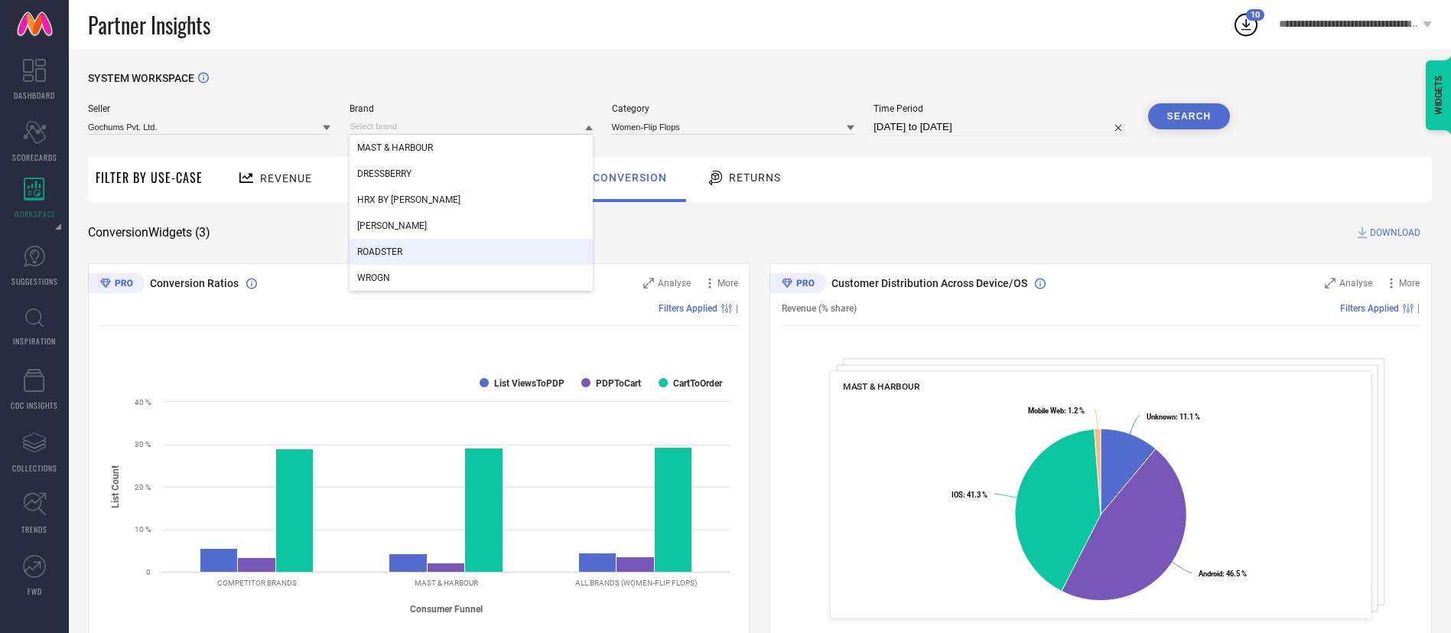
click at [419, 254] on div "ROADSTER" at bounding box center [471, 252] width 243 height 26
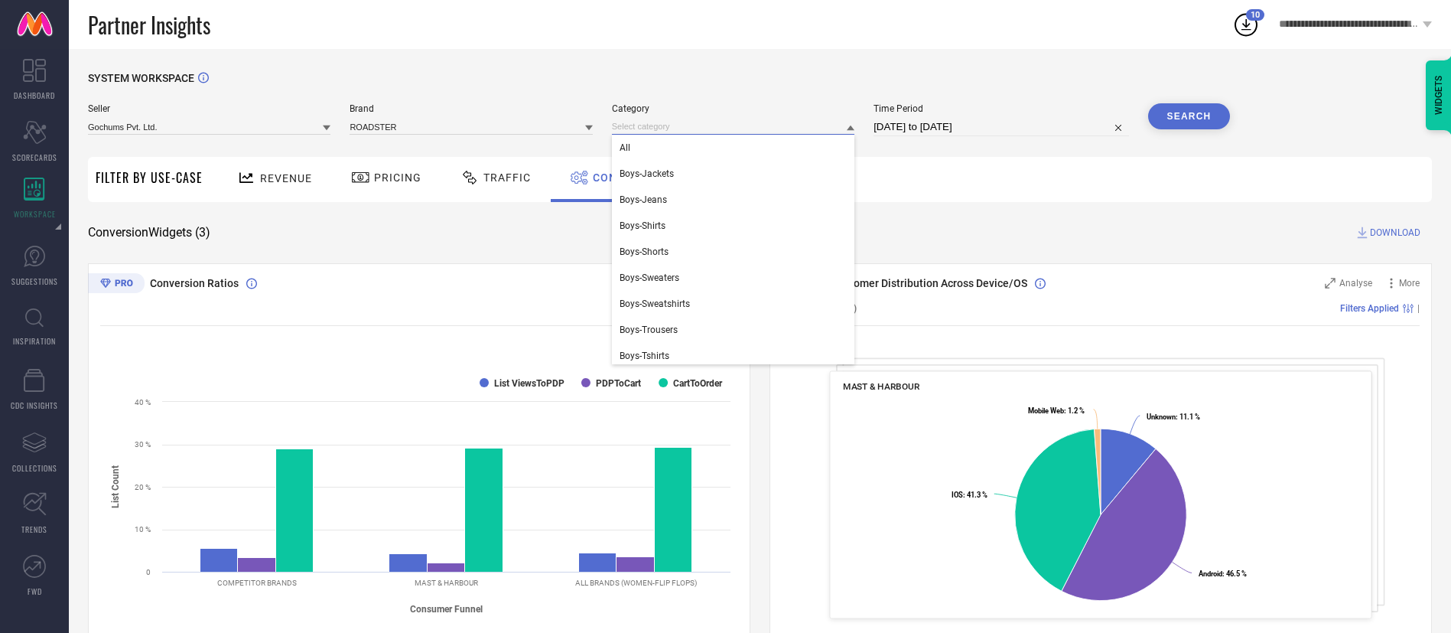
click at [652, 125] on input at bounding box center [733, 127] width 243 height 16
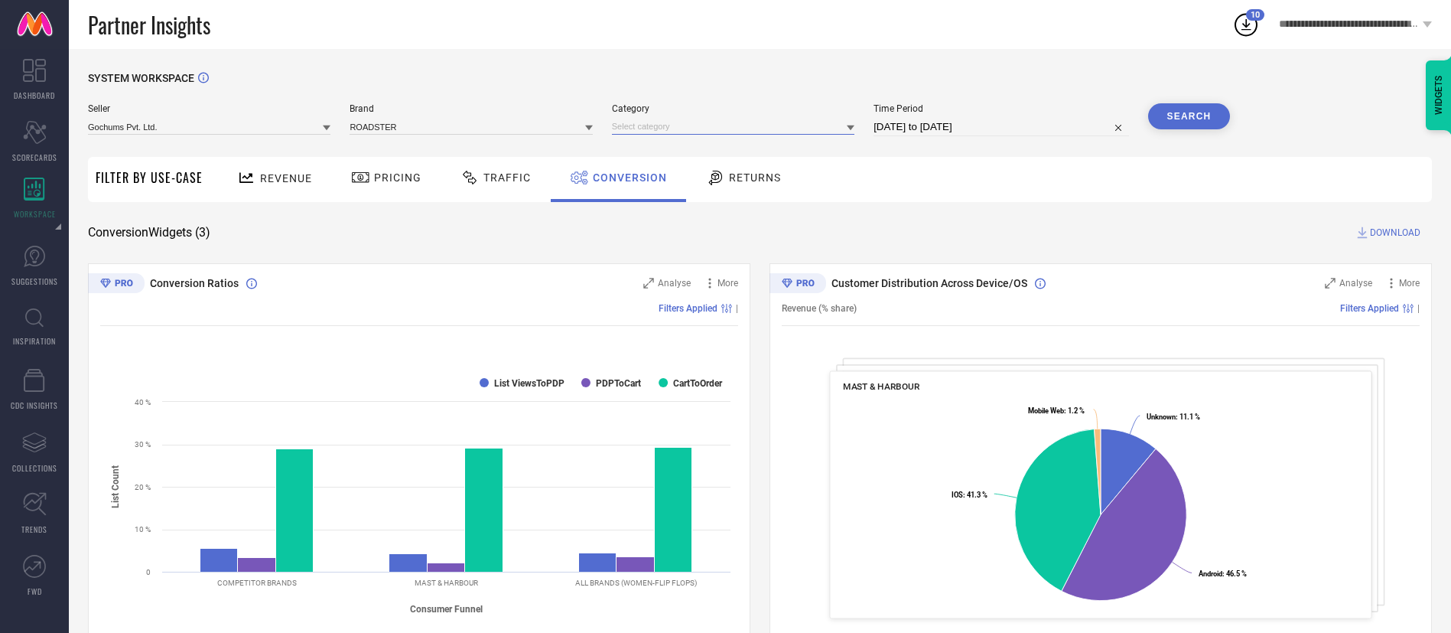
click at [651, 125] on input at bounding box center [733, 127] width 243 height 16
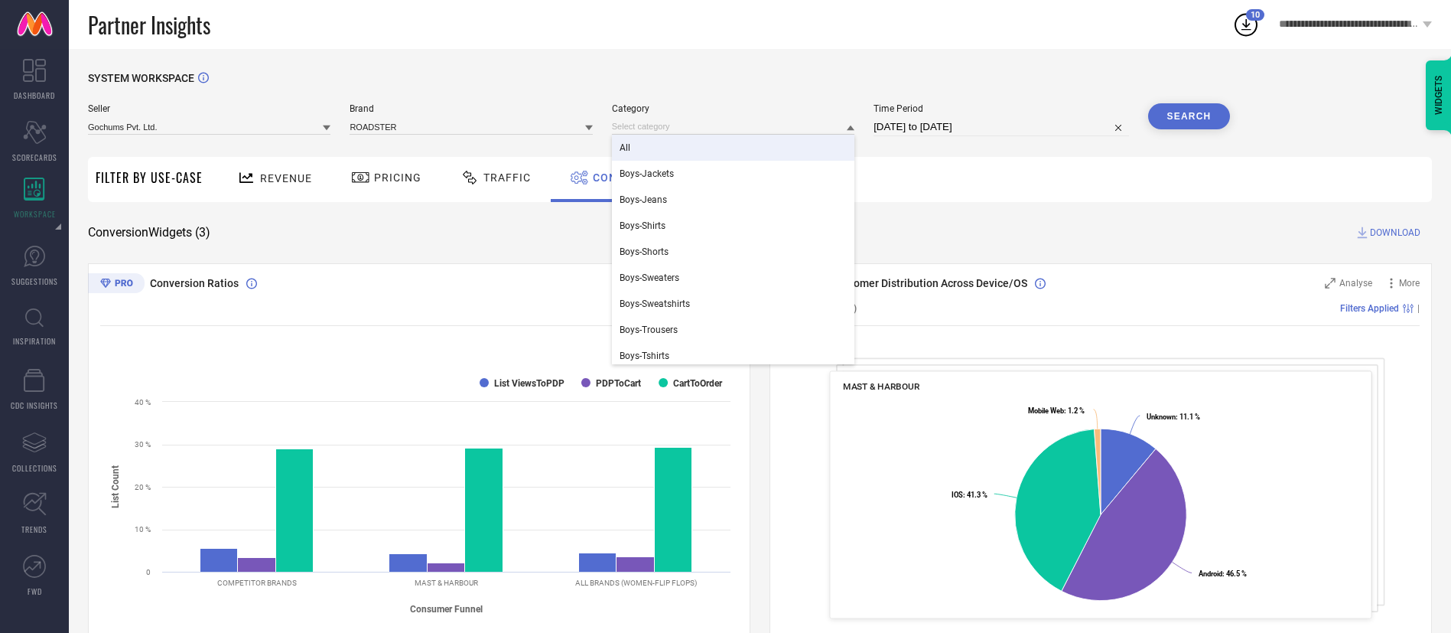
click at [651, 135] on div "All" at bounding box center [733, 148] width 243 height 26
click at [654, 132] on input at bounding box center [733, 127] width 243 height 16
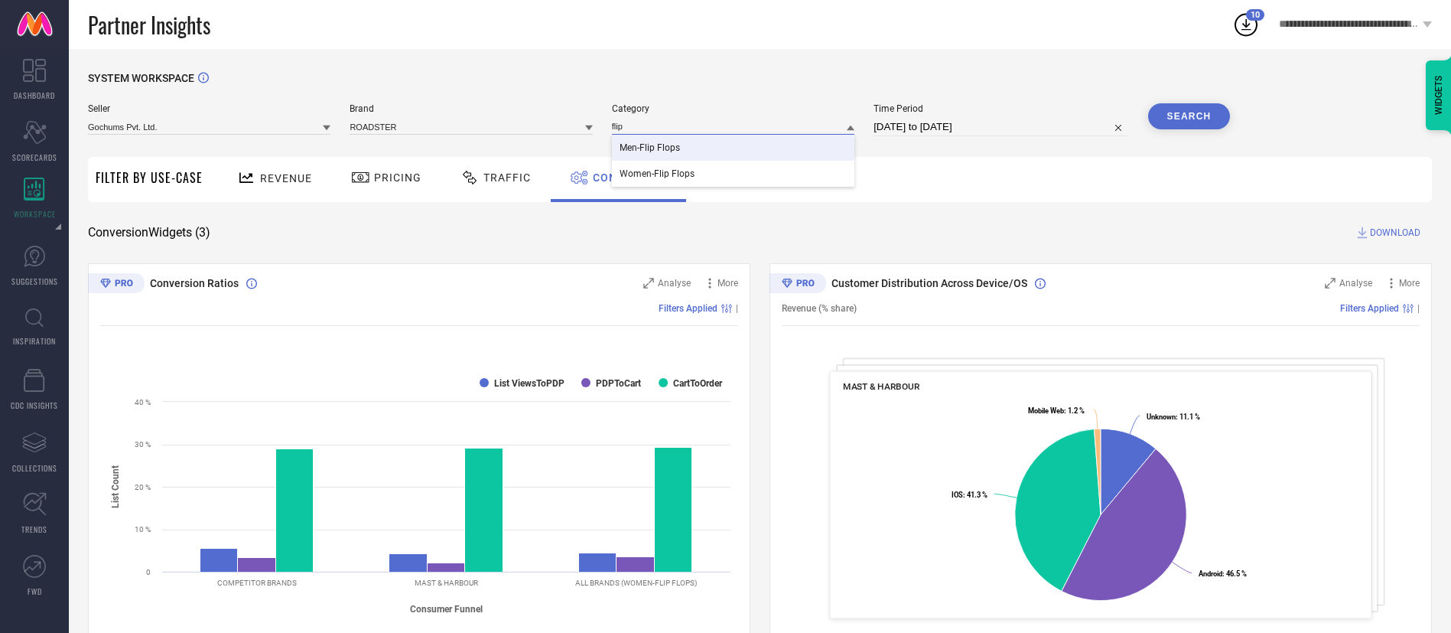
type input "flip"
click at [656, 140] on div "Men-Flip Flops" at bounding box center [733, 148] width 243 height 26
click at [1203, 116] on button "Search" at bounding box center [1189, 116] width 83 height 26
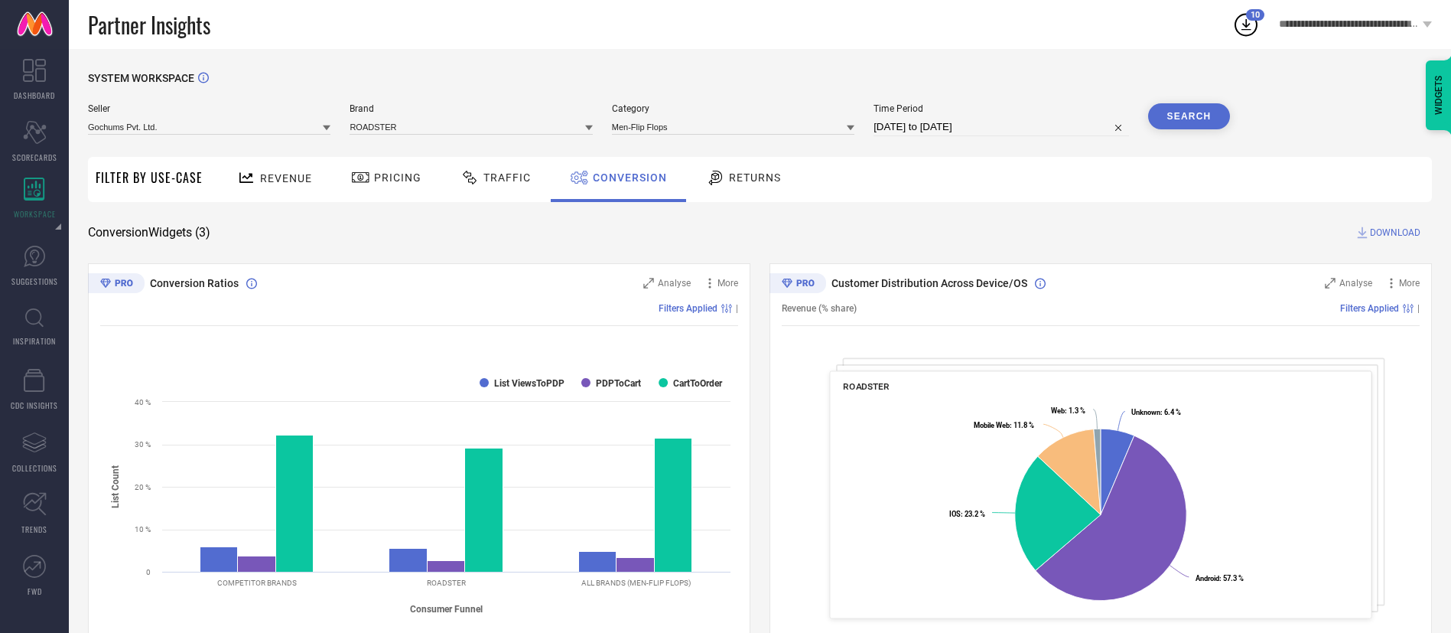
click at [1420, 229] on span "DOWNLOAD" at bounding box center [1395, 232] width 50 height 15
click at [737, 112] on span "Category" at bounding box center [733, 108] width 243 height 11
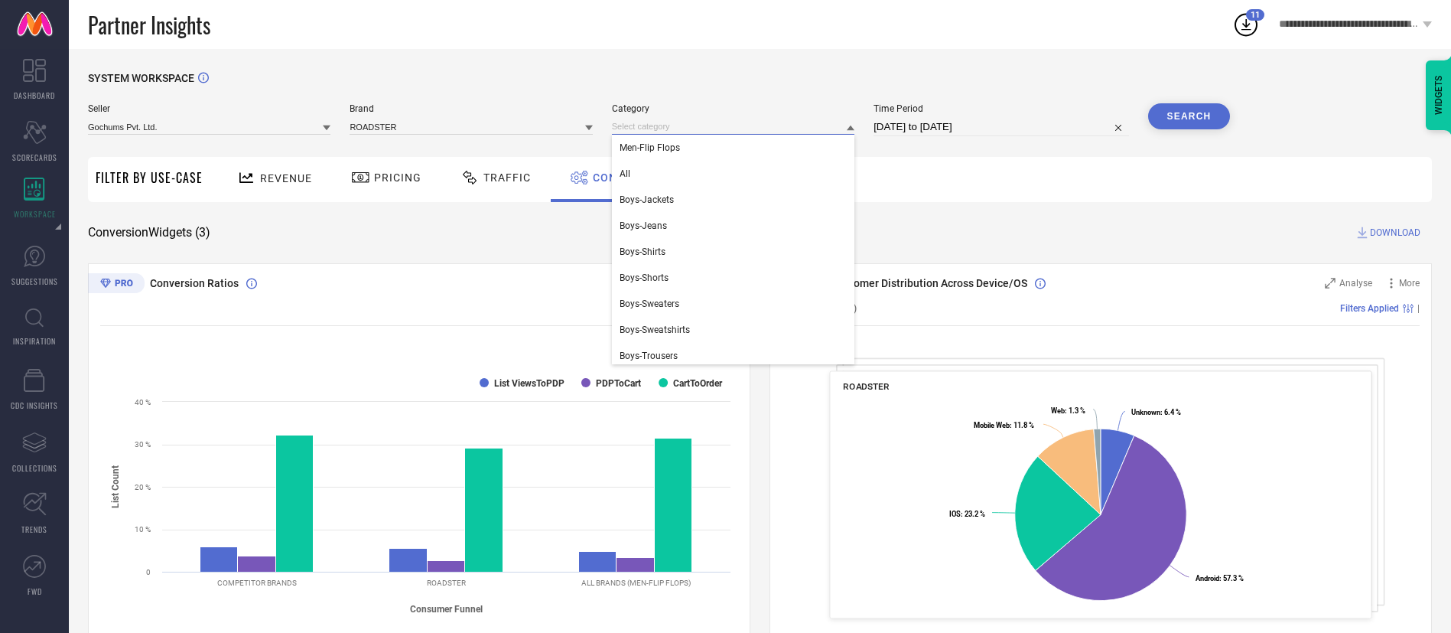
click at [736, 121] on input at bounding box center [733, 127] width 243 height 16
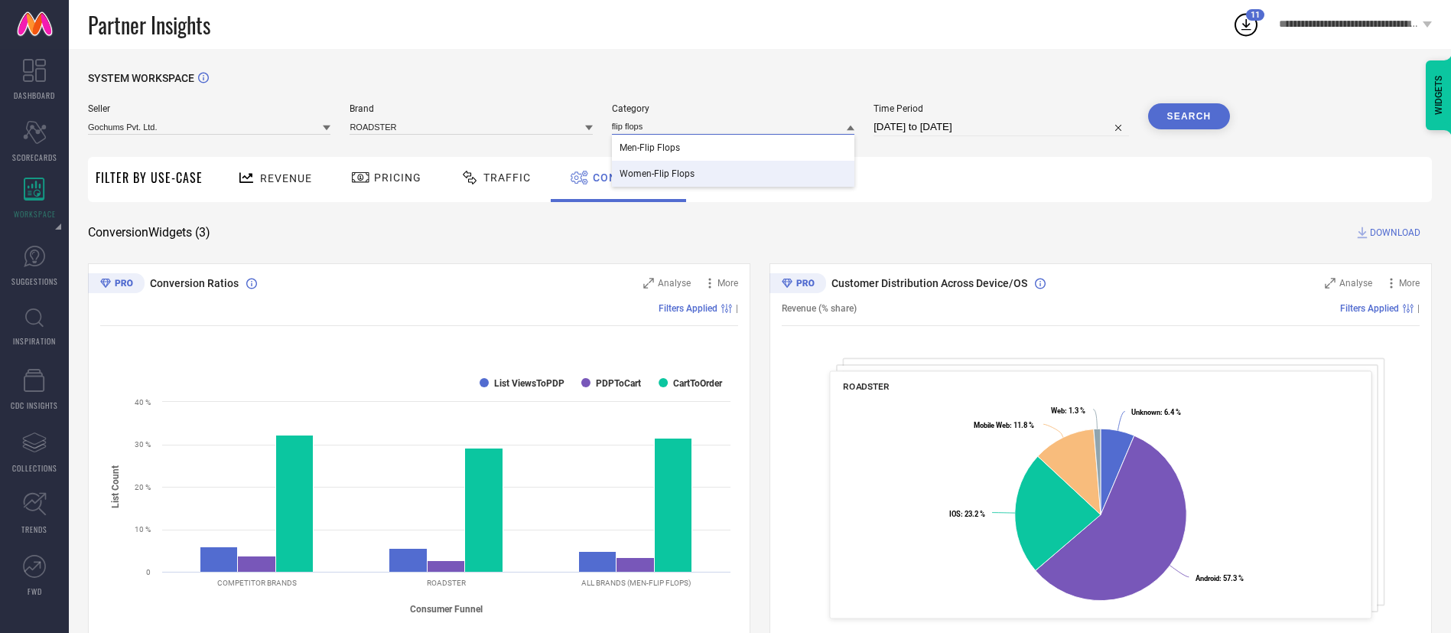
type input "flip flops"
click at [734, 177] on div "Women-Flip Flops" at bounding box center [733, 174] width 243 height 26
click at [1188, 109] on button "Search" at bounding box center [1189, 116] width 83 height 26
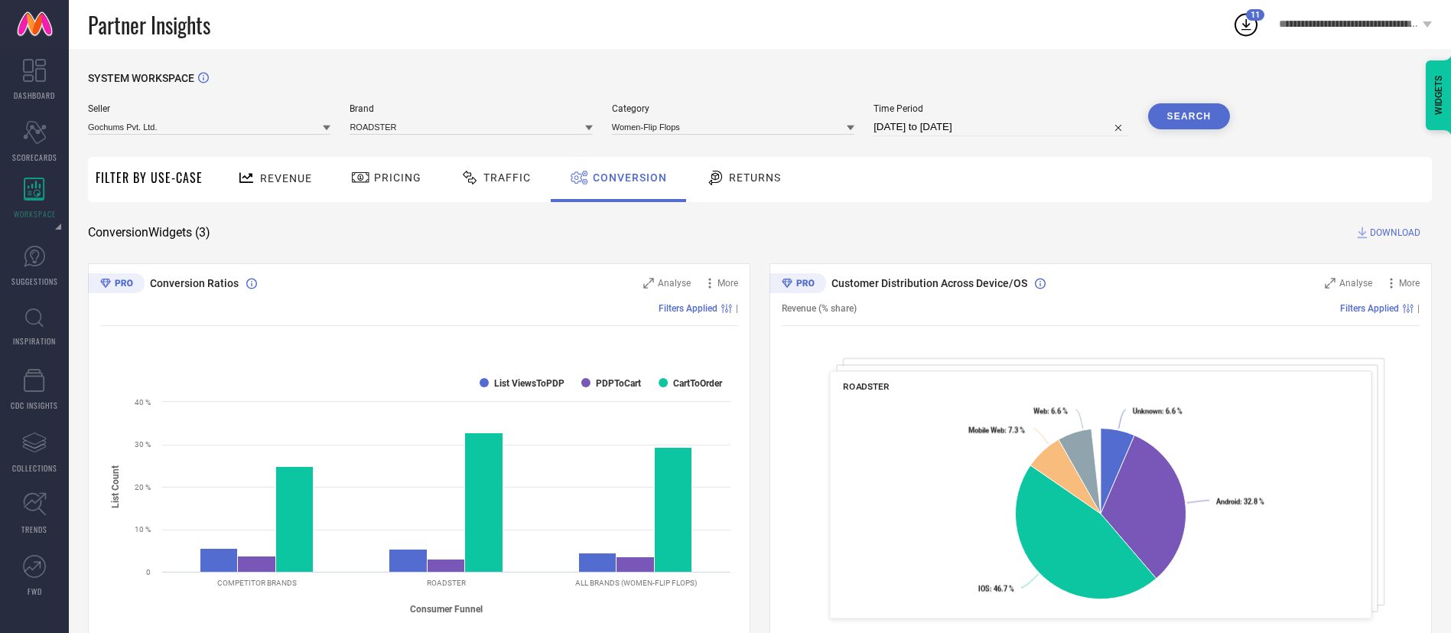
click at [1394, 228] on span "DOWNLOAD" at bounding box center [1395, 232] width 50 height 15
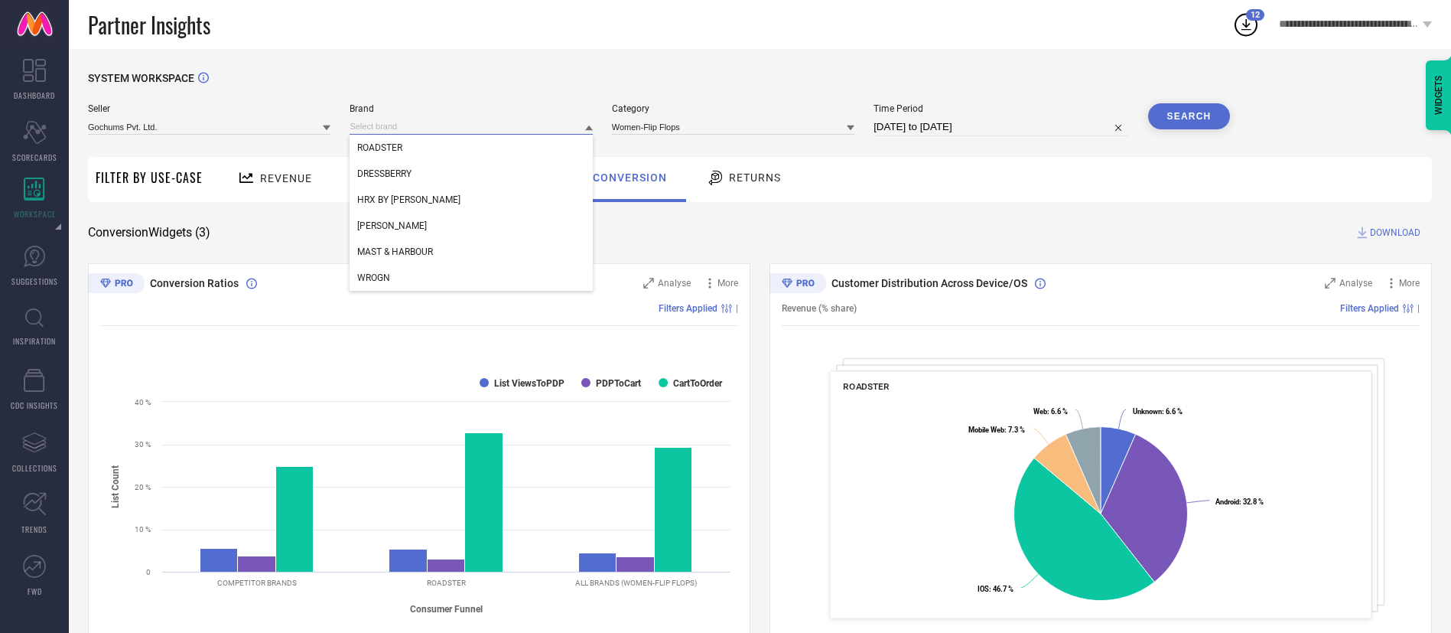
click at [501, 131] on input at bounding box center [471, 127] width 243 height 16
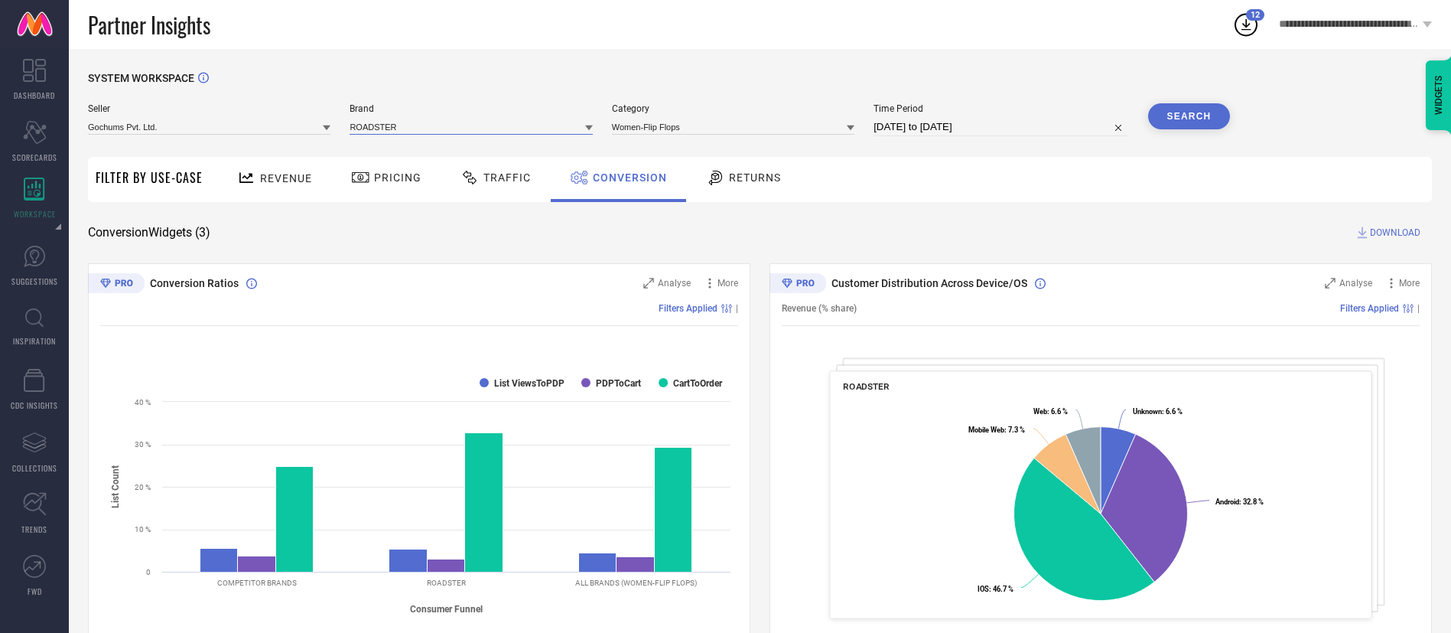
click at [495, 129] on input at bounding box center [471, 127] width 243 height 16
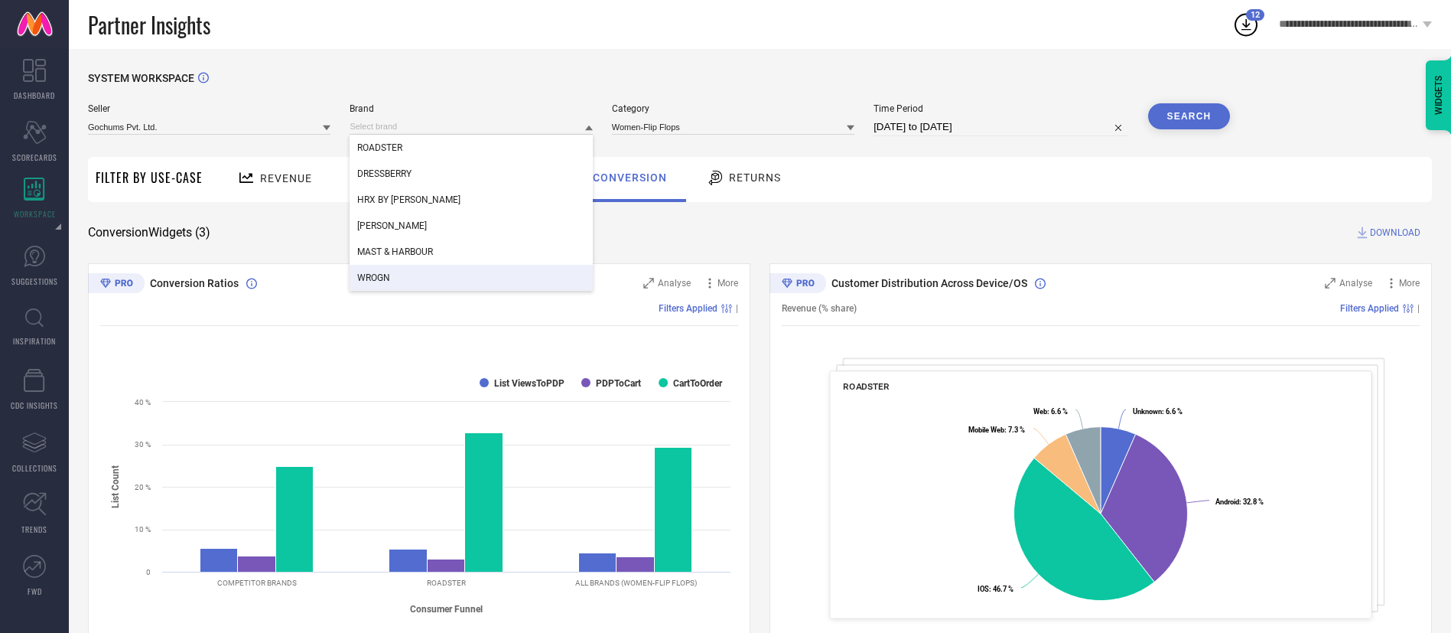
click at [477, 267] on div "WROGN" at bounding box center [471, 278] width 243 height 26
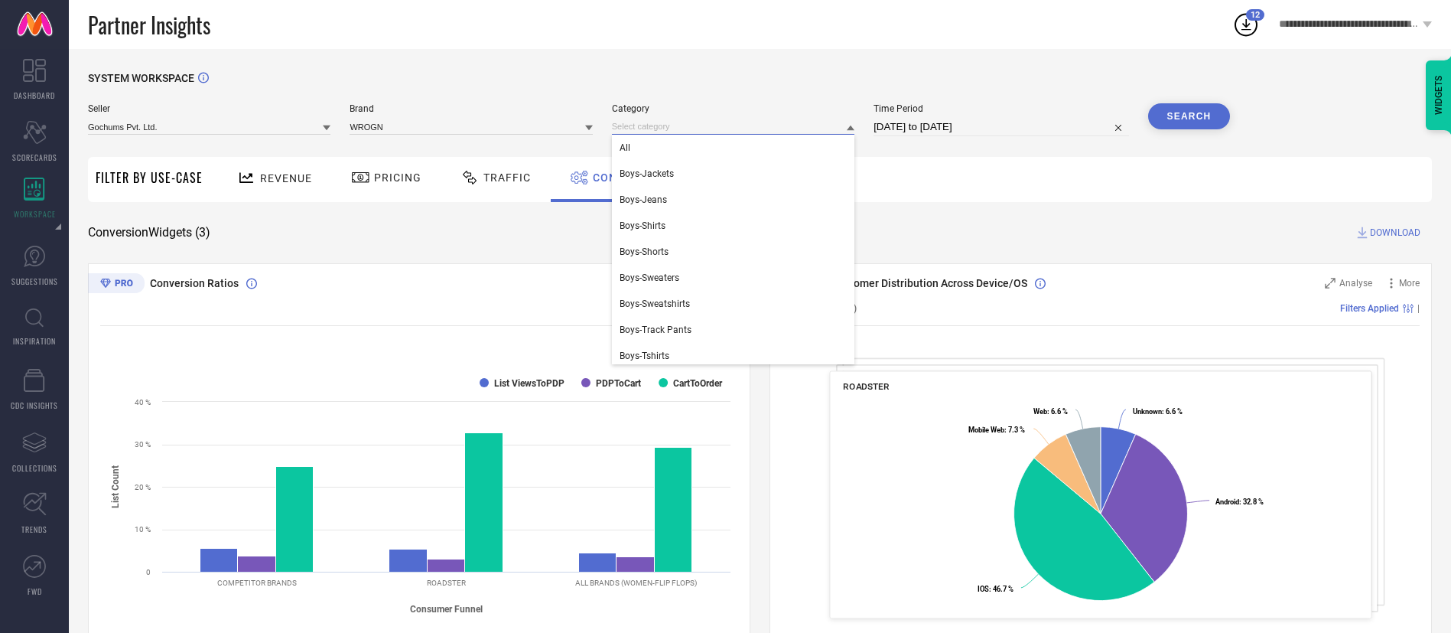
click at [663, 129] on input at bounding box center [733, 127] width 243 height 16
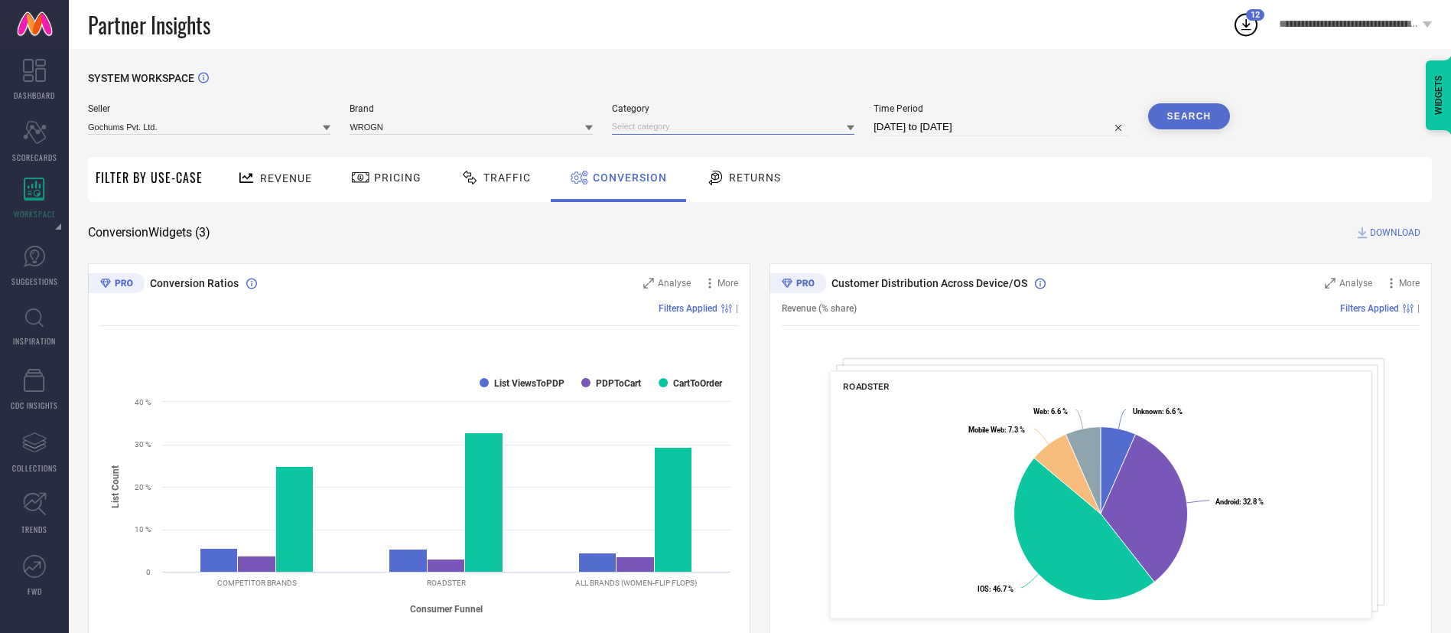
click at [663, 129] on input at bounding box center [733, 127] width 243 height 16
type input "flip"
click at [1203, 112] on button "Search" at bounding box center [1189, 116] width 83 height 26
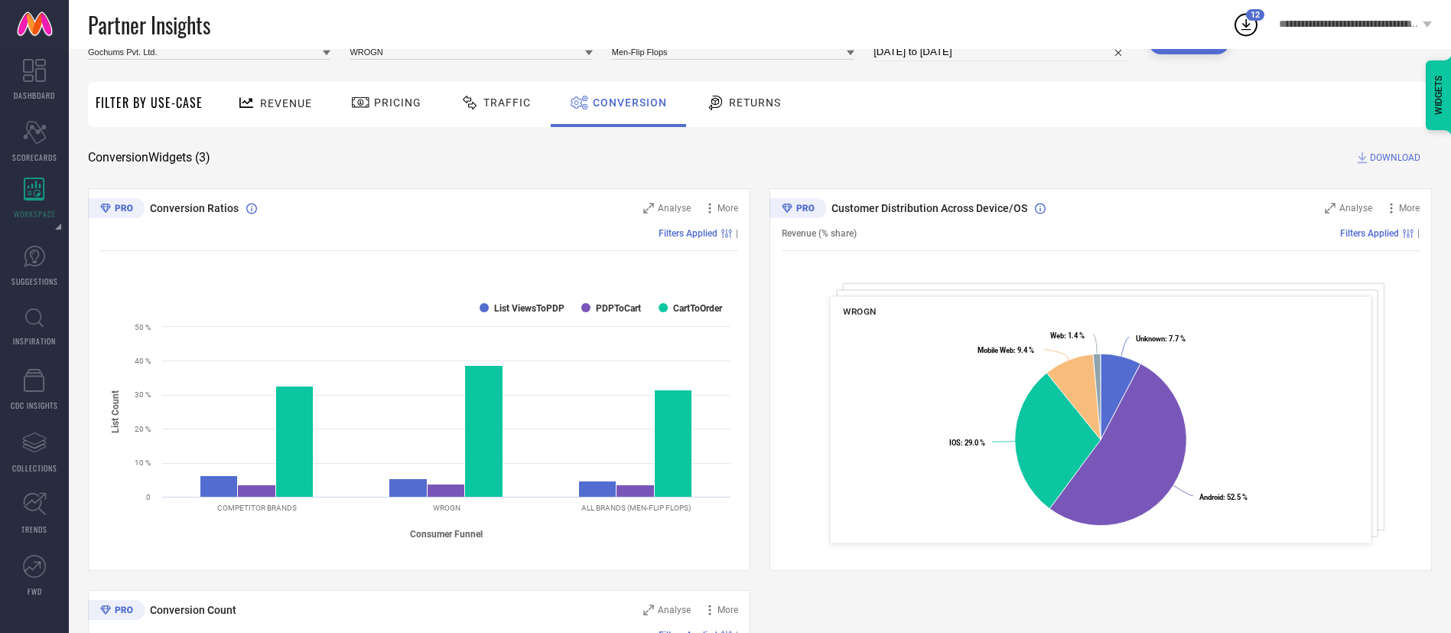
scroll to position [73, 0]
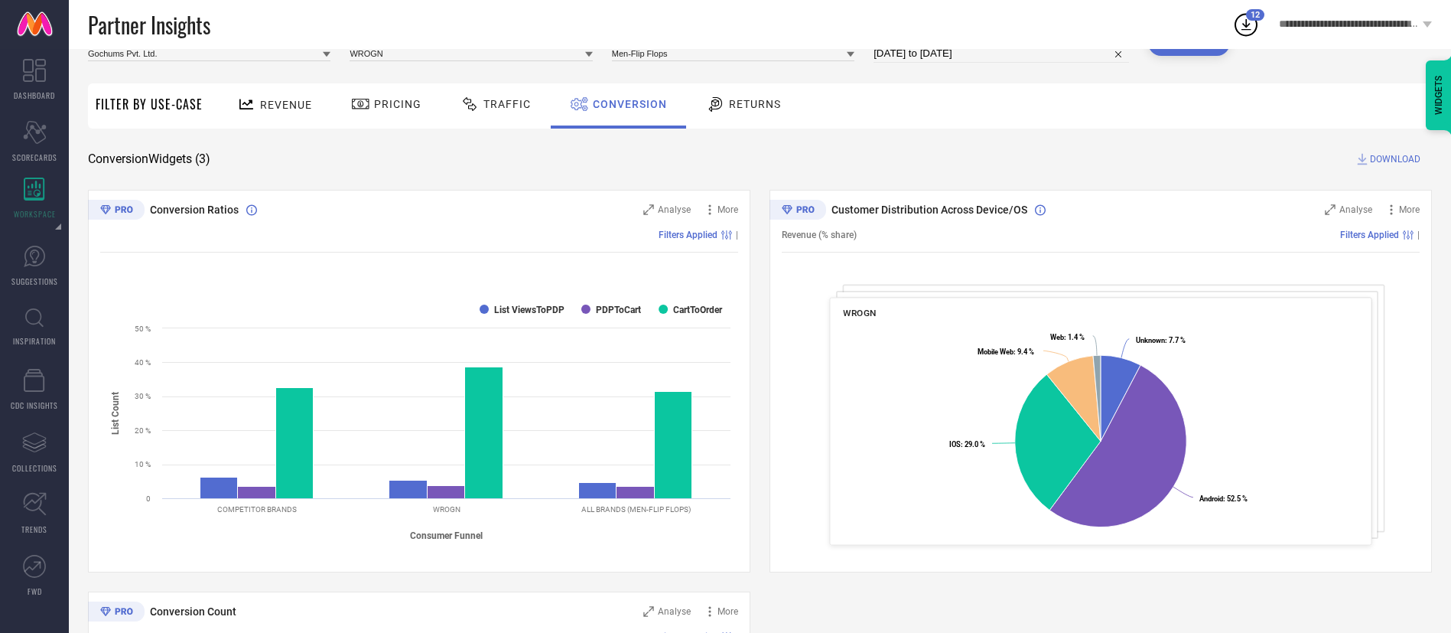
click at [1368, 156] on icon at bounding box center [1362, 158] width 15 height 15
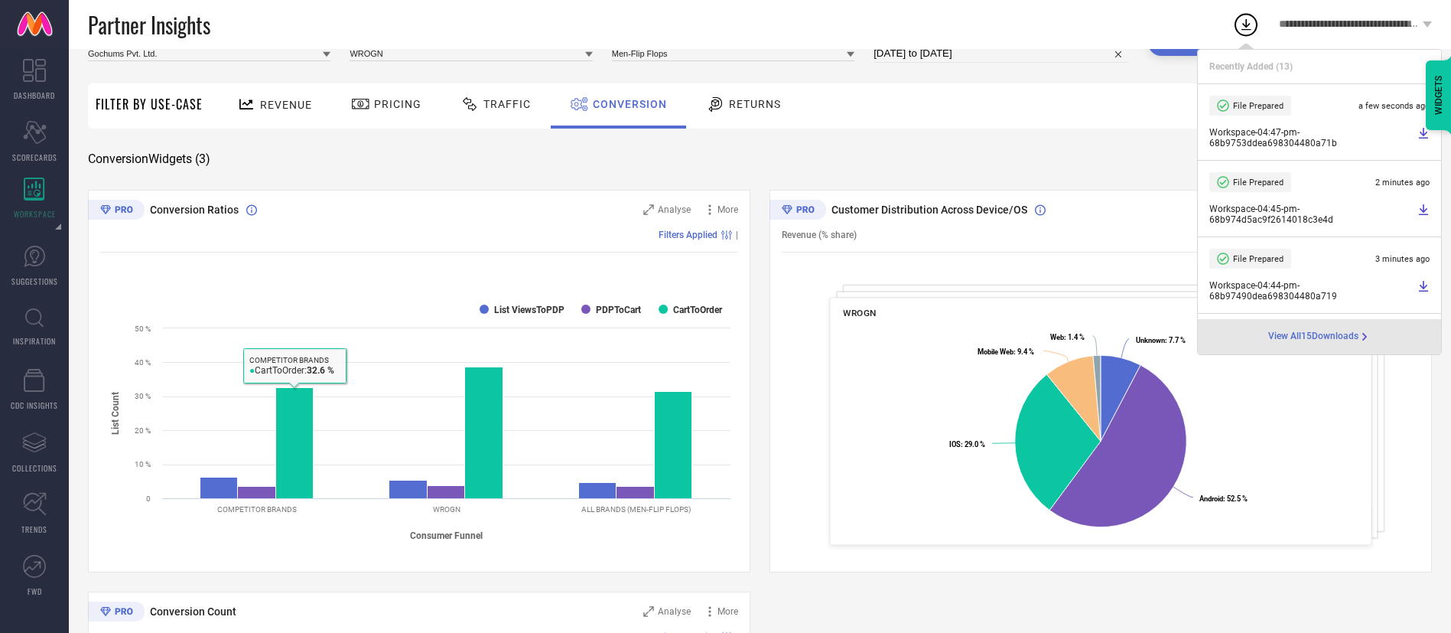
scroll to position [438, 0]
